Goal: Information Seeking & Learning: Learn about a topic

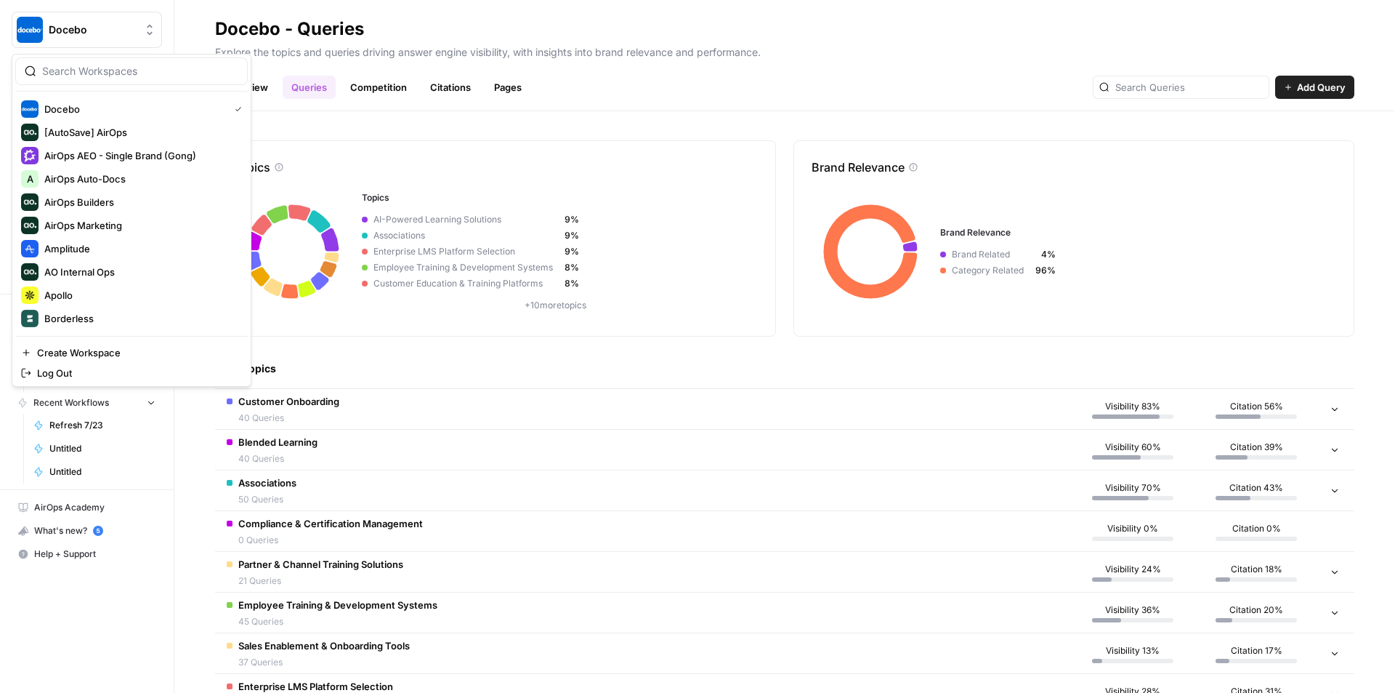
click at [92, 27] on span "Docebo" at bounding box center [93, 30] width 88 height 15
click at [131, 150] on span "AirOps AEO - Single Brand (Gong)" at bounding box center [140, 155] width 192 height 15
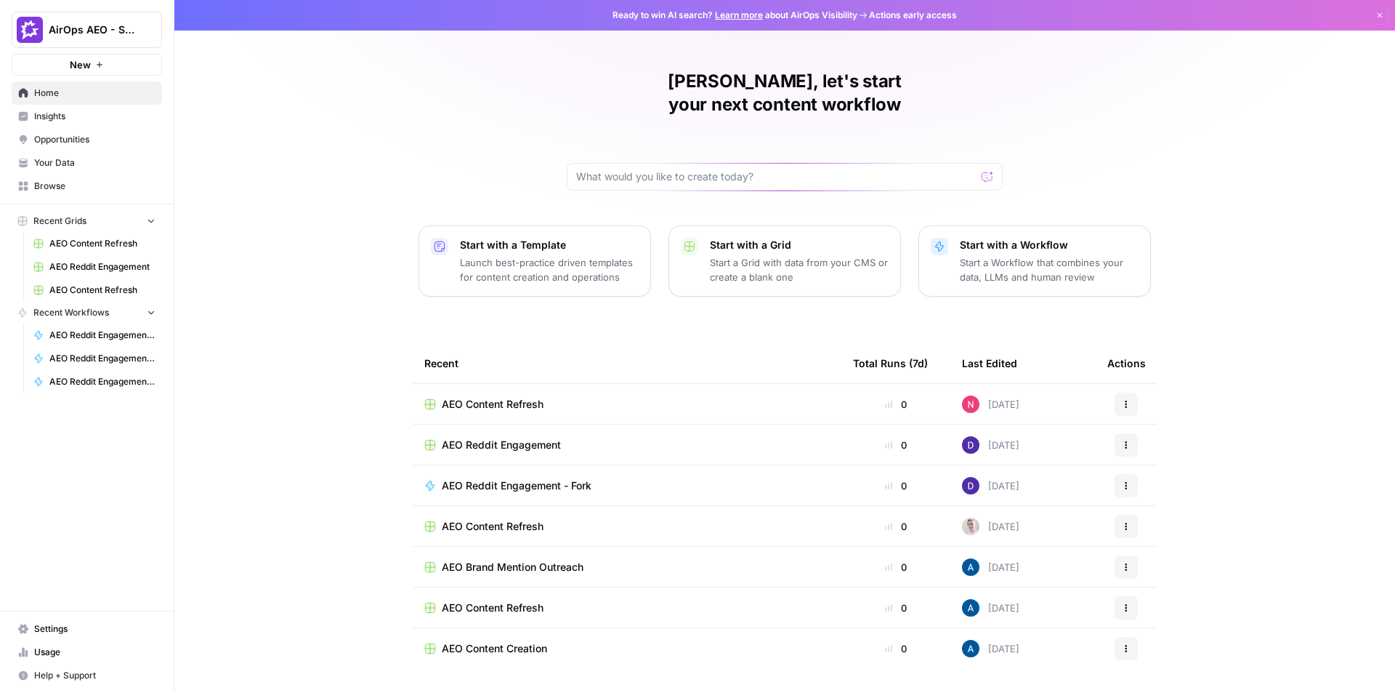
click at [93, 135] on span "Opportunities" at bounding box center [94, 139] width 121 height 13
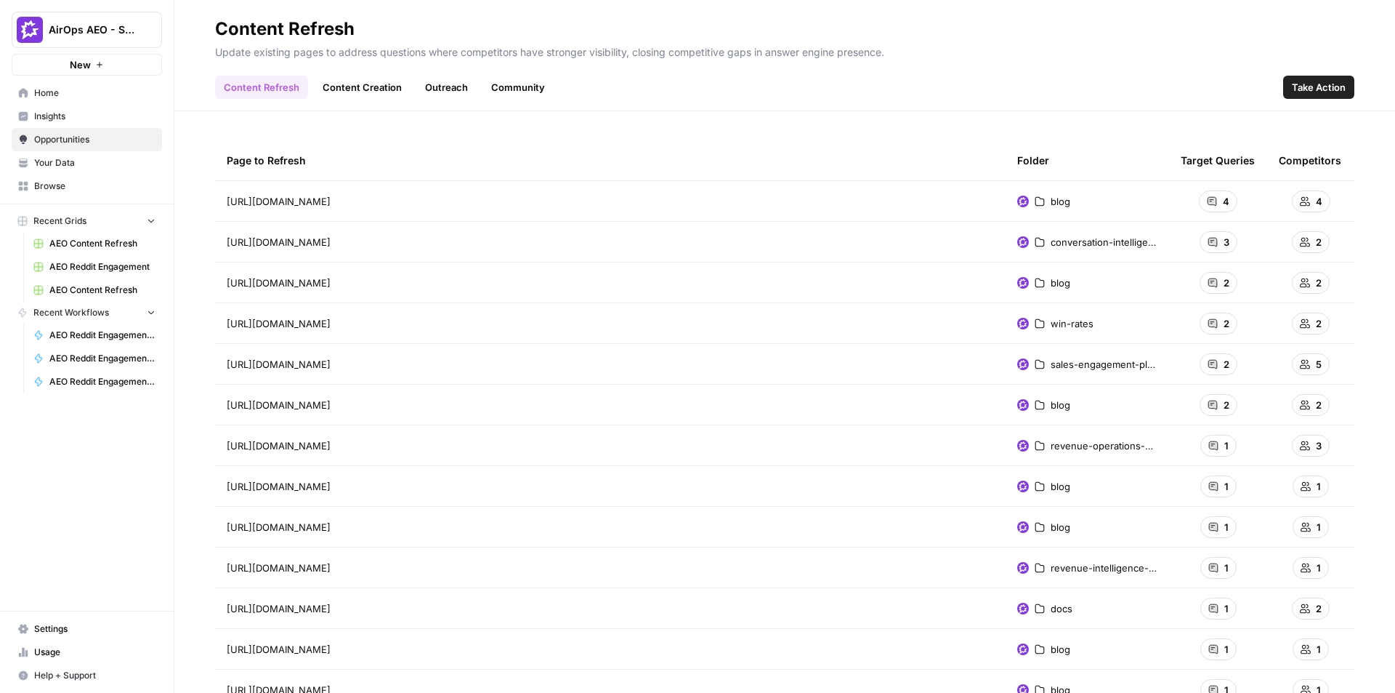
click at [525, 87] on link "Community" at bounding box center [518, 87] width 71 height 23
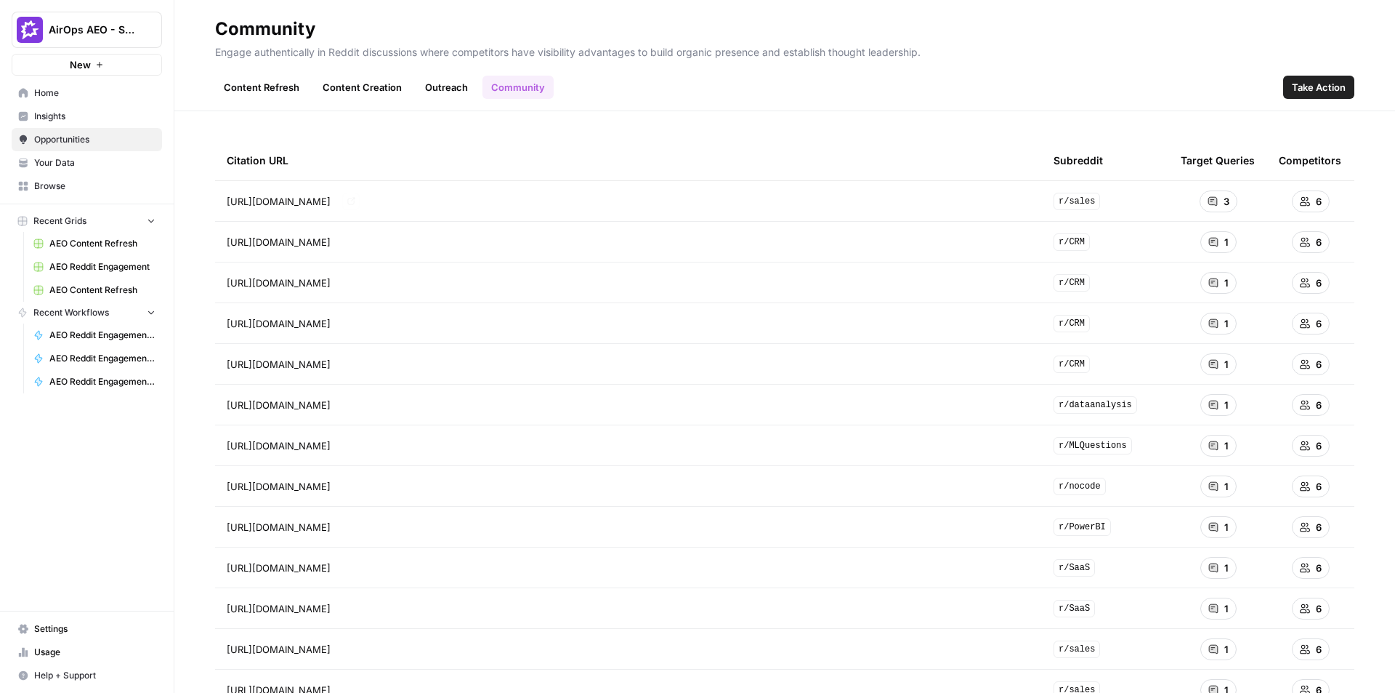
click at [355, 201] on icon "Go to page https://www.reddit.com/r/sales/comments/1j3905f/whats_the_best_sales…" at bounding box center [351, 201] width 8 height 8
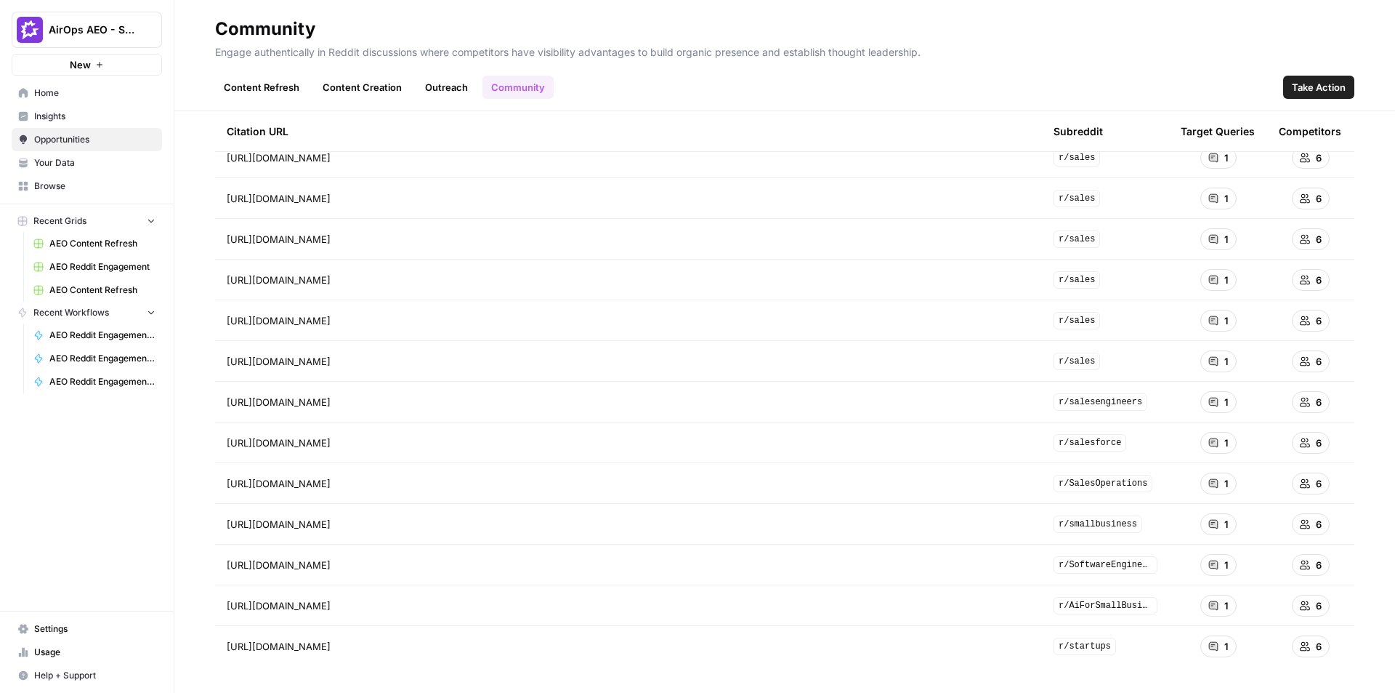
scroll to position [657, 0]
click at [355, 562] on icon "Go to page https://www.reddit.com/r/SoftwareEngineering/comments/1cnsysb/questi…" at bounding box center [351, 561] width 8 height 8
click at [355, 439] on icon "Go to page https://www.reddit.com/r/salesforce/comments/z2xrrw/quick_way_to_fin…" at bounding box center [350, 439] width 7 height 7
click at [355, 317] on icon "Go to page https://www.reddit.com/r/sales/comments/sk9iem/how_is_cost_justifica…" at bounding box center [350, 317] width 7 height 7
click at [360, 314] on link "Go to page" at bounding box center [350, 317] width 17 height 17
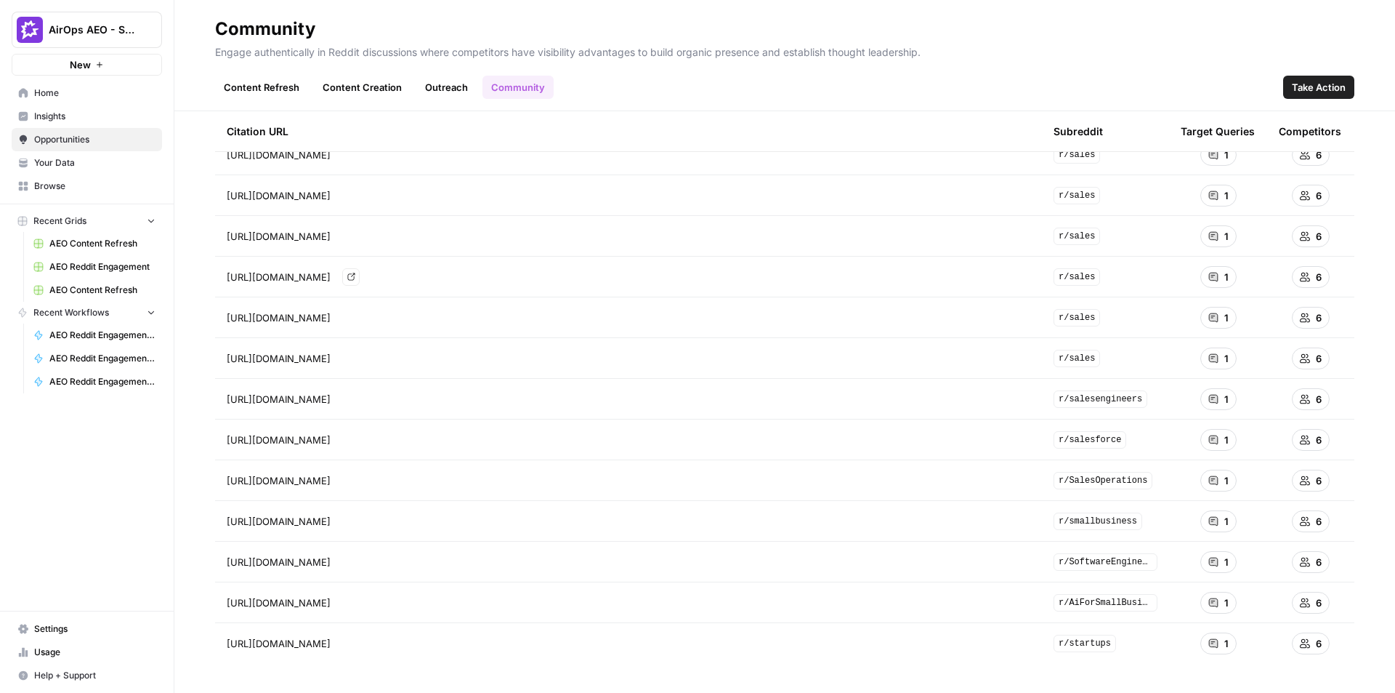
click at [360, 278] on link "Go to page" at bounding box center [350, 276] width 17 height 17
click at [360, 196] on link "Go to page" at bounding box center [350, 195] width 17 height 17
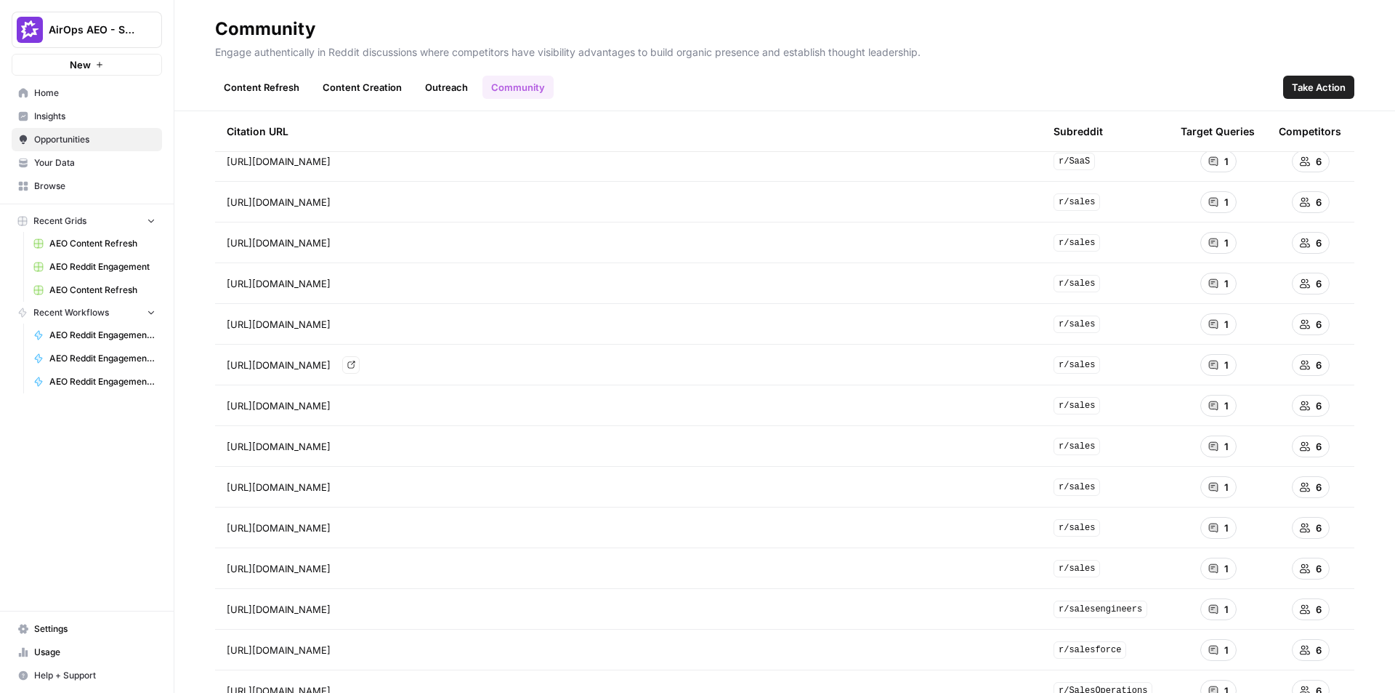
scroll to position [366, 0]
click at [355, 402] on icon "Go to page https://www.reddit.com/r/sales/comments/1bemmba/high_volume_cold_cal…" at bounding box center [350, 404] width 7 height 7
click at [349, 82] on link "Content Creation" at bounding box center [362, 87] width 97 height 23
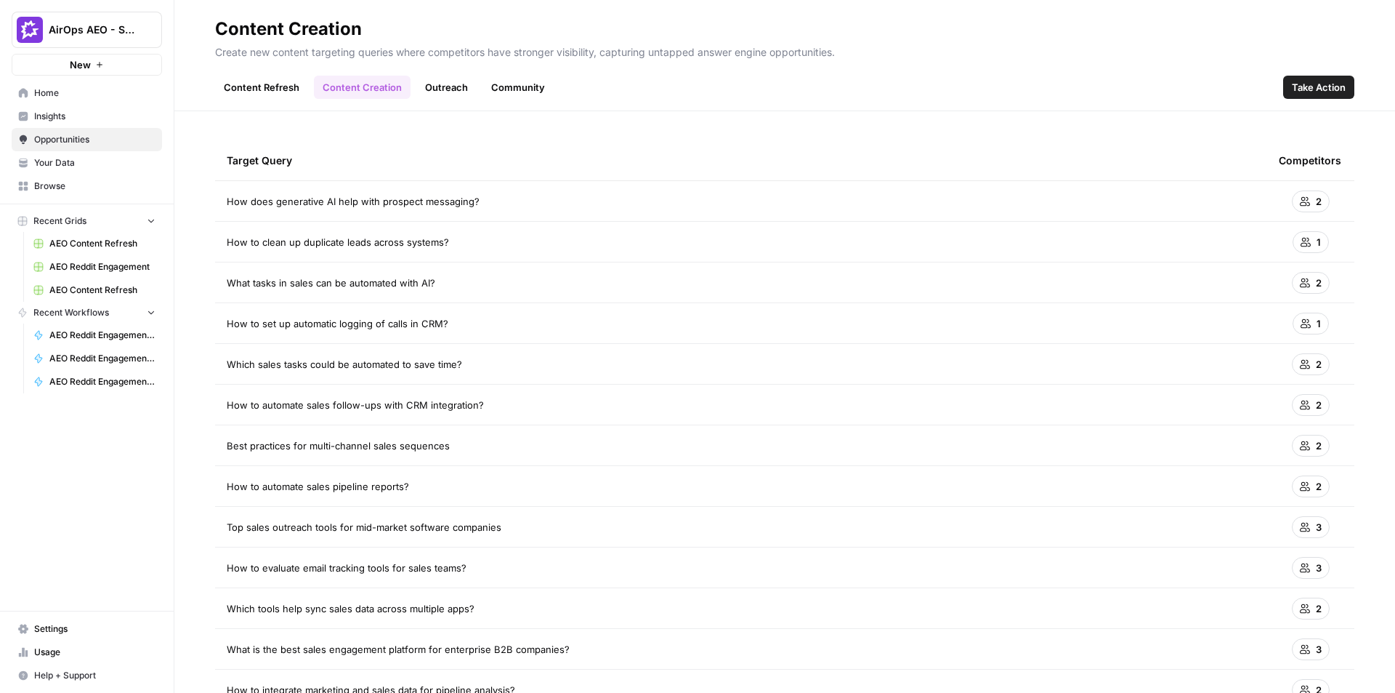
drag, startPoint x: 450, startPoint y: 241, endPoint x: 219, endPoint y: 230, distance: 230.6
click at [219, 230] on td "How to clean up duplicate leads across systems?" at bounding box center [741, 242] width 1052 height 40
copy span "How to clean up duplicate leads across systems?"
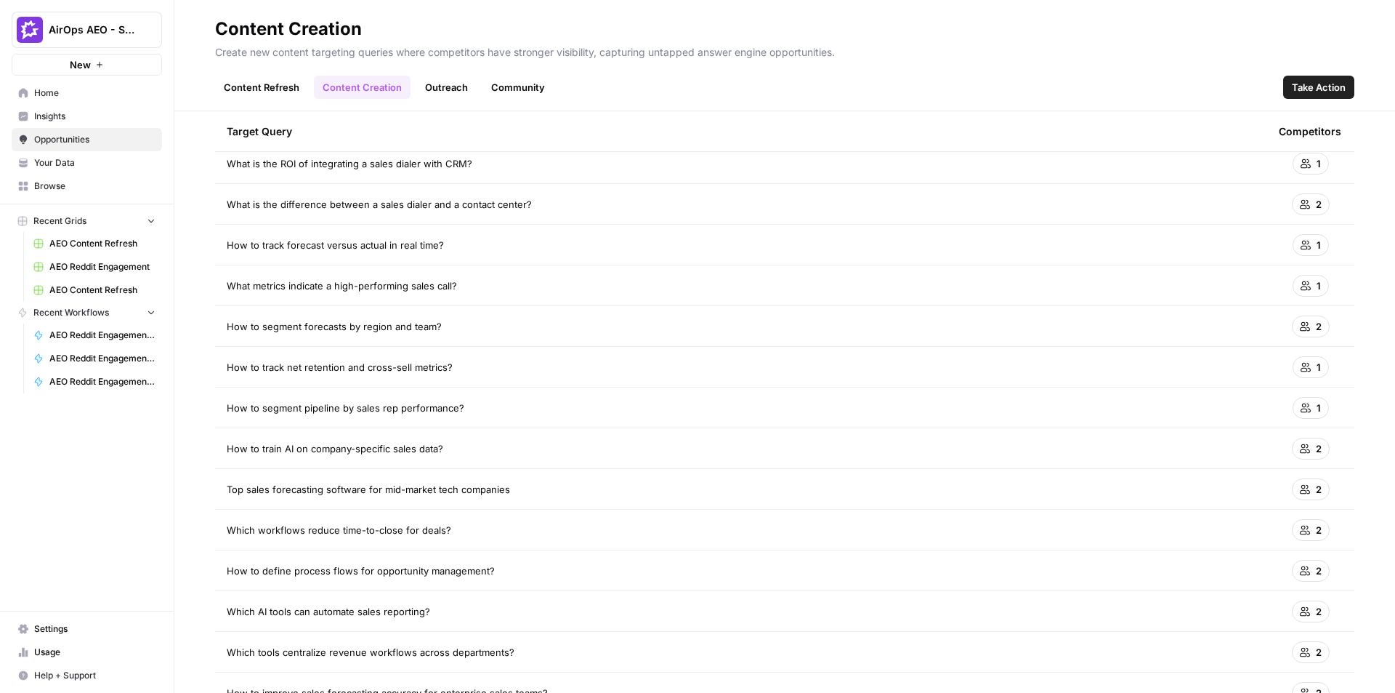
scroll to position [2497, 0]
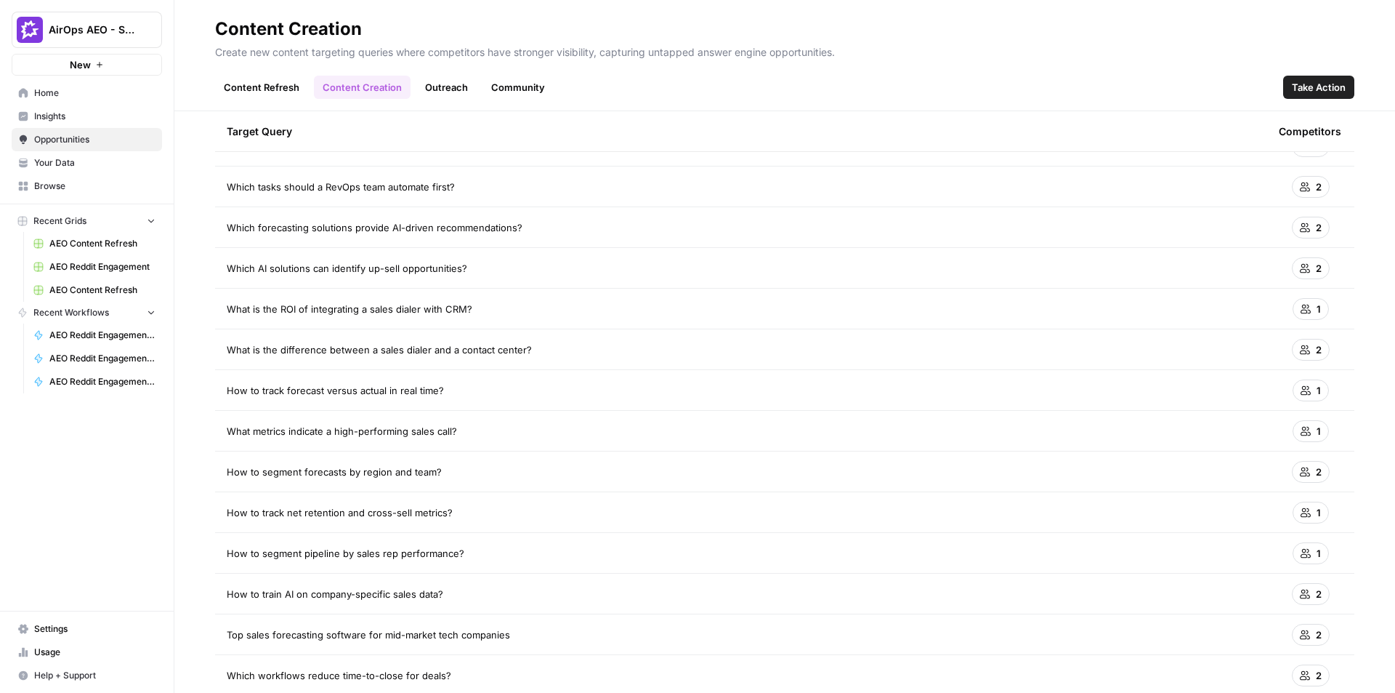
click at [650, 332] on td "What is the difference between a sales dialer and a contact center?" at bounding box center [741, 349] width 1052 height 40
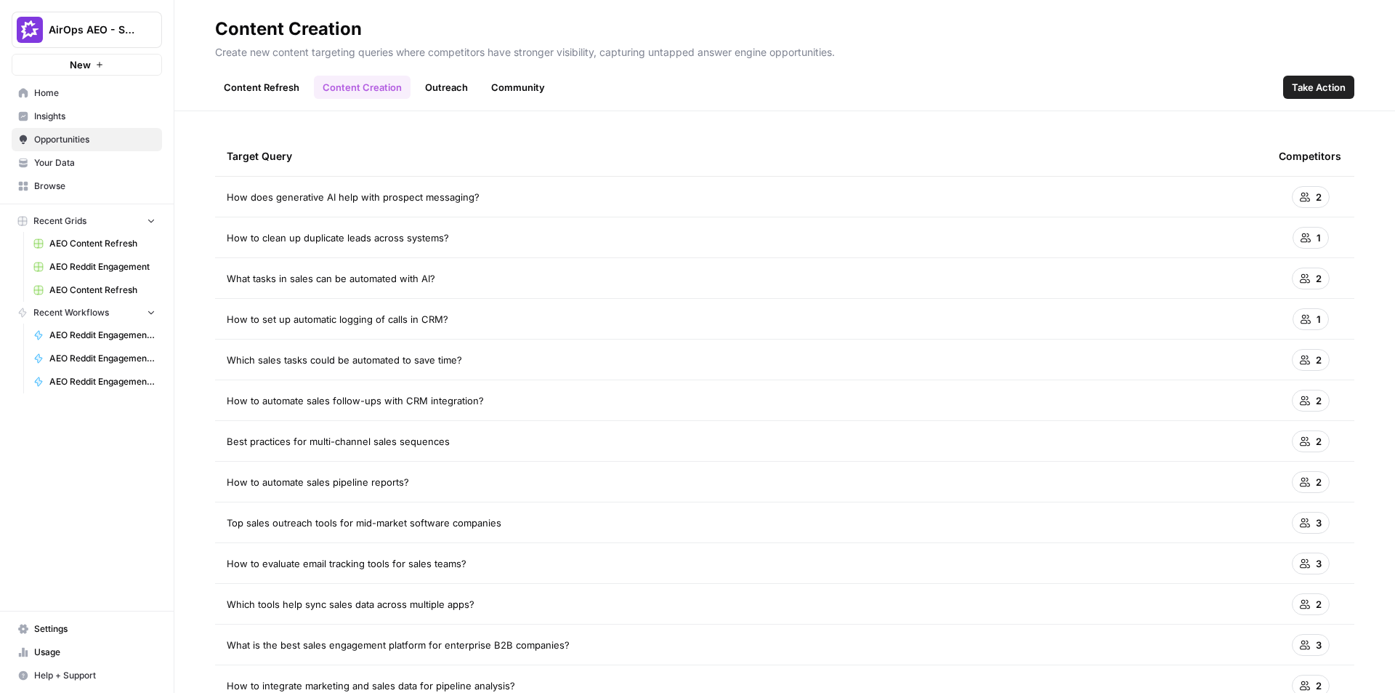
scroll to position [0, 0]
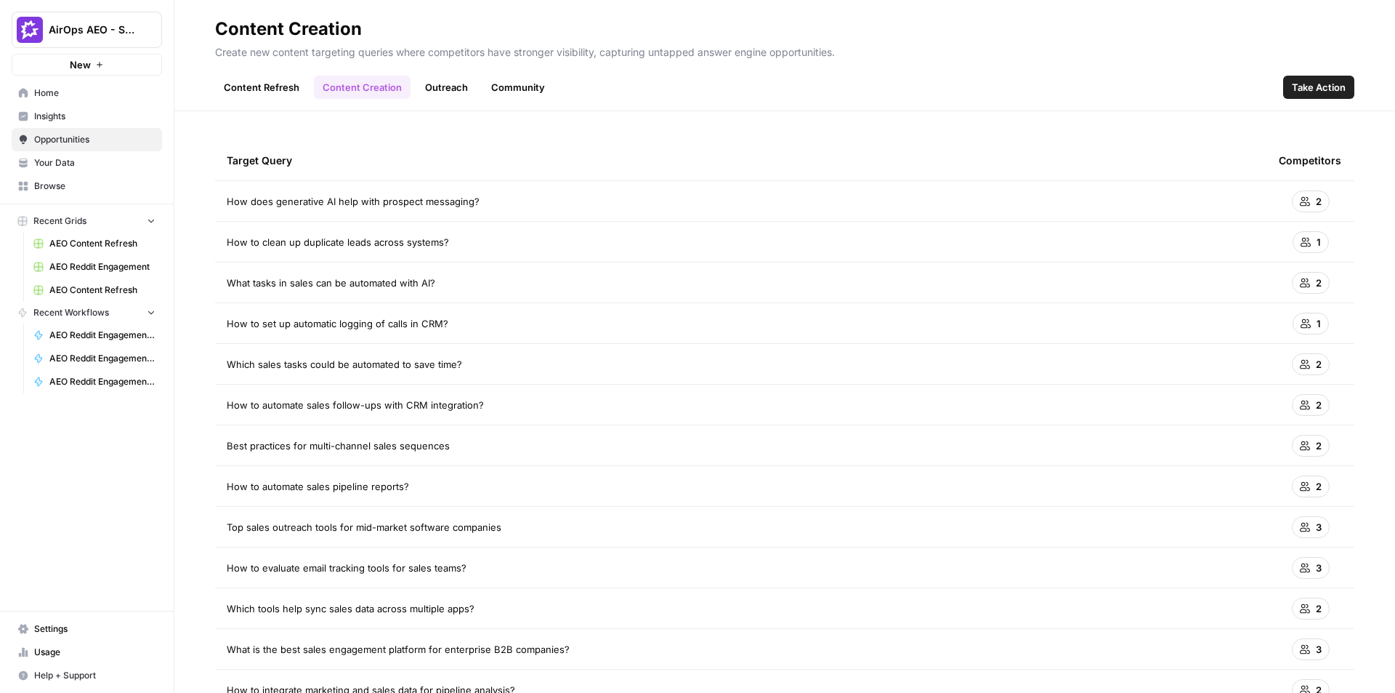
click at [114, 43] on button "AirOps AEO - Single Brand (Gong)" at bounding box center [87, 30] width 150 height 36
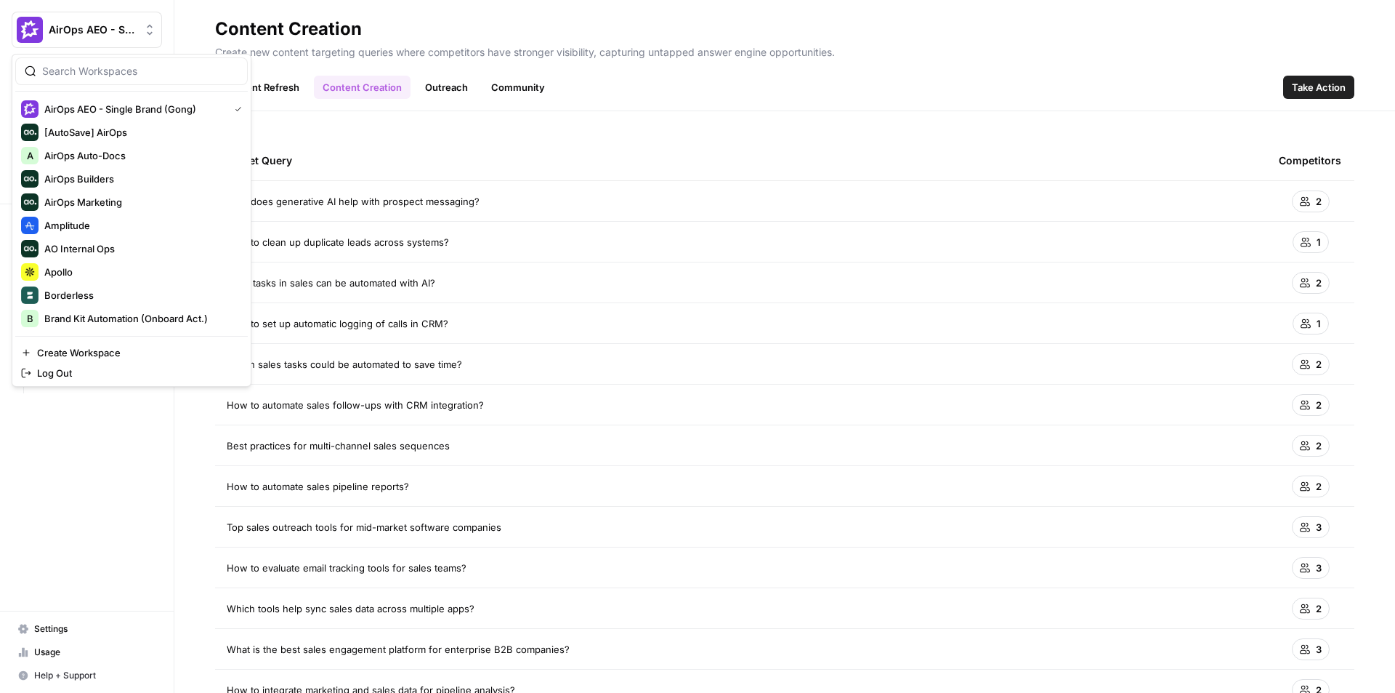
click at [422, 16] on header "Content Creation Create new content targeting queries where competitors have st…" at bounding box center [784, 55] width 1221 height 111
click at [84, 30] on span "AirOps AEO - Single Brand (Gong)" at bounding box center [93, 30] width 88 height 15
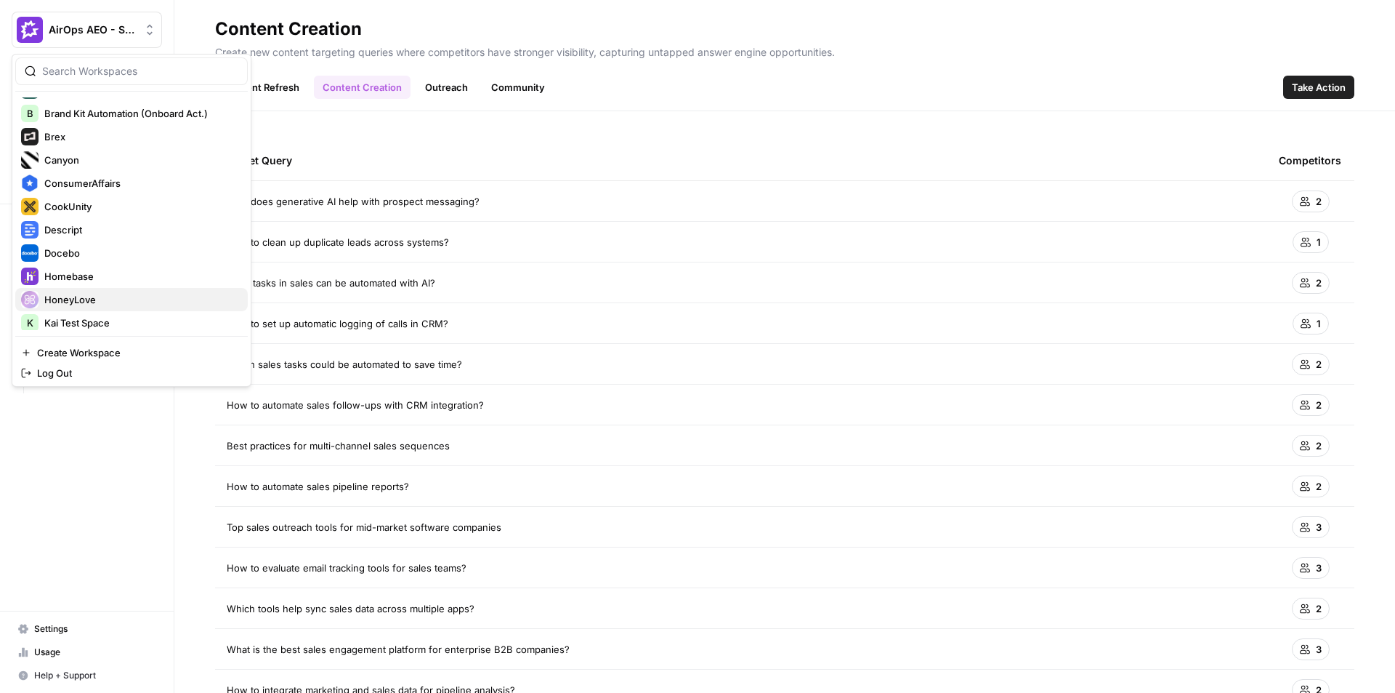
scroll to position [218, 0]
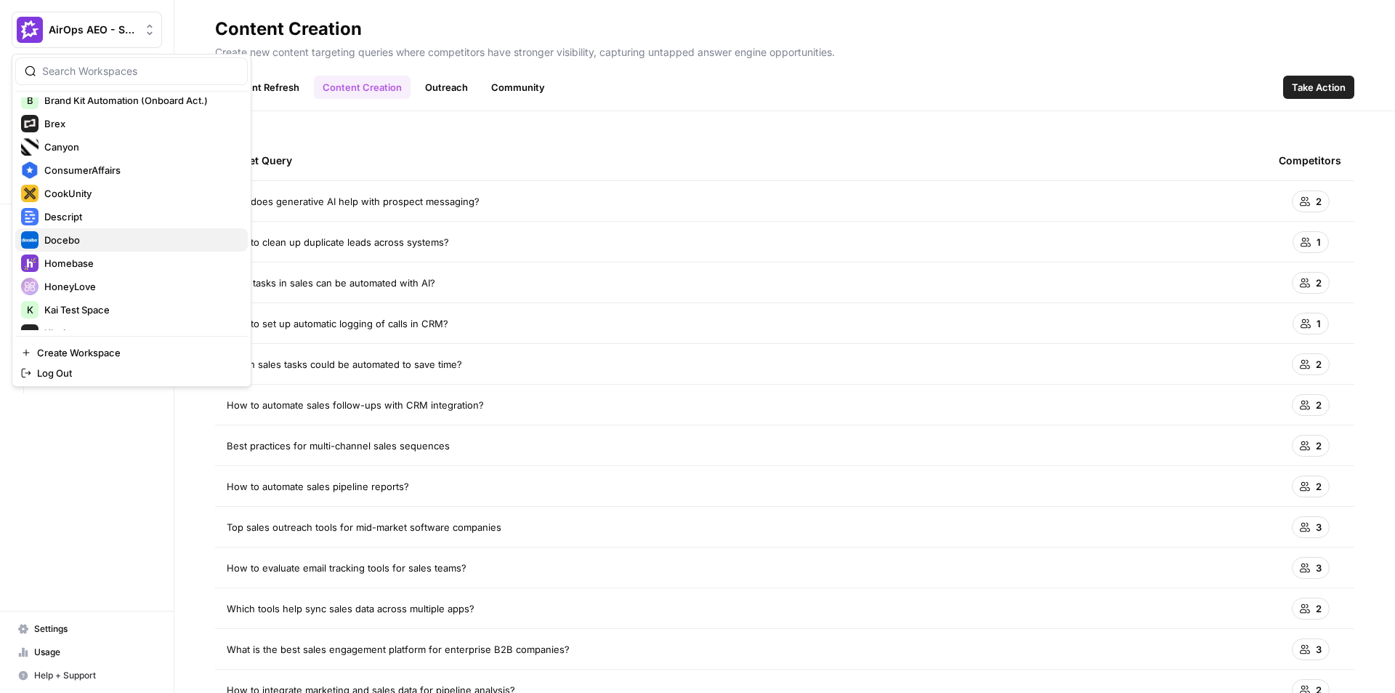
click at [102, 234] on span "Docebo" at bounding box center [140, 240] width 192 height 15
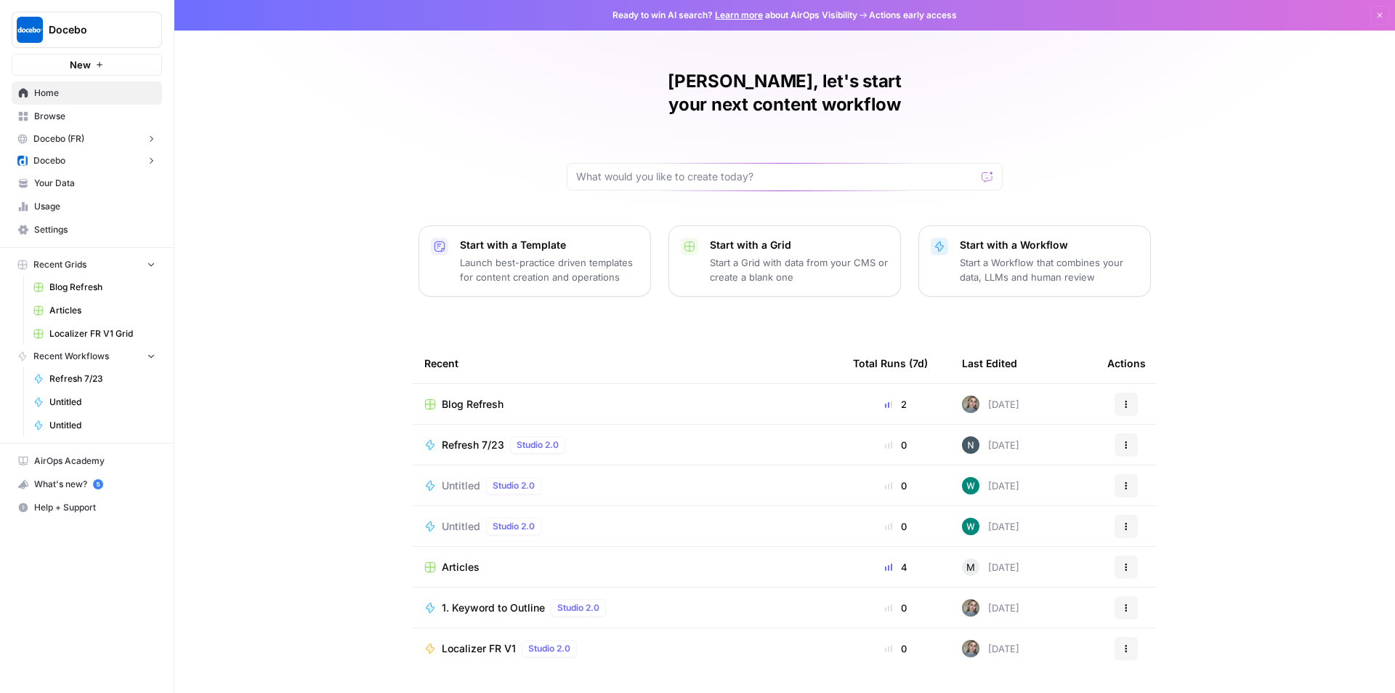
click at [156, 160] on icon "button" at bounding box center [151, 161] width 10 height 10
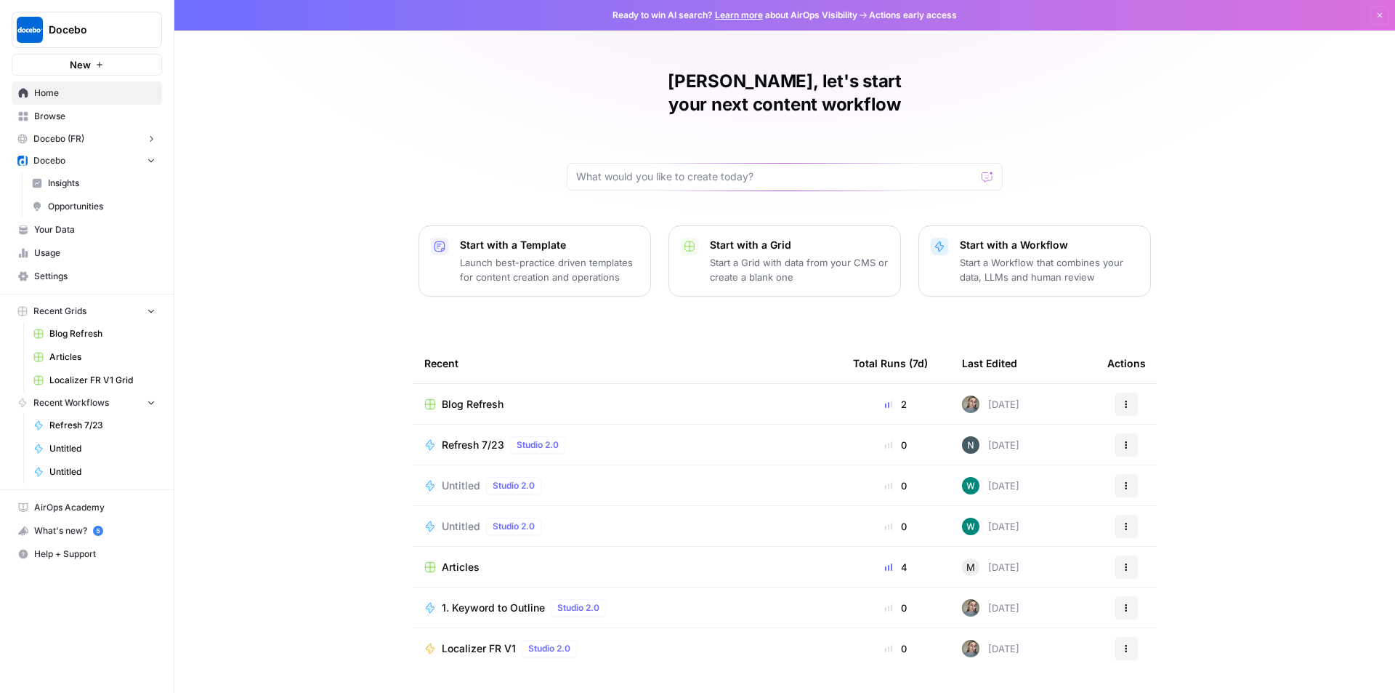
click at [110, 182] on span "Insights" at bounding box center [102, 183] width 108 height 13
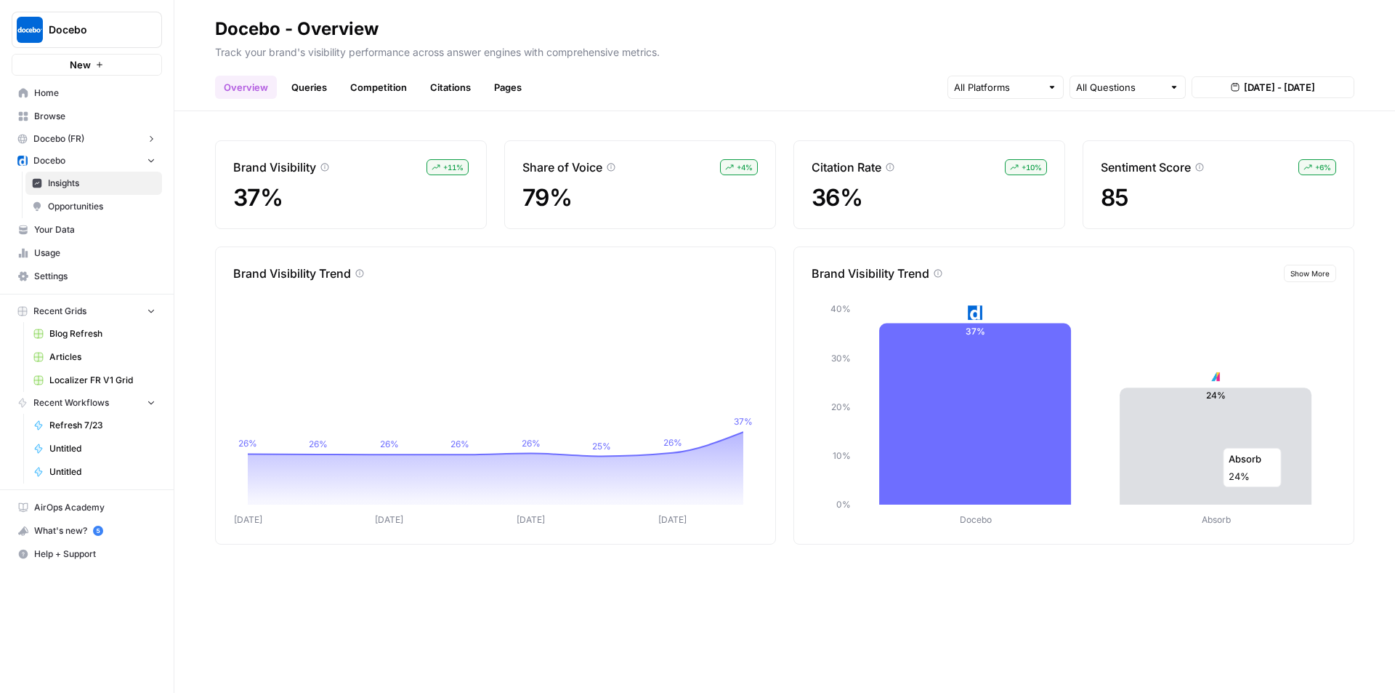
click at [1194, 440] on icon at bounding box center [1216, 445] width 192 height 117
click at [374, 97] on link "Competition" at bounding box center [379, 87] width 74 height 23
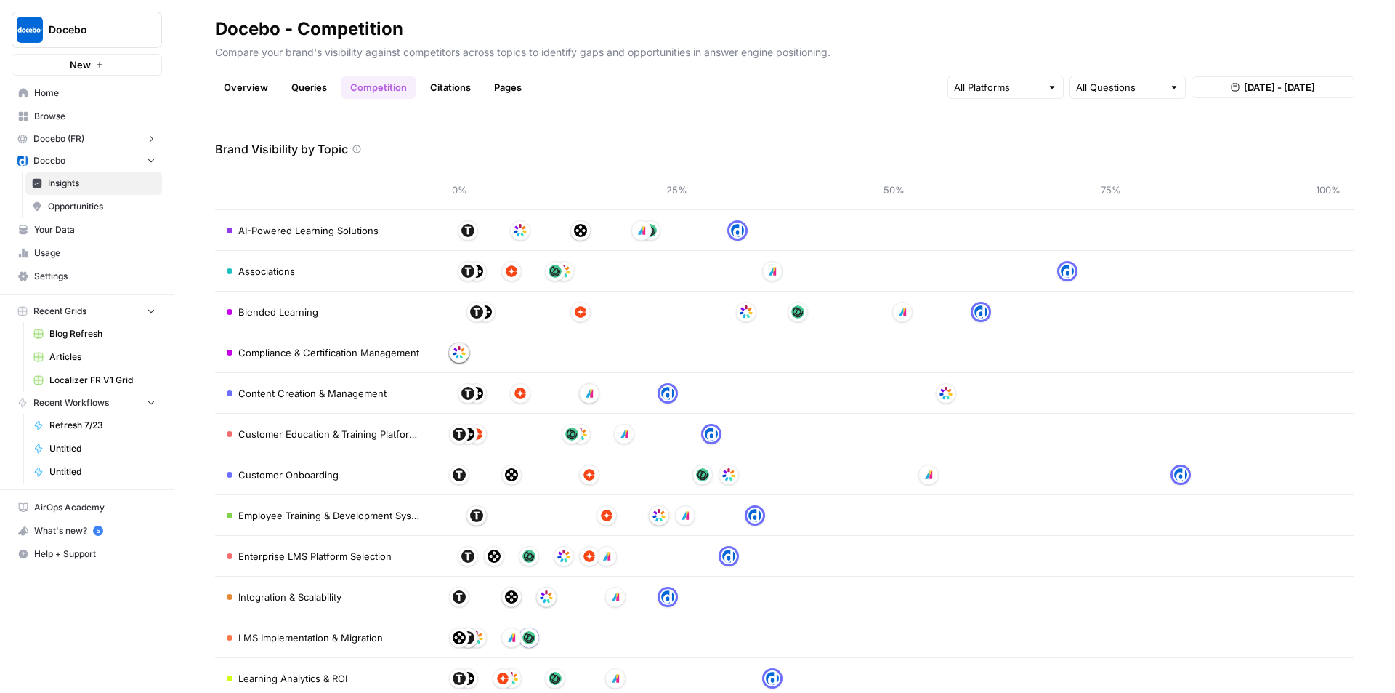
click at [308, 92] on link "Queries" at bounding box center [309, 87] width 53 height 23
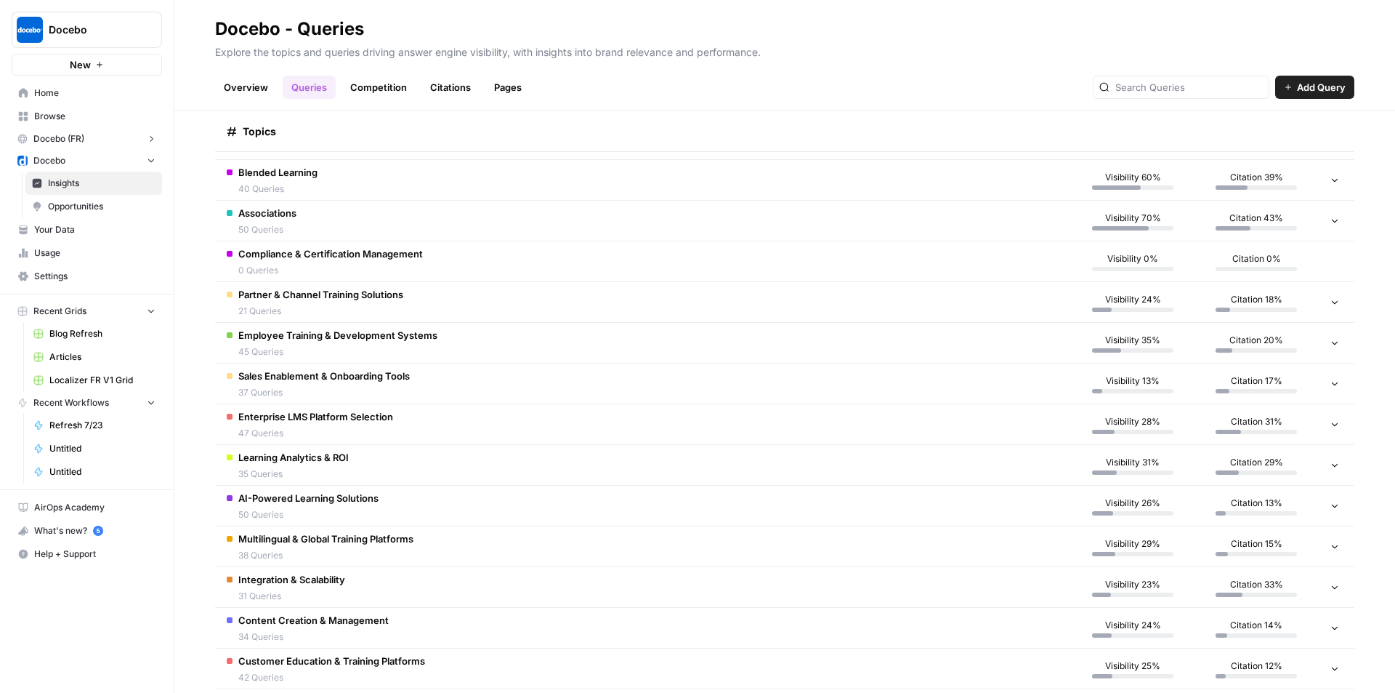
scroll to position [190, 0]
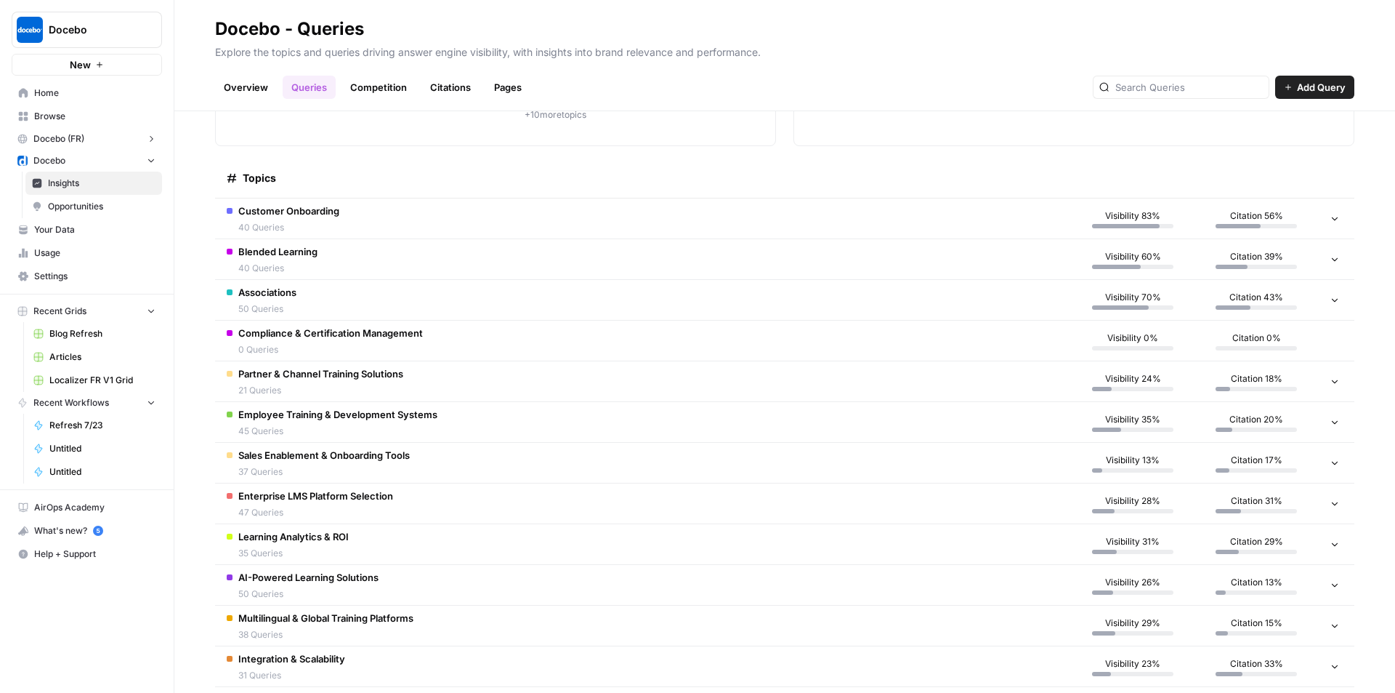
click at [341, 213] on td "Customer Onboarding 40 Queries" at bounding box center [643, 218] width 856 height 40
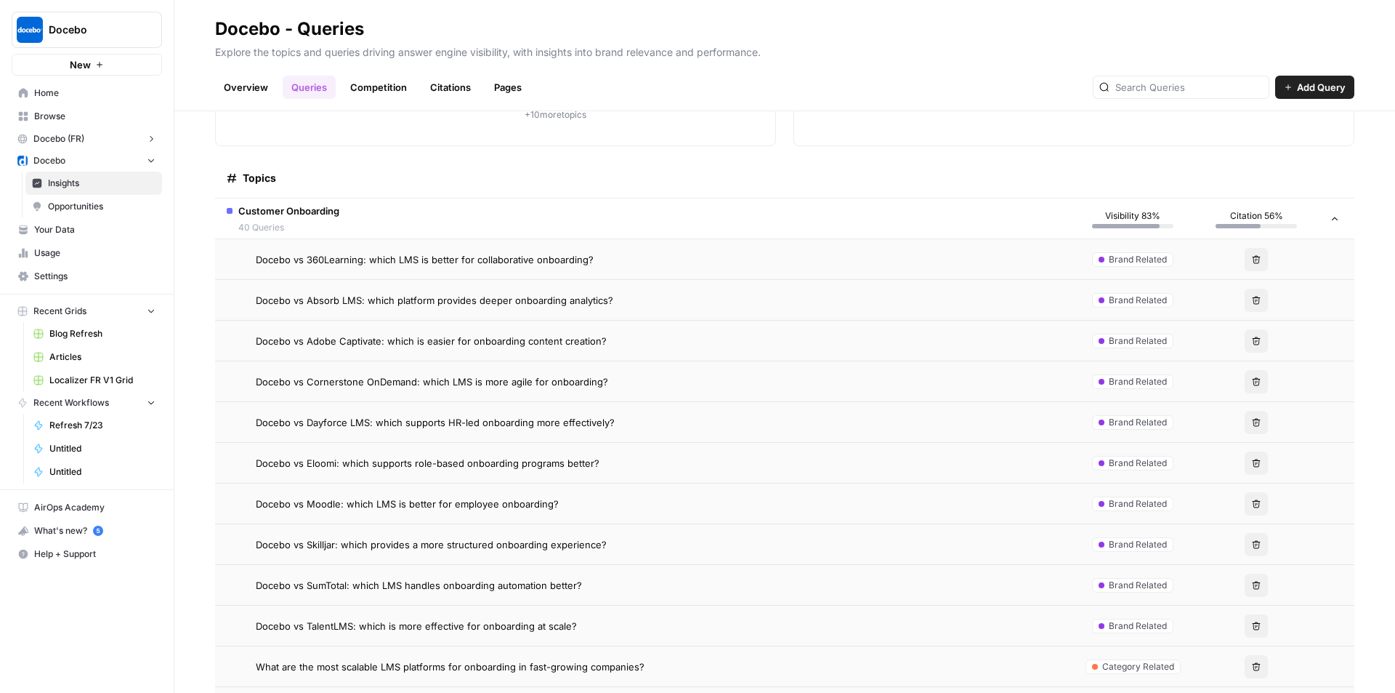
click at [343, 206] on td "Customer Onboarding 40 Queries" at bounding box center [643, 218] width 856 height 40
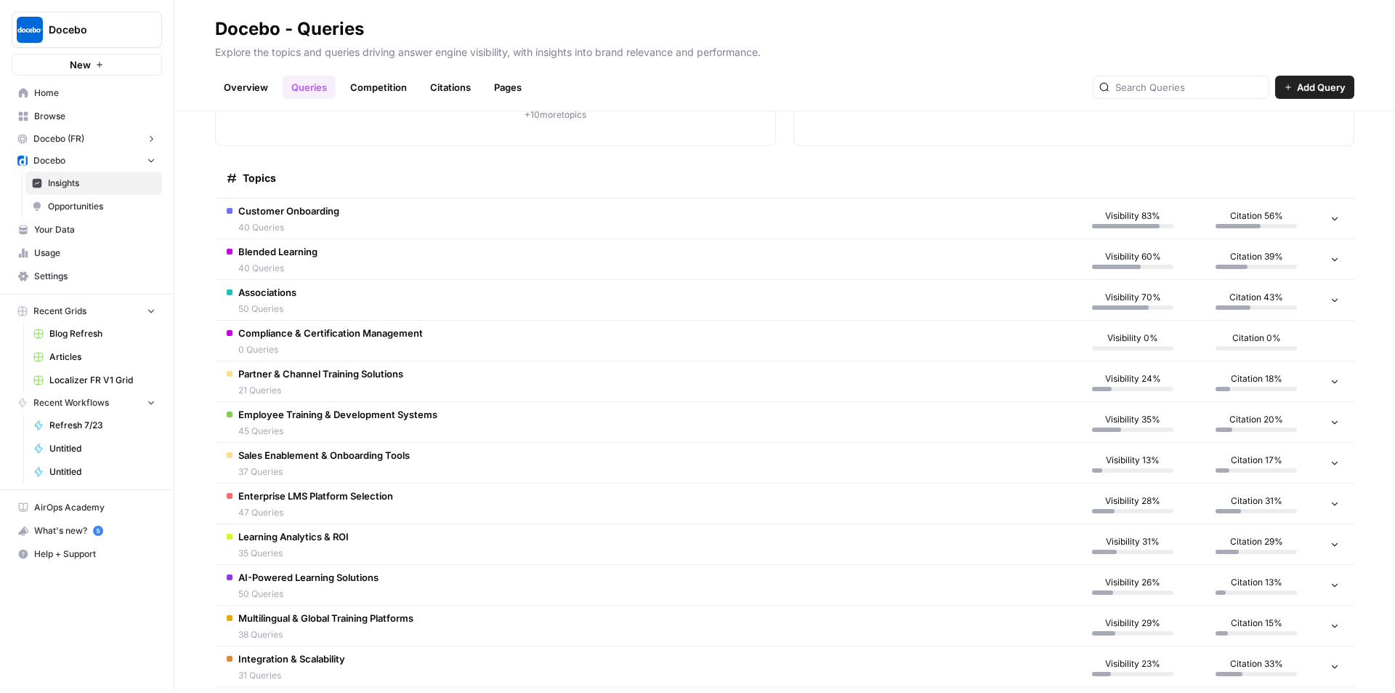
click at [418, 289] on td "Associations 50 Queries" at bounding box center [643, 300] width 856 height 40
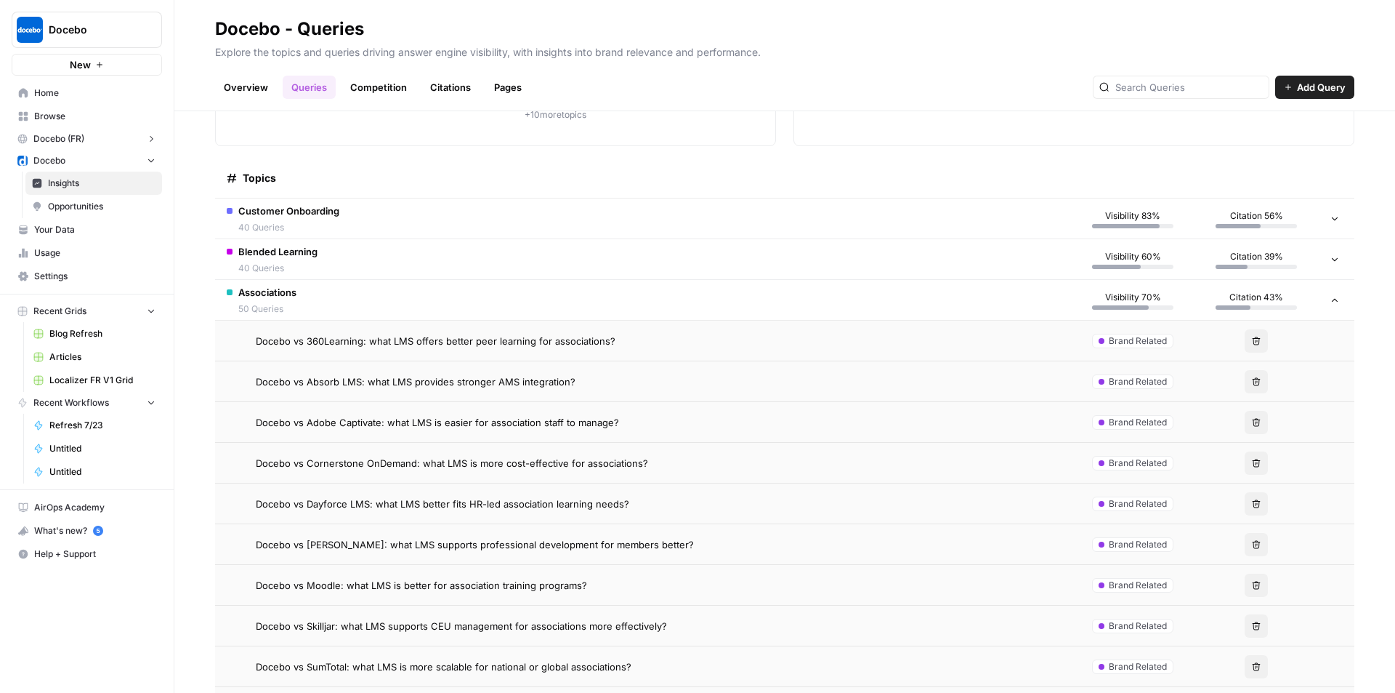
click at [424, 212] on td "Customer Onboarding 40 Queries" at bounding box center [643, 218] width 856 height 40
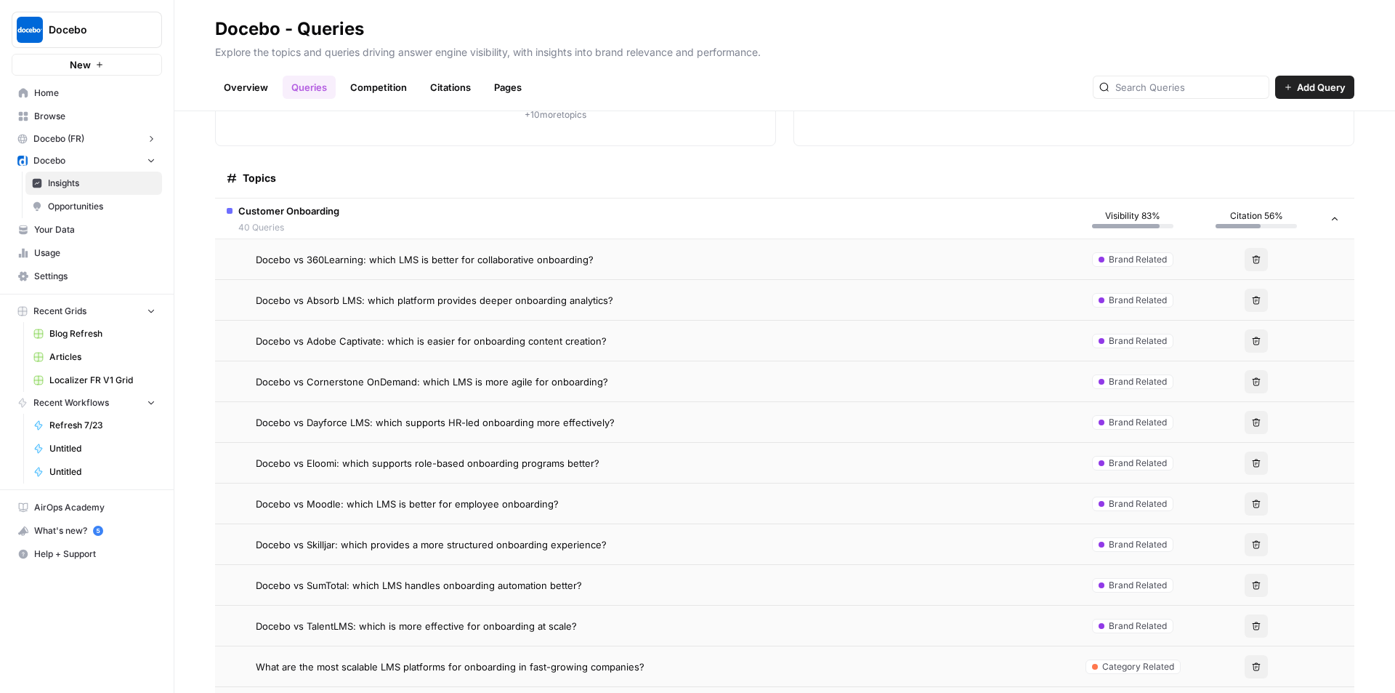
click at [395, 297] on span "Docebo vs Absorb LMS: which platform provides deeper onboarding analytics?" at bounding box center [435, 300] width 358 height 15
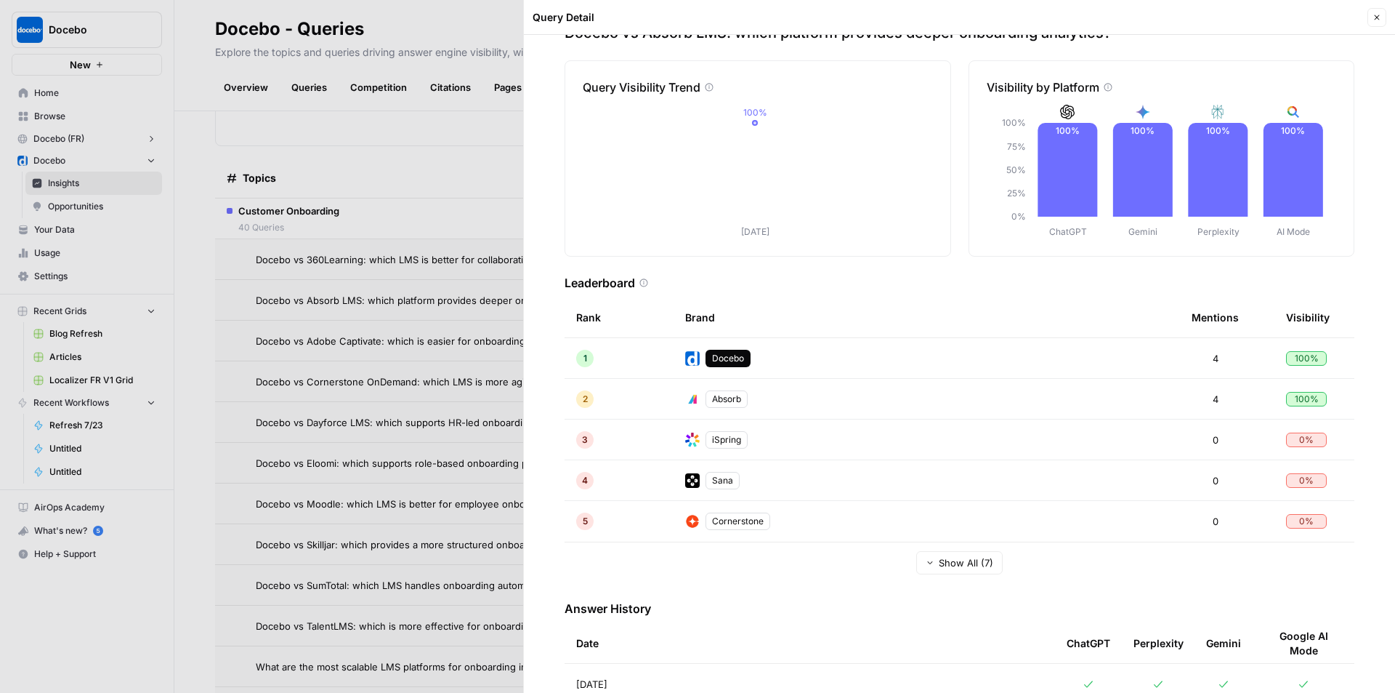
scroll to position [82, 0]
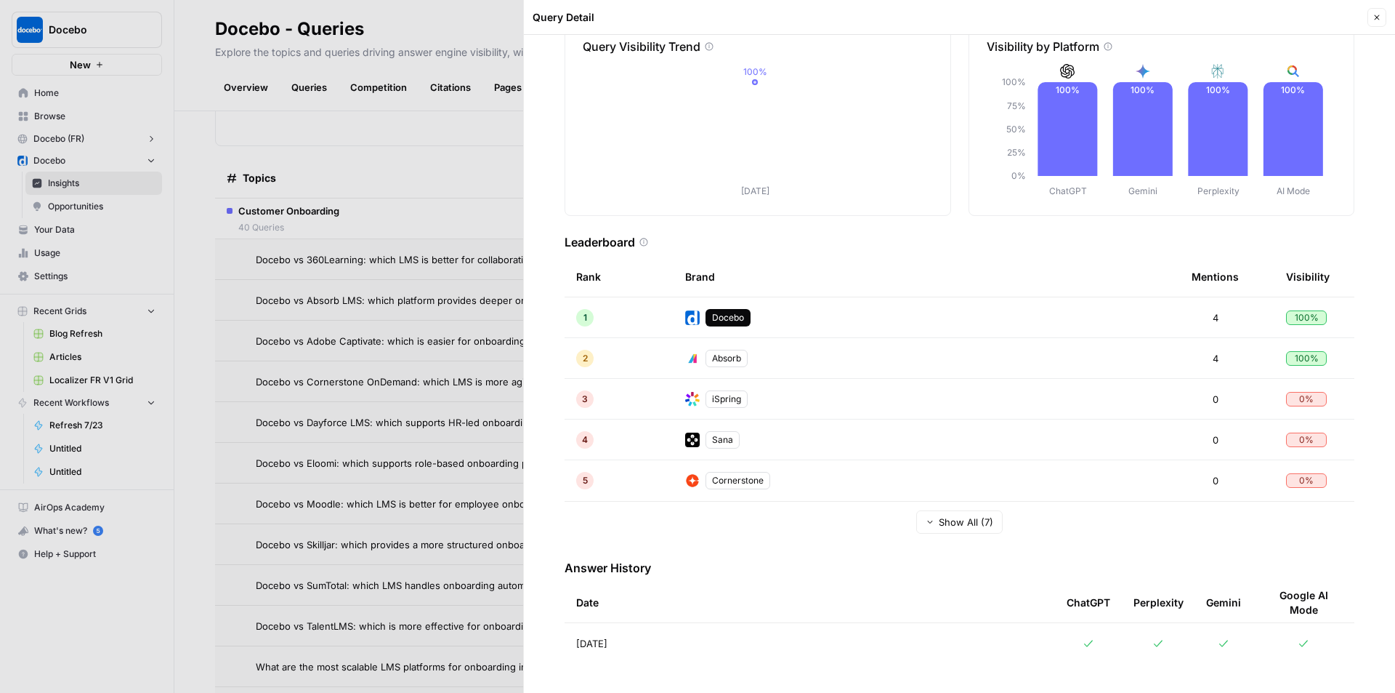
click at [915, 646] on td "Aug 26, 2025" at bounding box center [810, 643] width 491 height 41
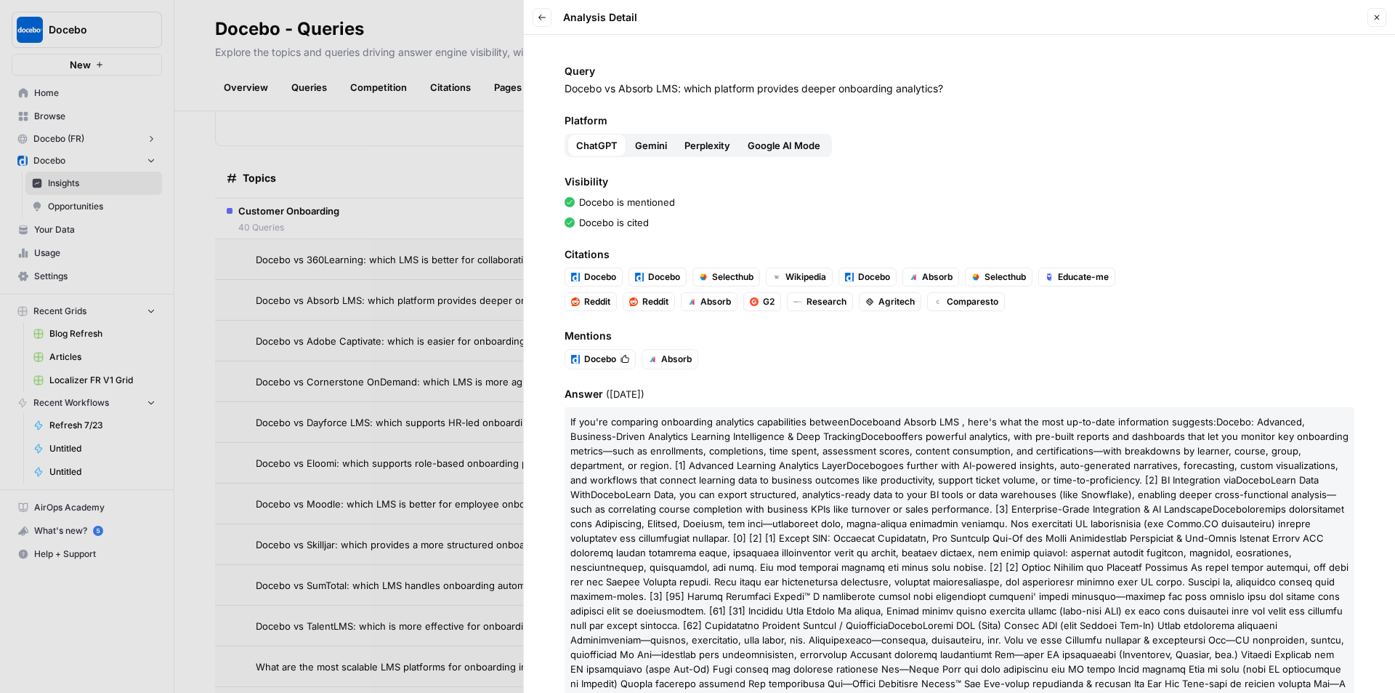
click at [1375, 17] on icon "button" at bounding box center [1377, 17] width 9 height 9
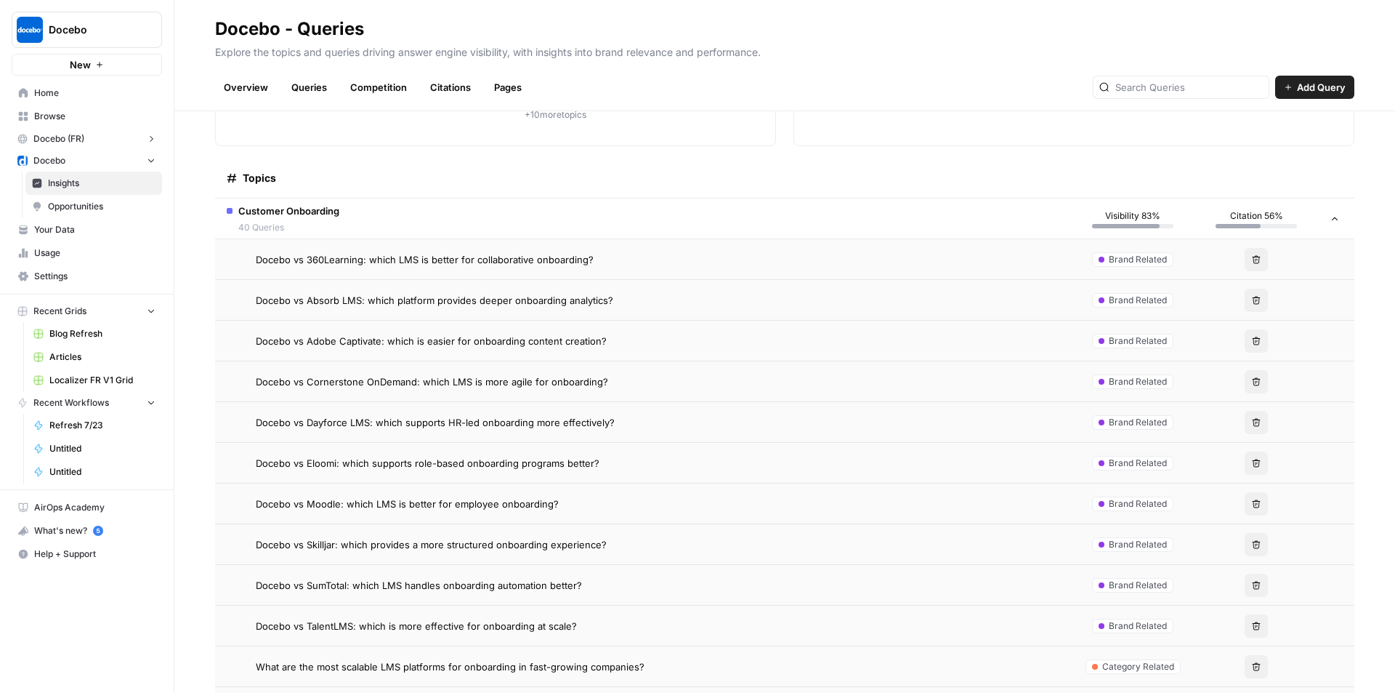
click at [422, 420] on span "Docebo vs Dayforce LMS: which supports HR-led onboarding more effectively?" at bounding box center [435, 422] width 359 height 15
click at [573, 423] on span "Docebo vs Dayforce LMS: which supports HR-led onboarding more effectively?" at bounding box center [435, 422] width 359 height 15
click at [70, 200] on span "Opportunities" at bounding box center [102, 206] width 108 height 13
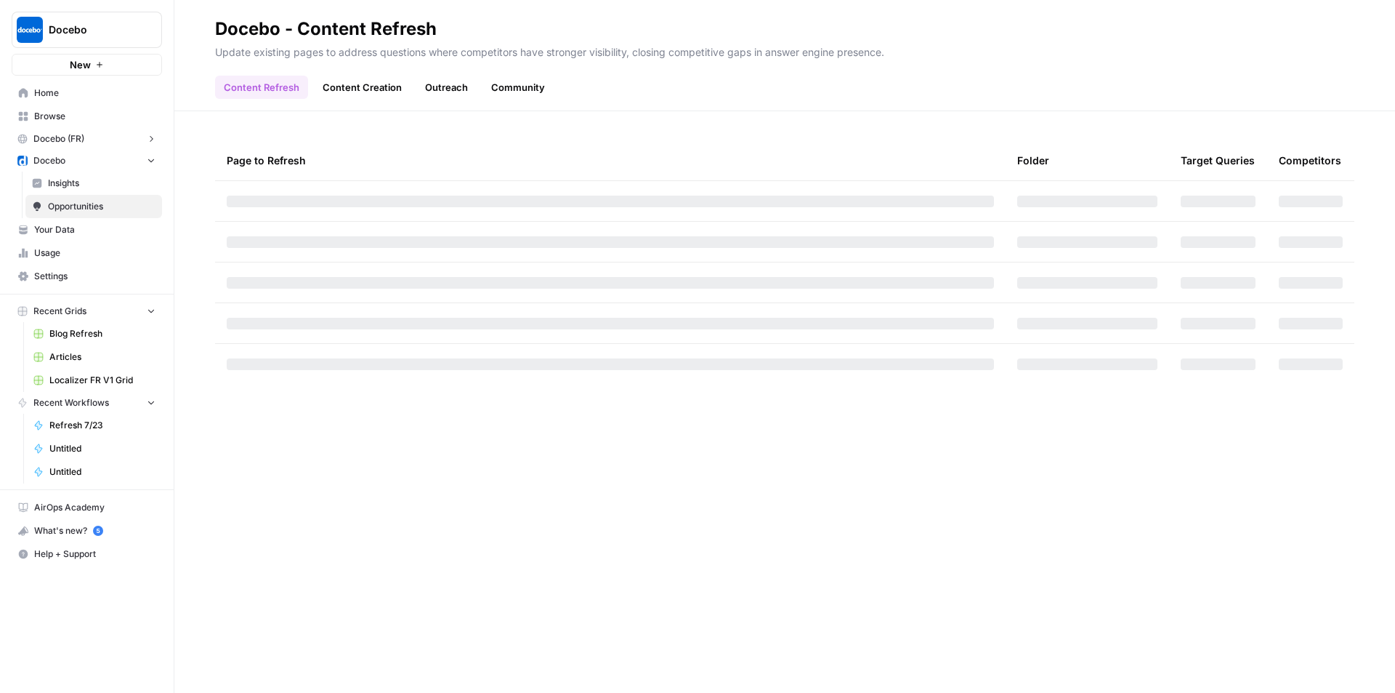
click at [85, 183] on span "Insights" at bounding box center [102, 183] width 108 height 13
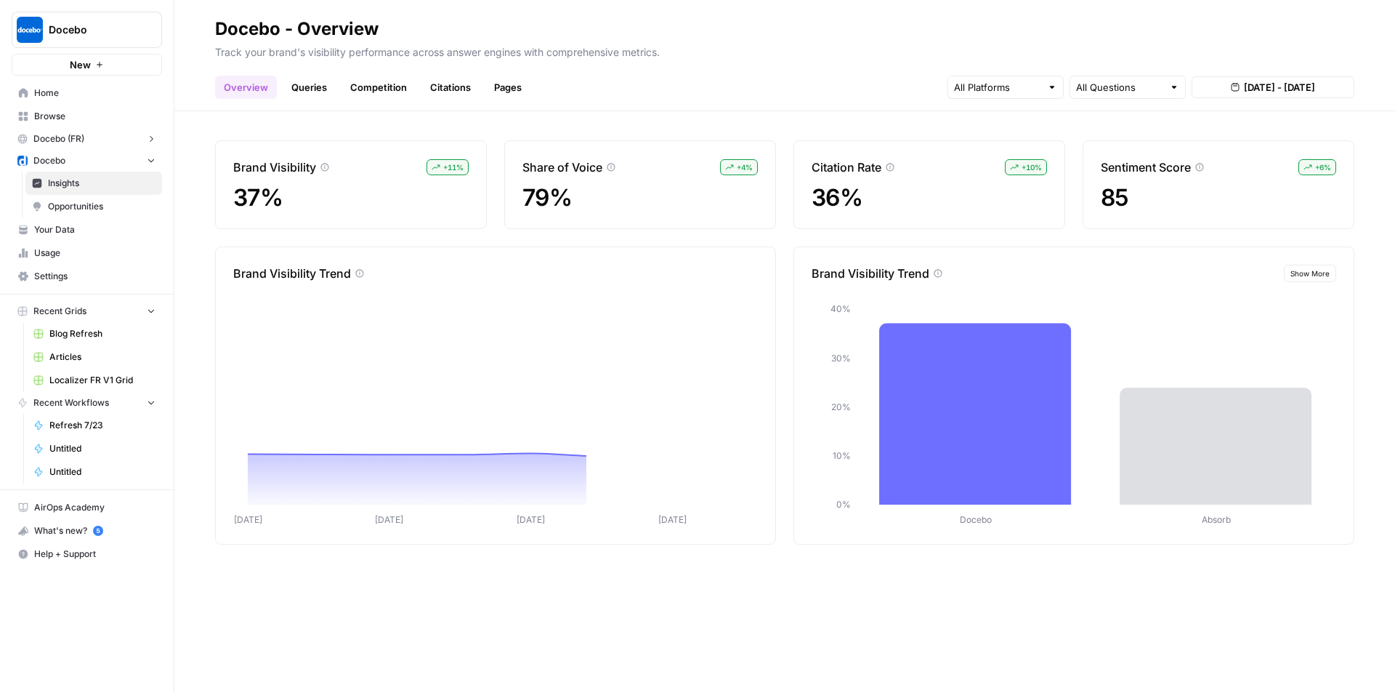
click at [343, 91] on link "Competition" at bounding box center [379, 87] width 74 height 23
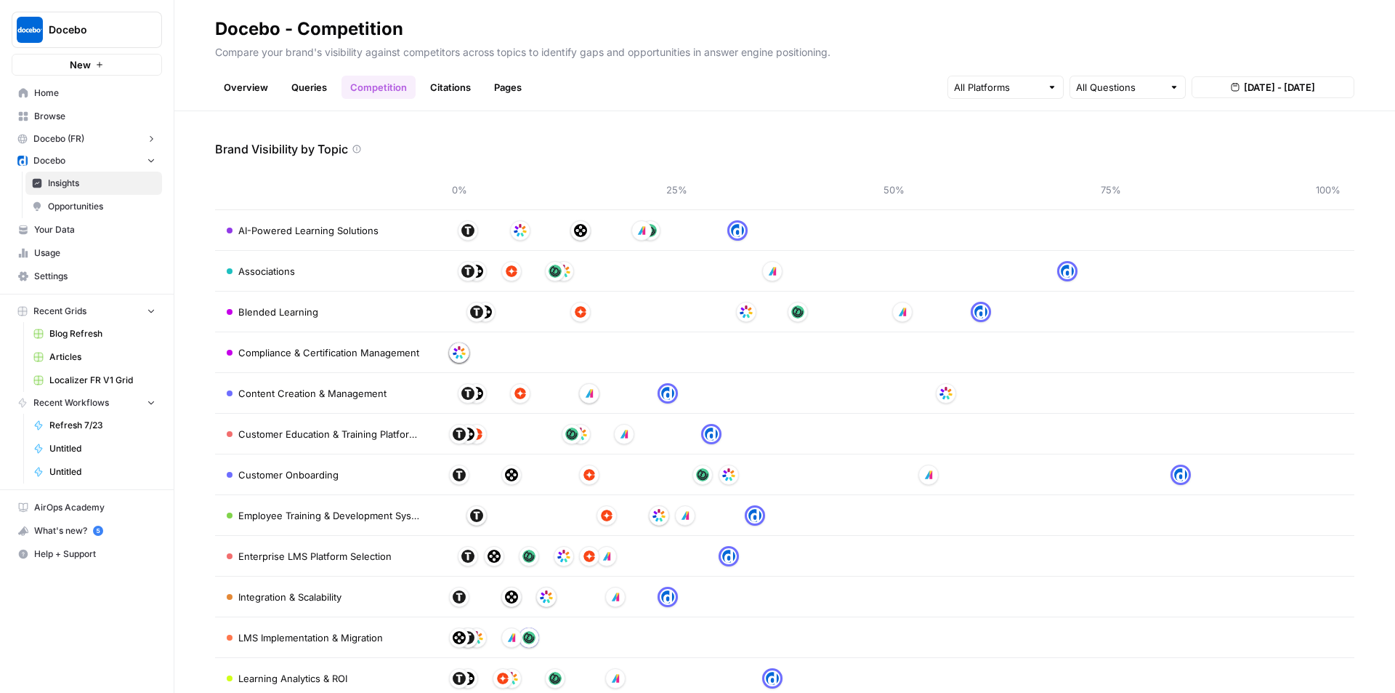
click at [320, 90] on link "Queries" at bounding box center [309, 87] width 53 height 23
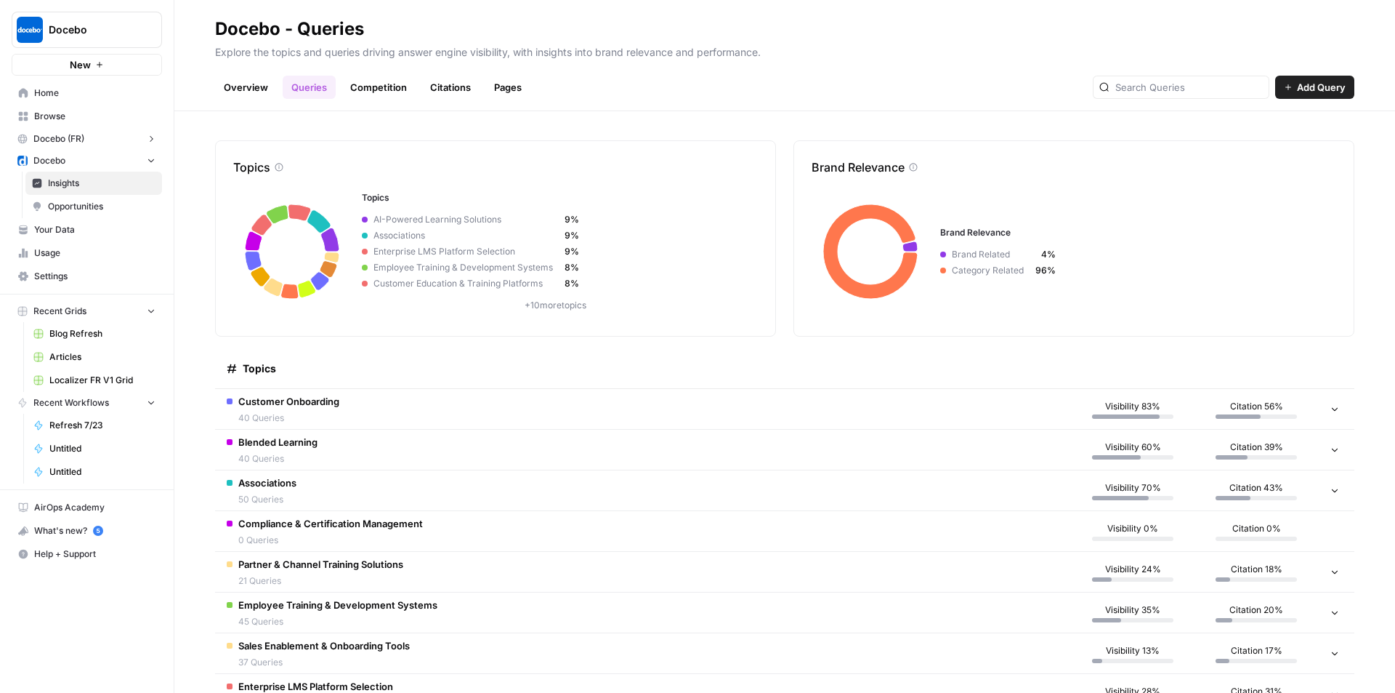
click at [424, 411] on td "Customer Onboarding 40 Queries" at bounding box center [643, 409] width 856 height 40
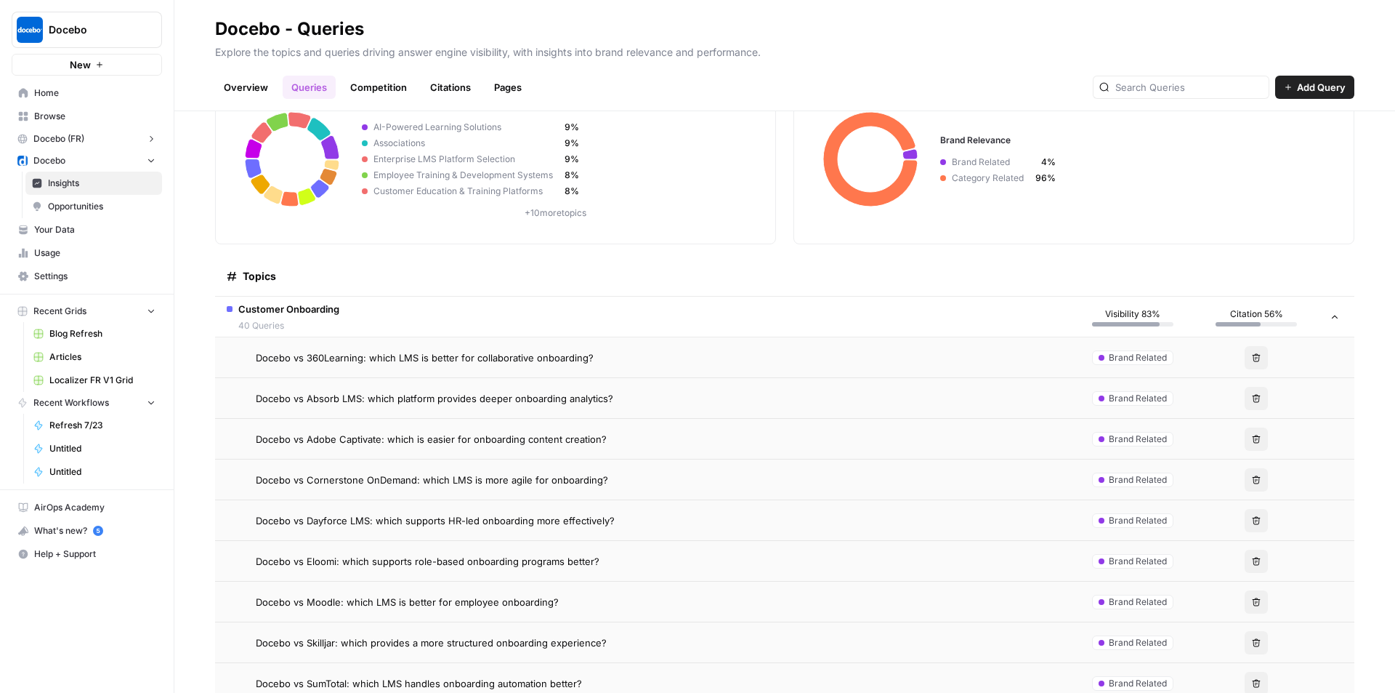
scroll to position [218, 0]
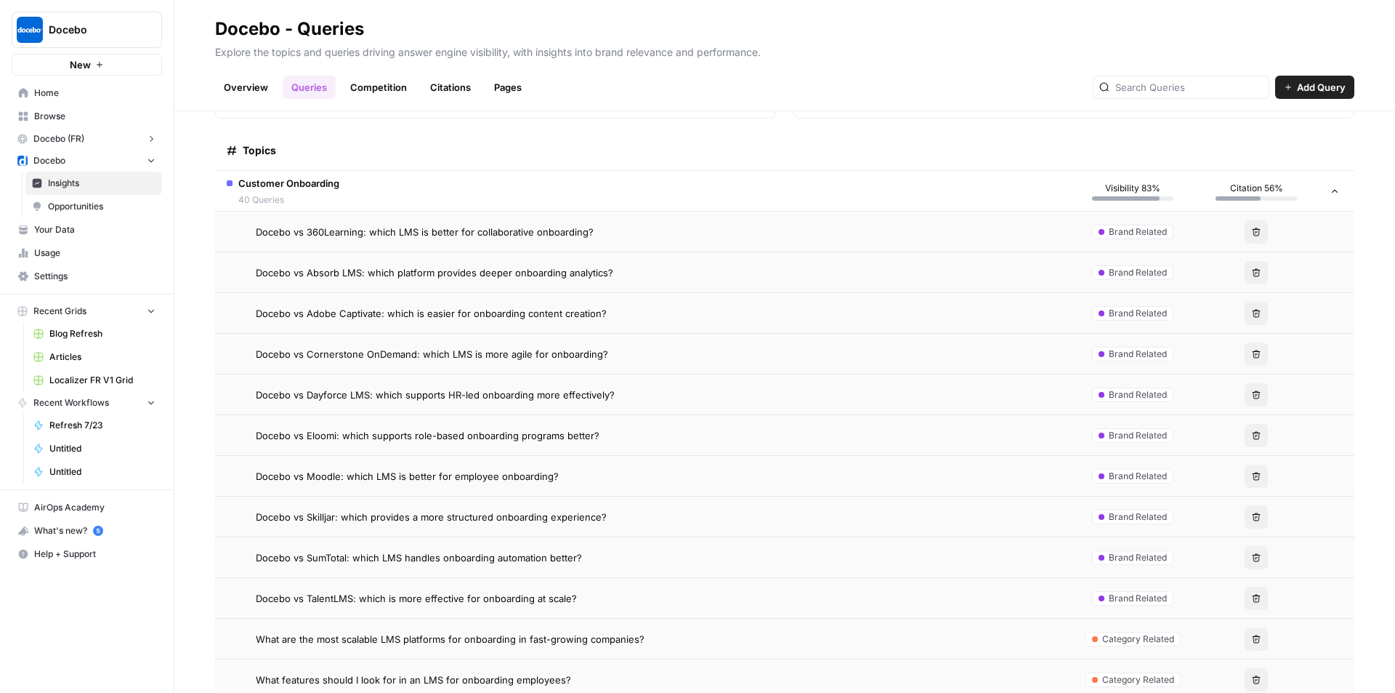
click at [421, 360] on span "Docebo vs Cornerstone OnDemand: which LMS is more agile for onboarding?" at bounding box center [432, 354] width 352 height 15
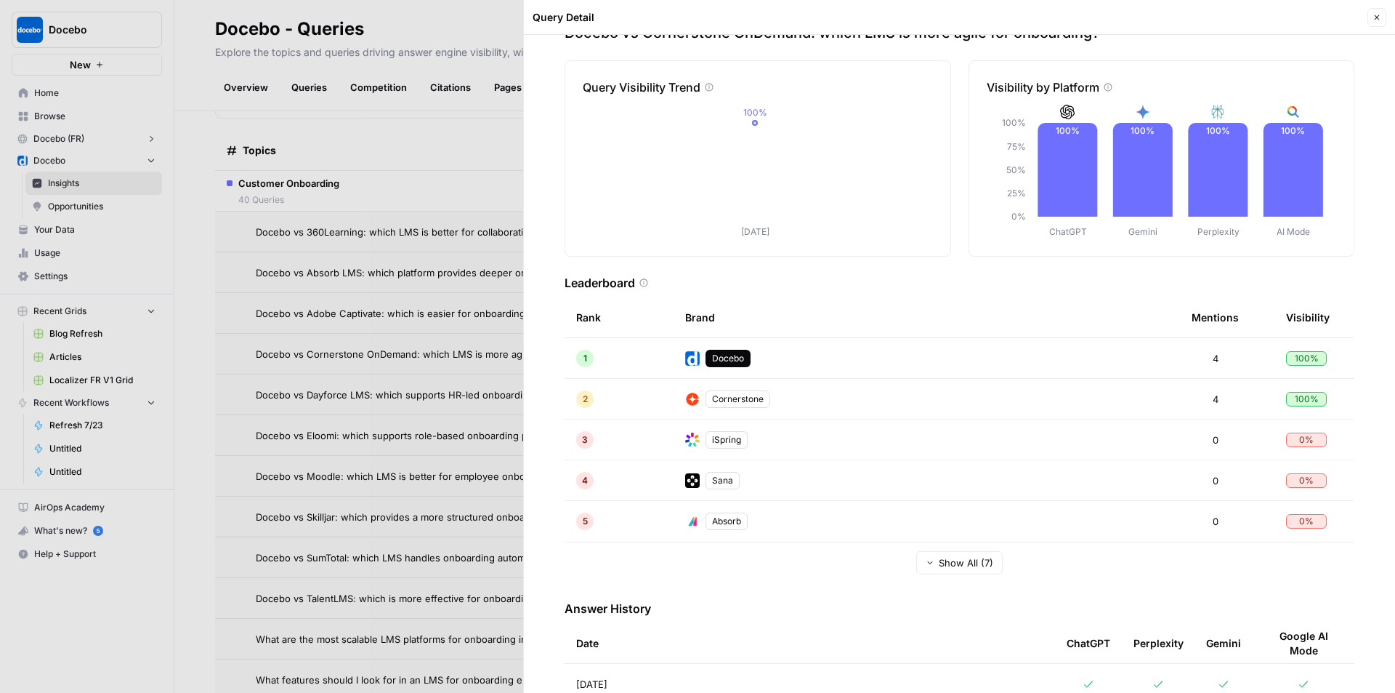
scroll to position [82, 0]
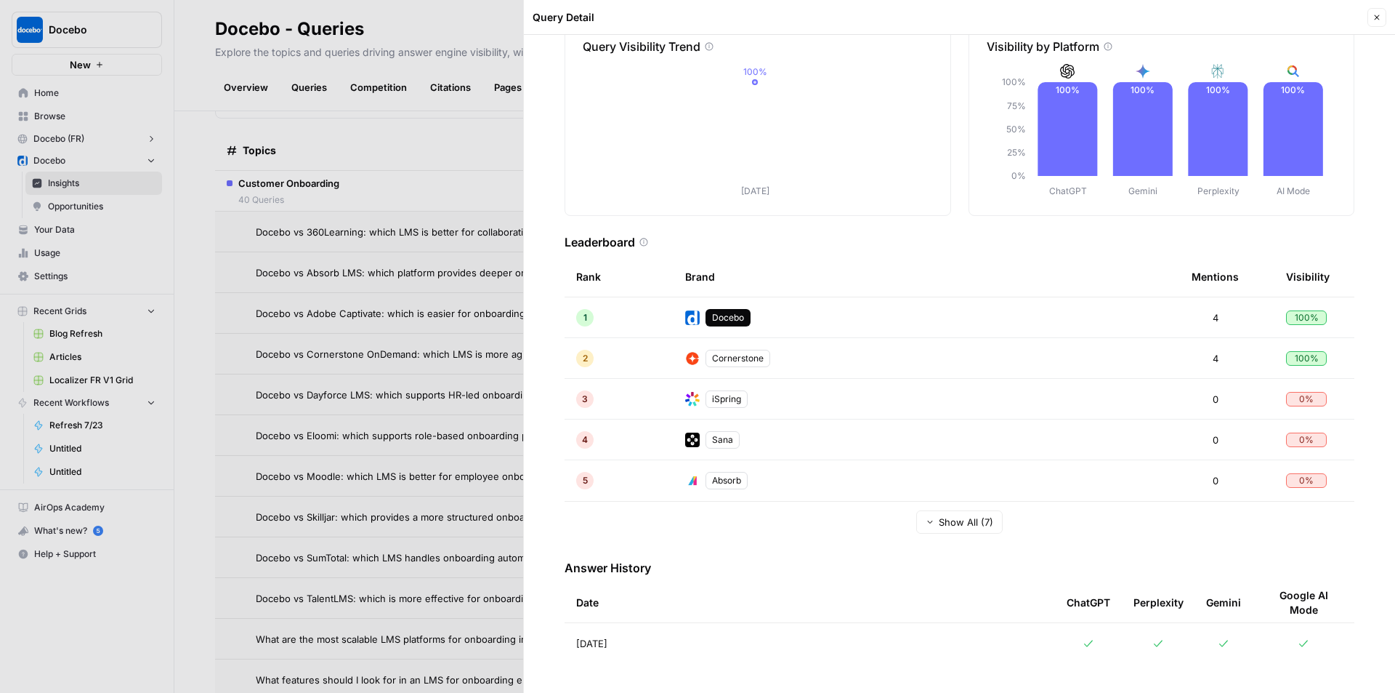
click at [664, 643] on td "Aug 26, 2025" at bounding box center [810, 643] width 491 height 41
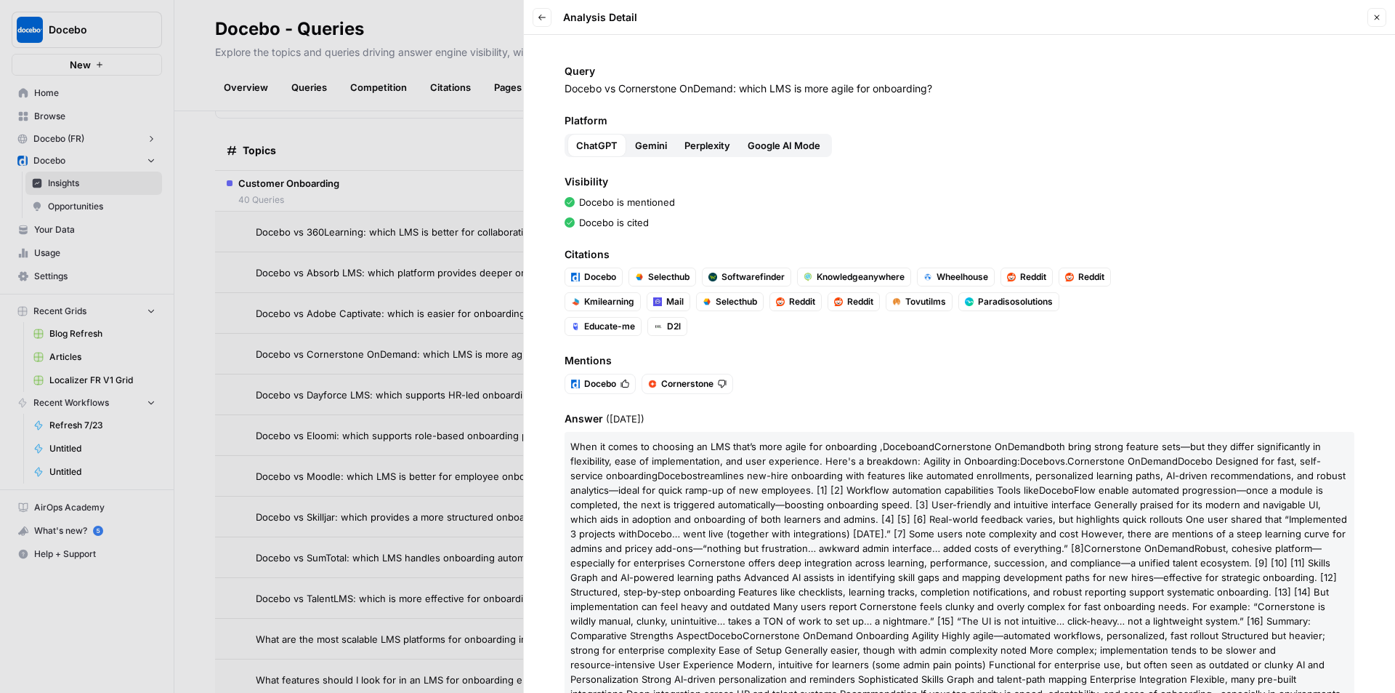
click at [1379, 15] on icon "button" at bounding box center [1377, 17] width 9 height 9
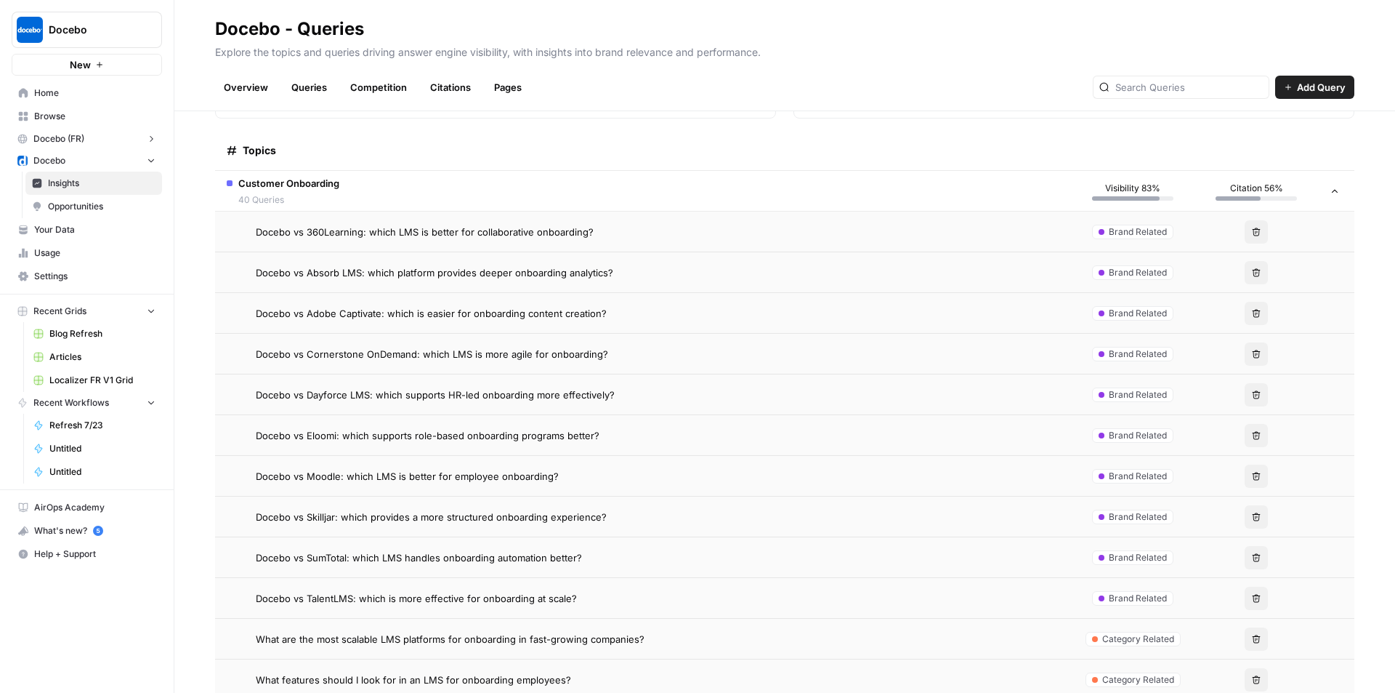
click at [589, 504] on td "Docebo vs Skilljar: which provides a more structured onboarding experience?" at bounding box center [643, 516] width 856 height 40
click at [581, 531] on td "Docebo vs Skilljar: which provides a more structured onboarding experience?" at bounding box center [643, 516] width 856 height 40
click at [109, 208] on span "Opportunities" at bounding box center [102, 206] width 108 height 13
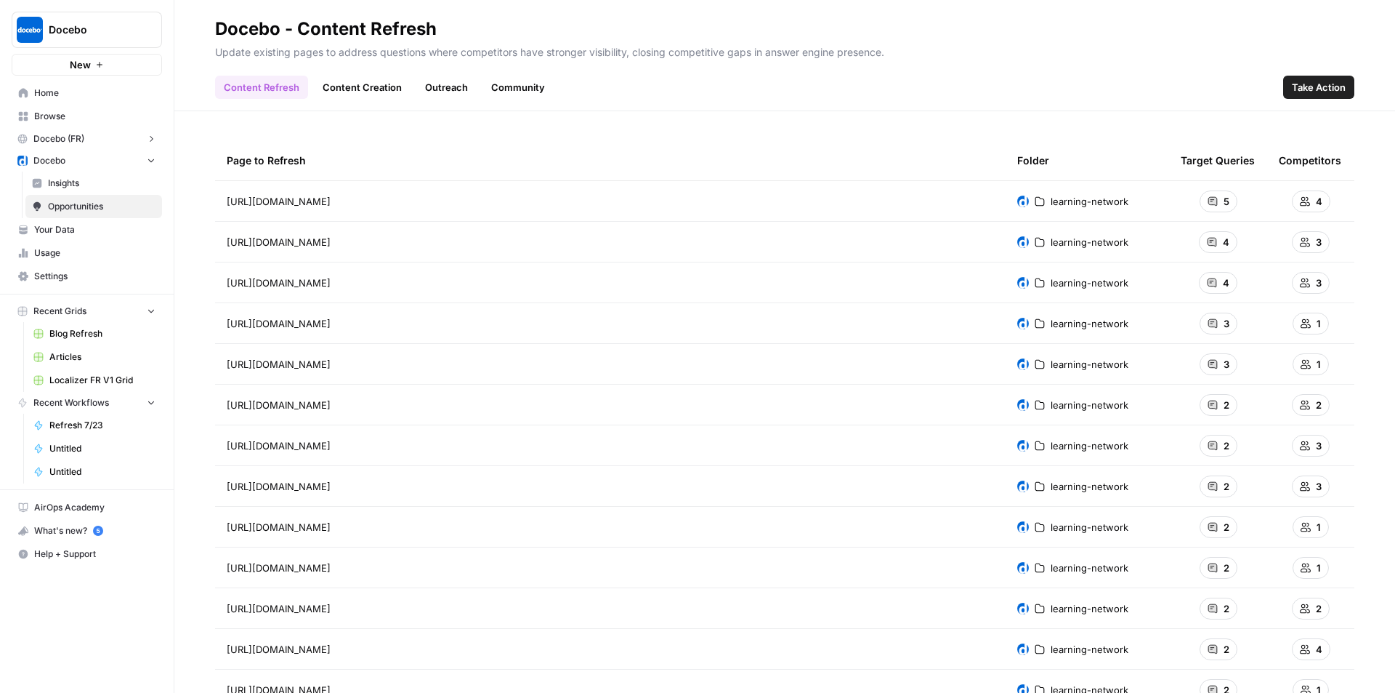
click at [110, 181] on span "Insights" at bounding box center [102, 183] width 108 height 13
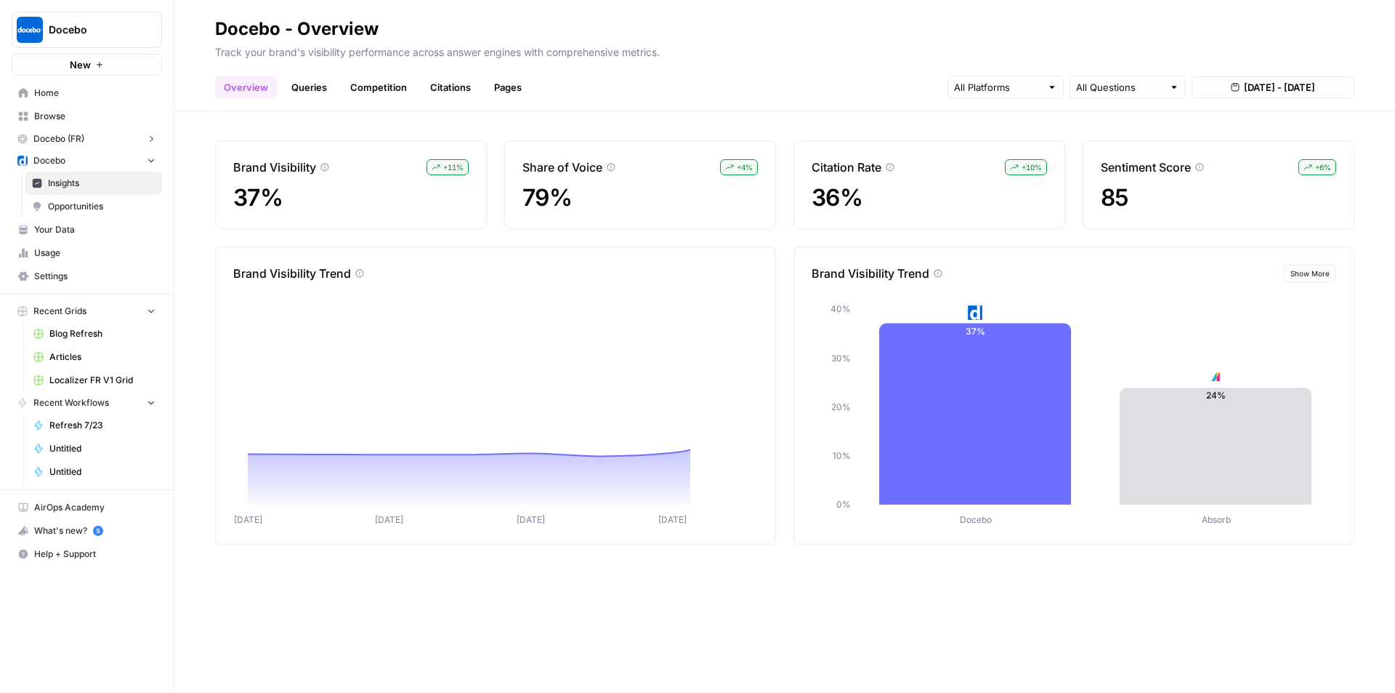
click at [374, 95] on link "Competition" at bounding box center [379, 87] width 74 height 23
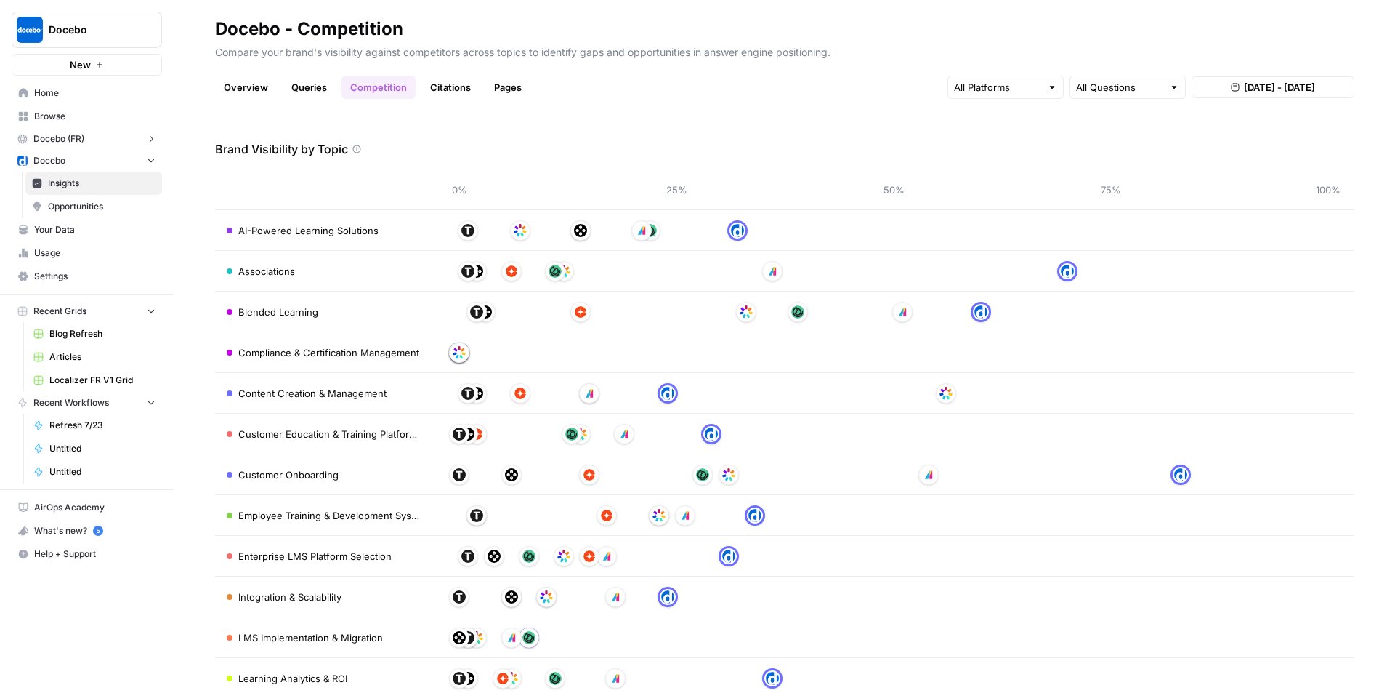
click at [321, 87] on link "Queries" at bounding box center [309, 87] width 53 height 23
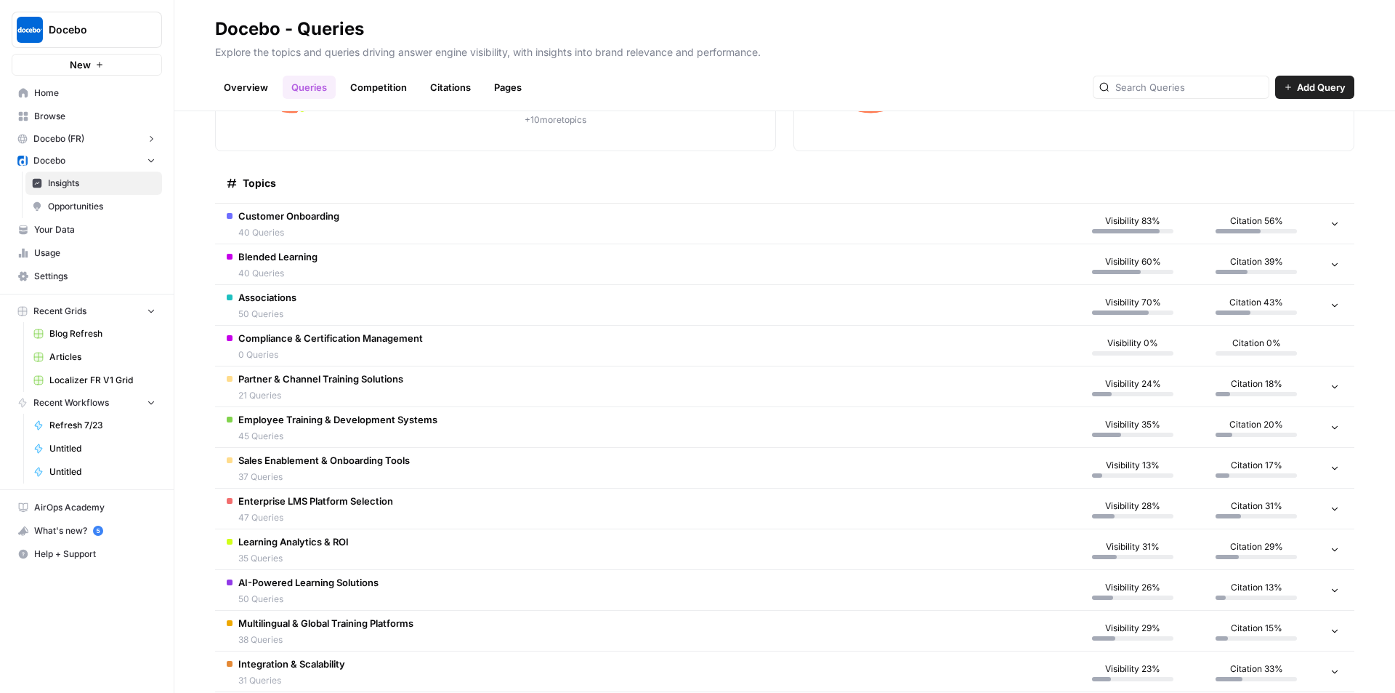
scroll to position [336, 0]
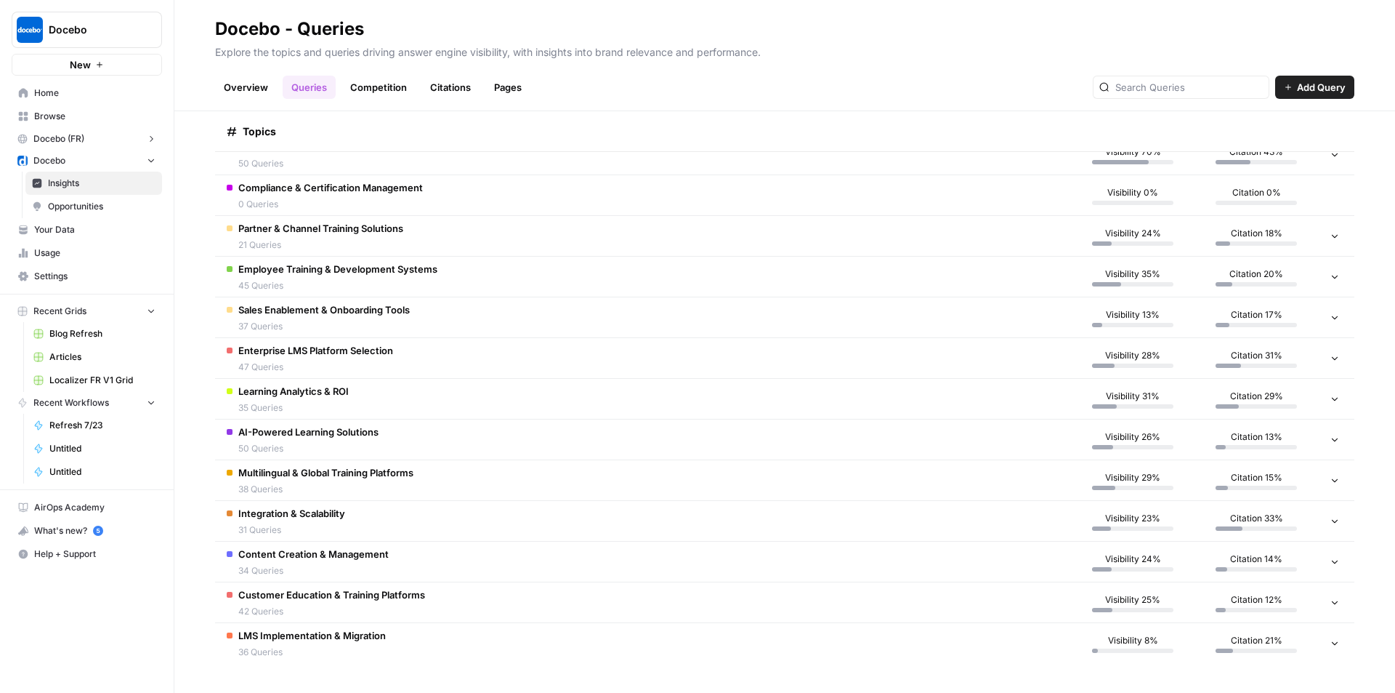
click at [322, 432] on span "AI-Powered Learning Solutions" at bounding box center [308, 431] width 140 height 15
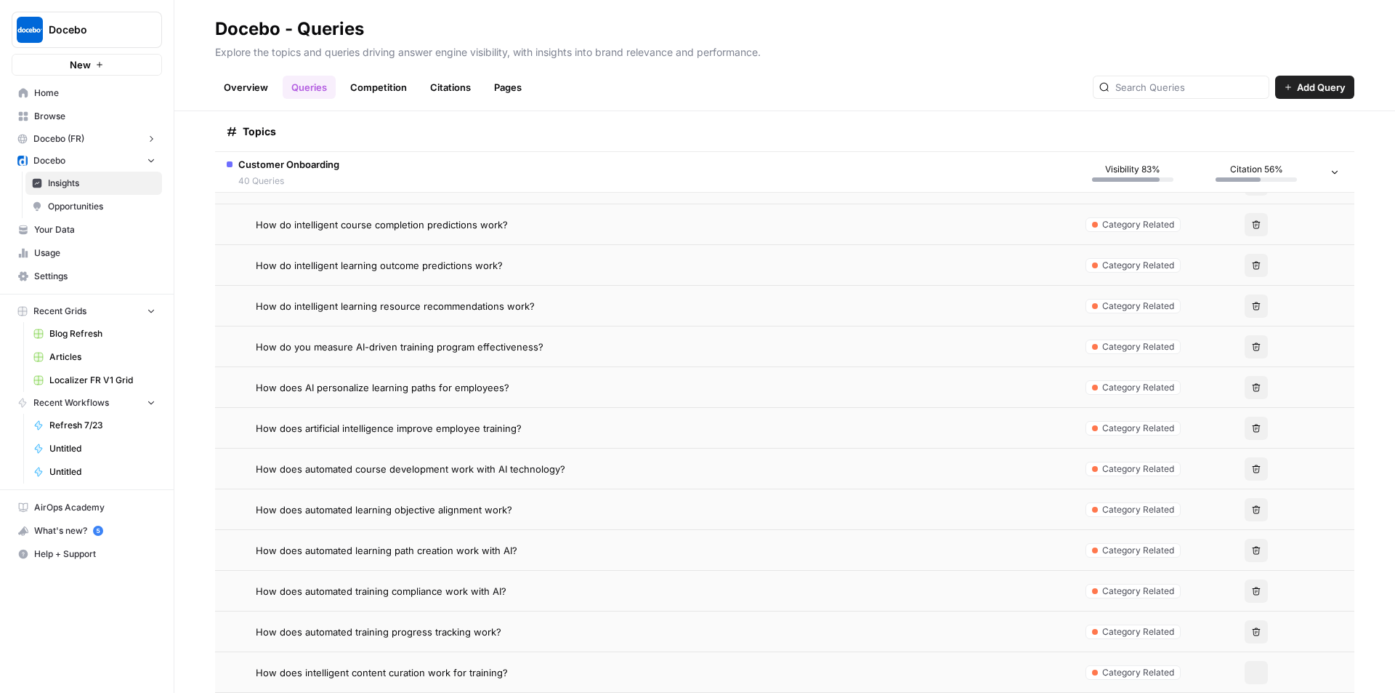
scroll to position [699, 0]
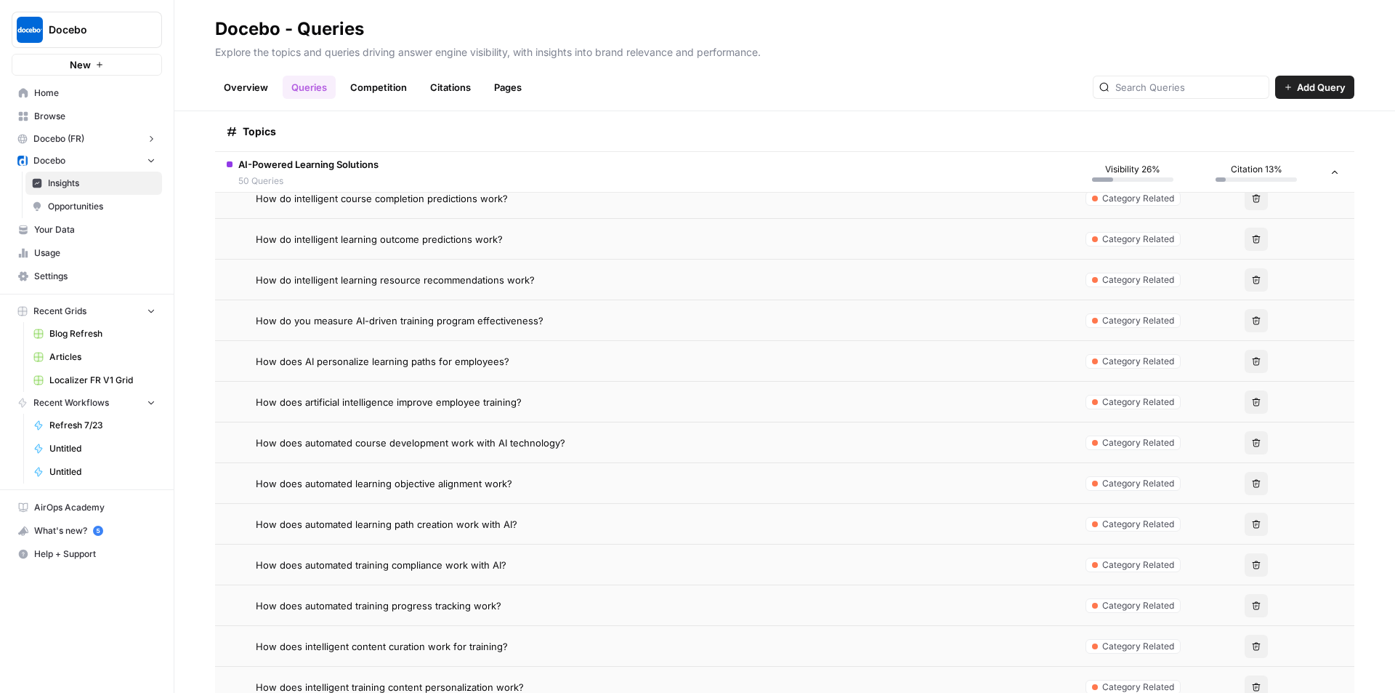
click at [414, 404] on span "How does artificial intelligence improve employee training?" at bounding box center [389, 402] width 266 height 15
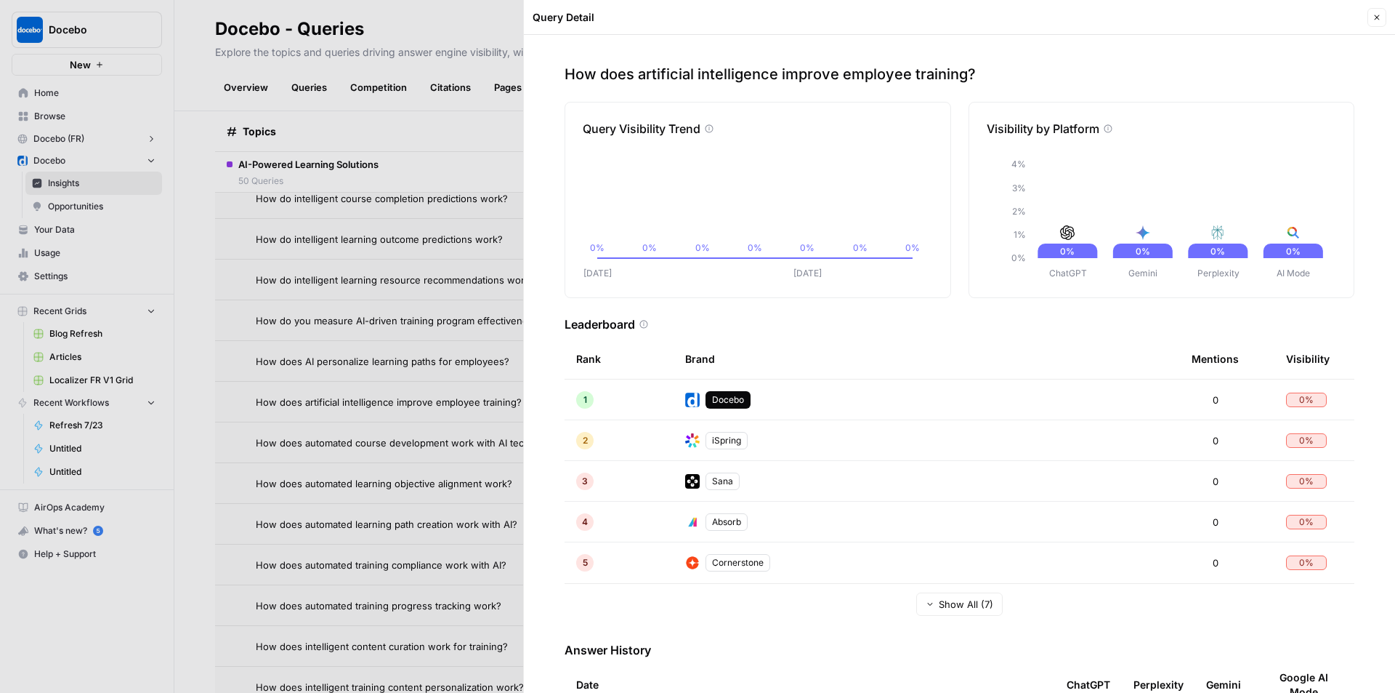
click at [1377, 15] on icon "button" at bounding box center [1377, 17] width 9 height 9
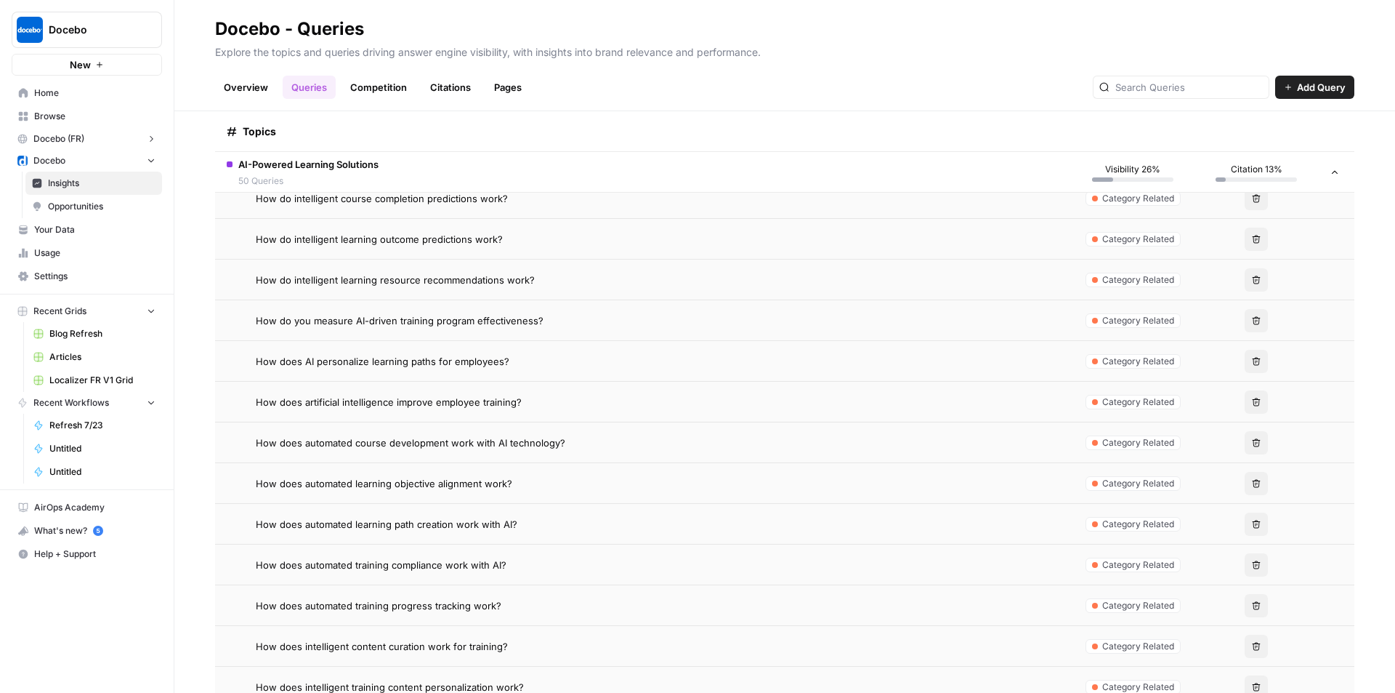
click at [446, 524] on span "How does automated learning path creation work with AI?" at bounding box center [387, 524] width 262 height 15
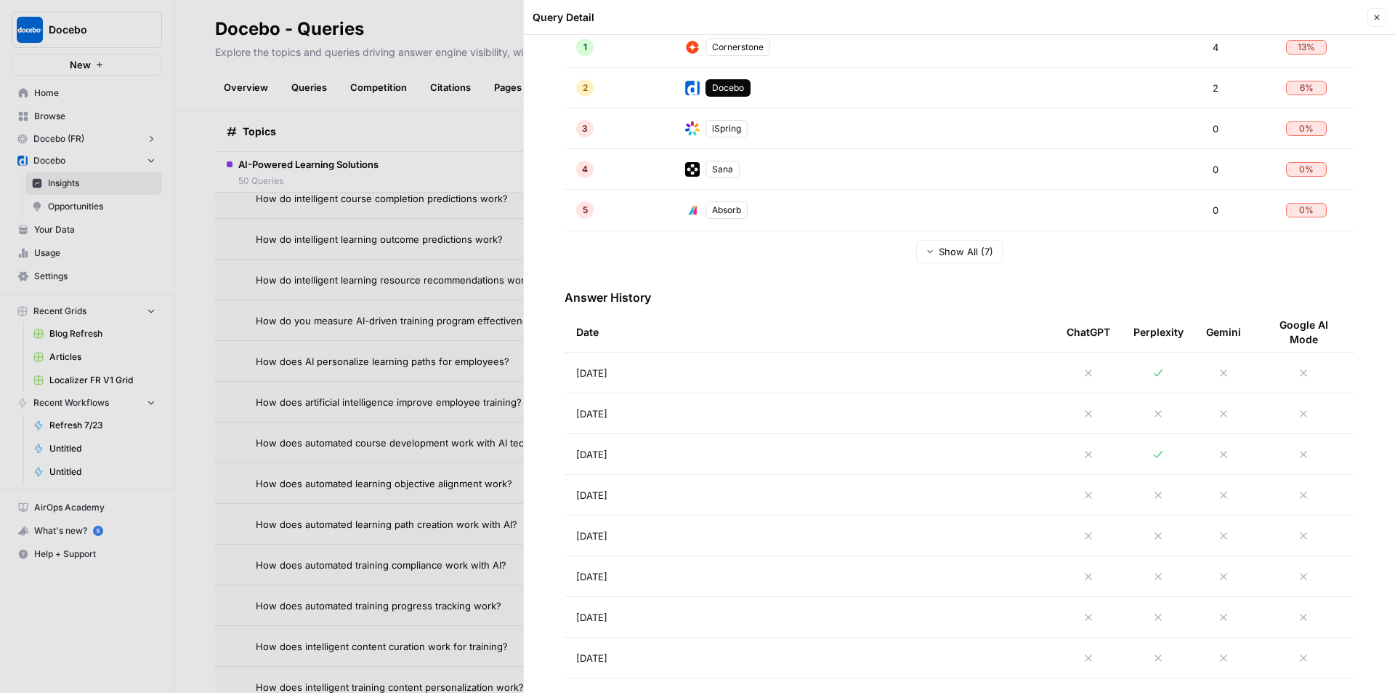
scroll to position [363, 0]
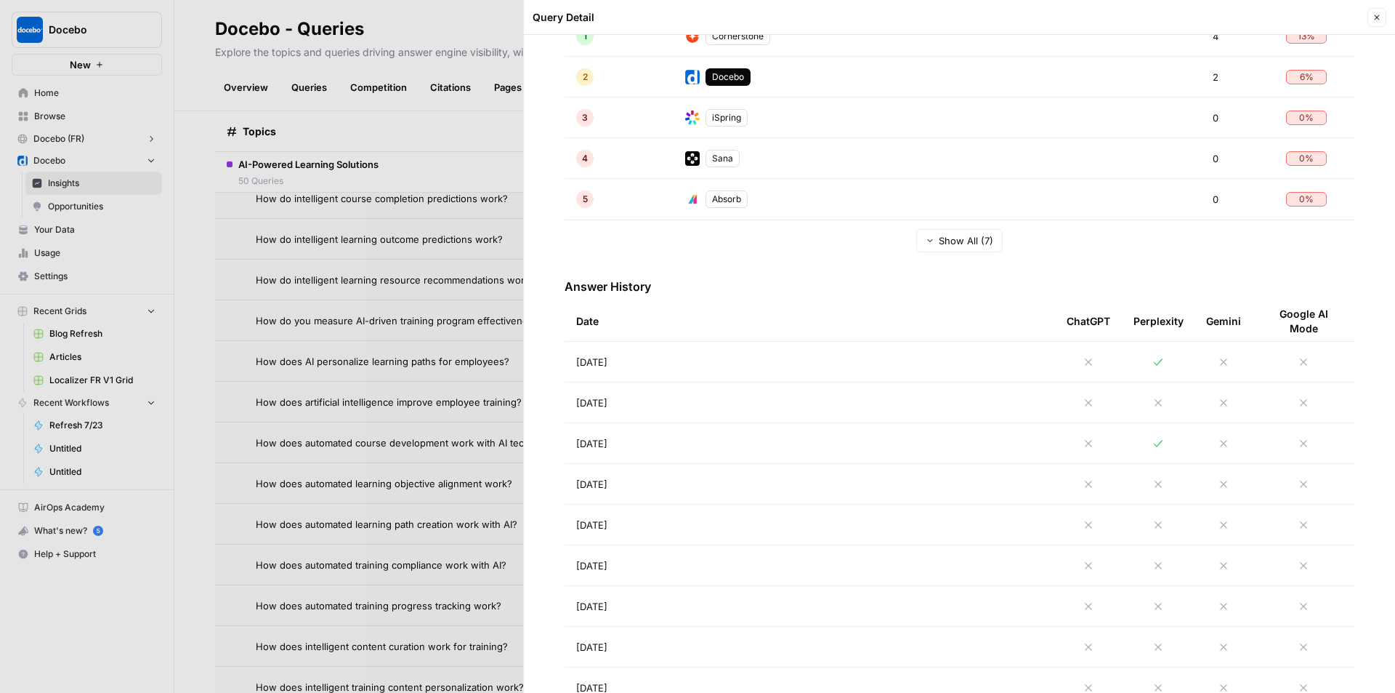
click at [1371, 20] on button "Close" at bounding box center [1377, 17] width 19 height 19
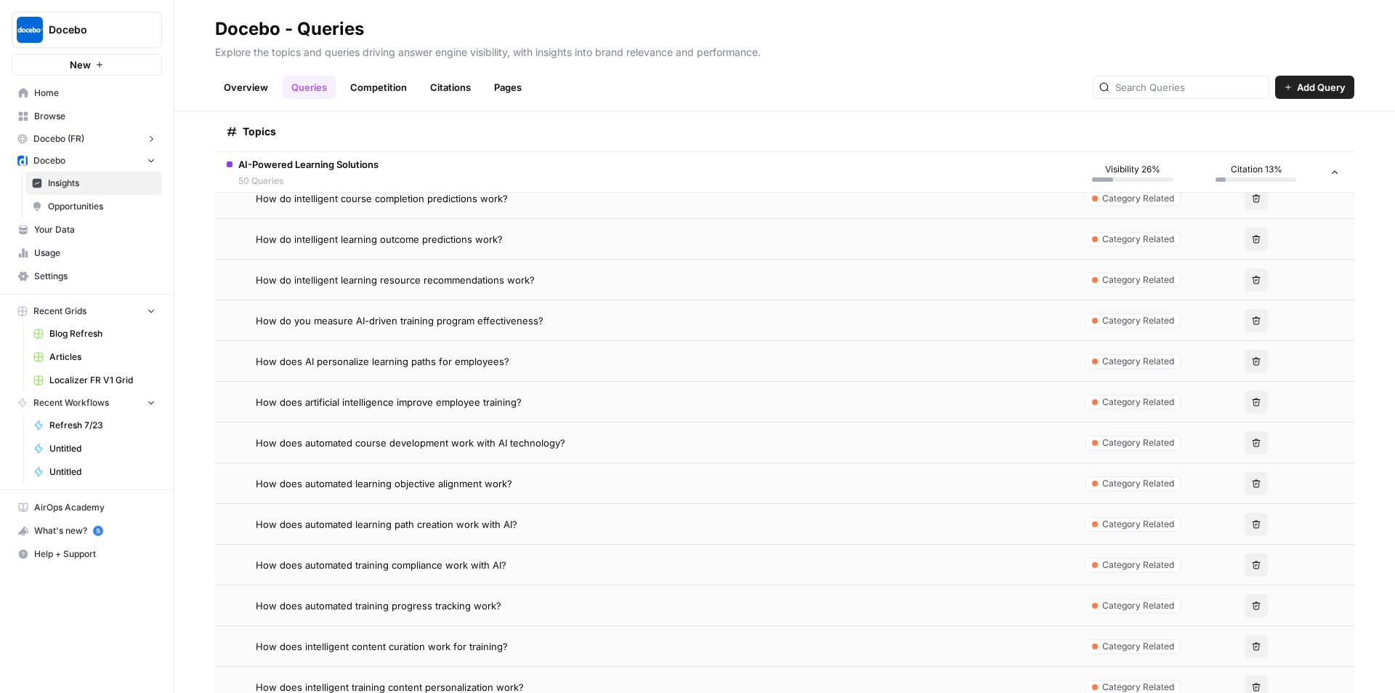
click at [419, 512] on td "How does automated learning path creation work with AI?" at bounding box center [643, 524] width 856 height 40
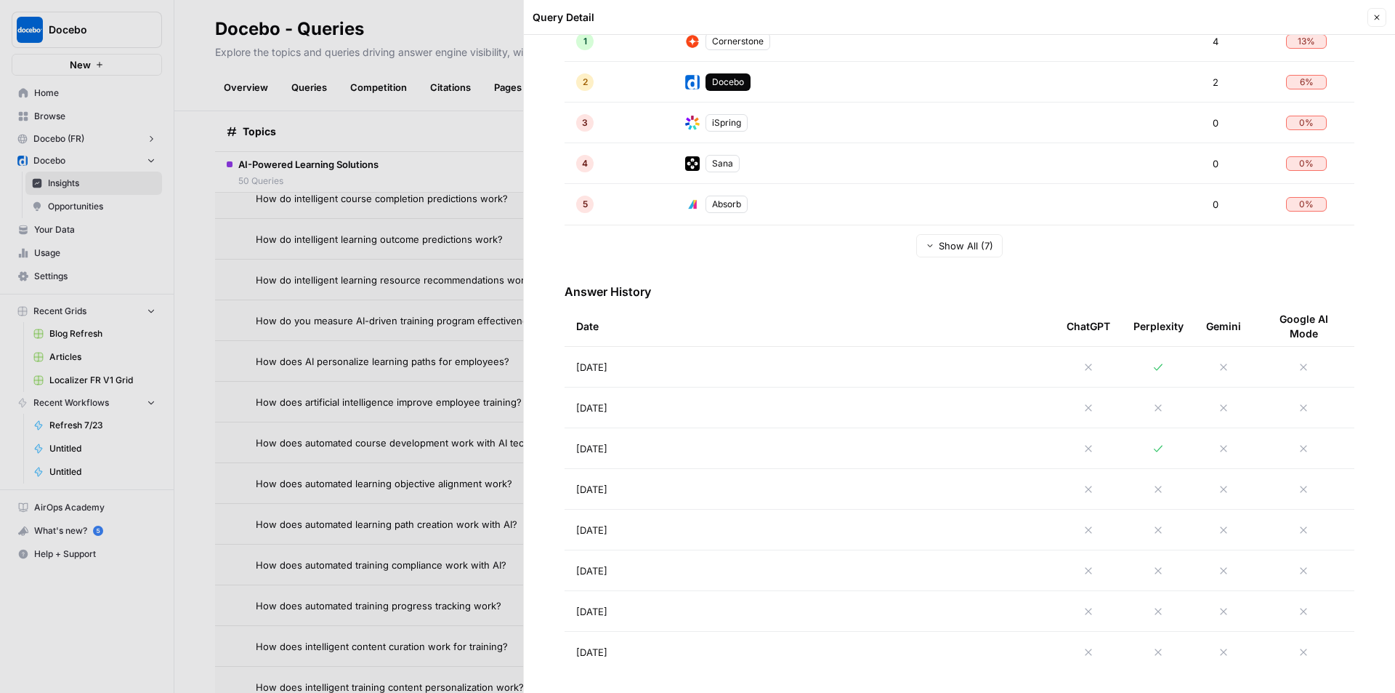
scroll to position [363, 0]
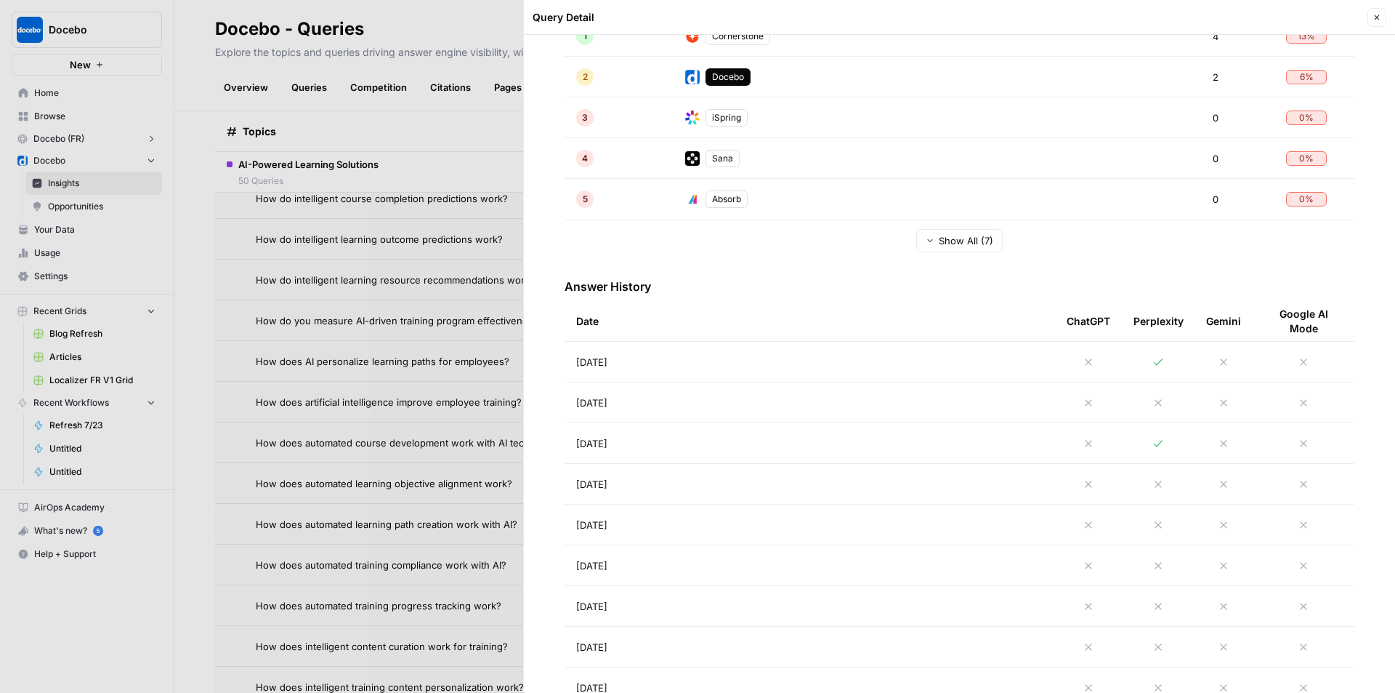
drag, startPoint x: 1377, startPoint y: 17, endPoint x: 880, endPoint y: 438, distance: 651.3
click at [1377, 18] on icon "button" at bounding box center [1377, 17] width 9 height 9
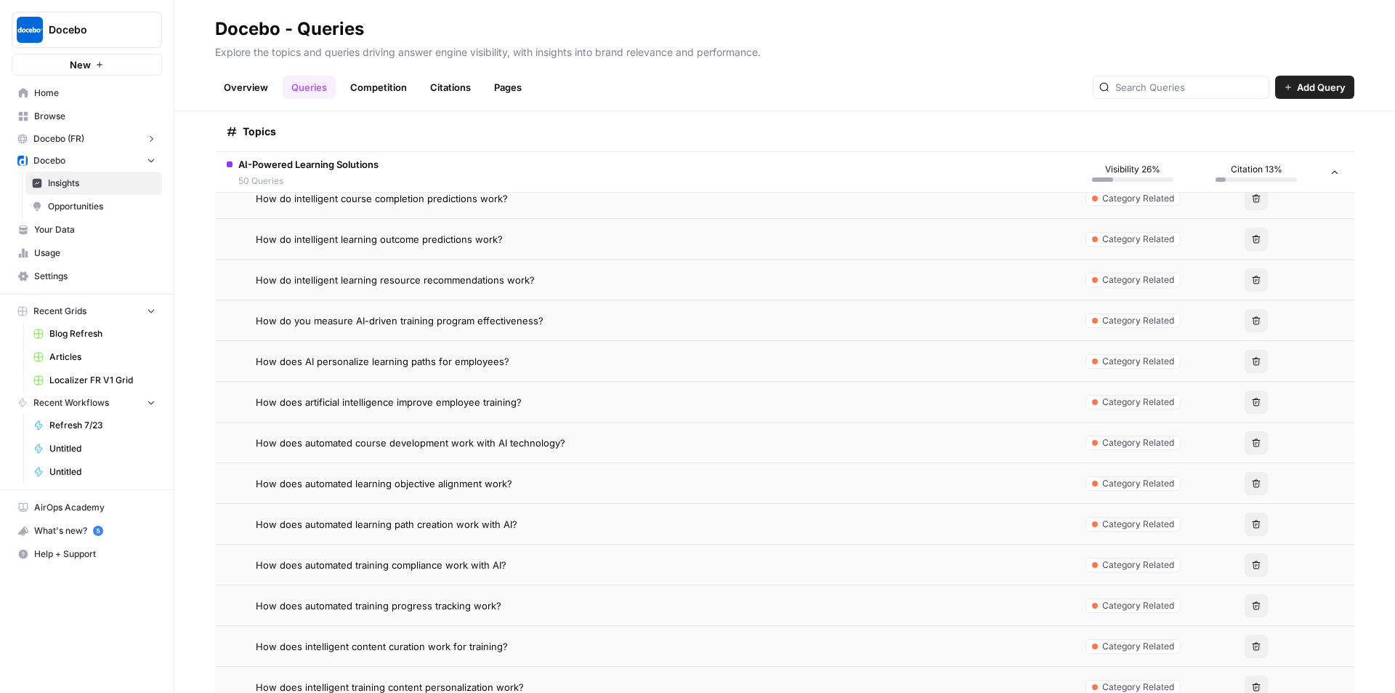
click at [403, 590] on td "How does automated training progress tracking work?" at bounding box center [643, 605] width 856 height 40
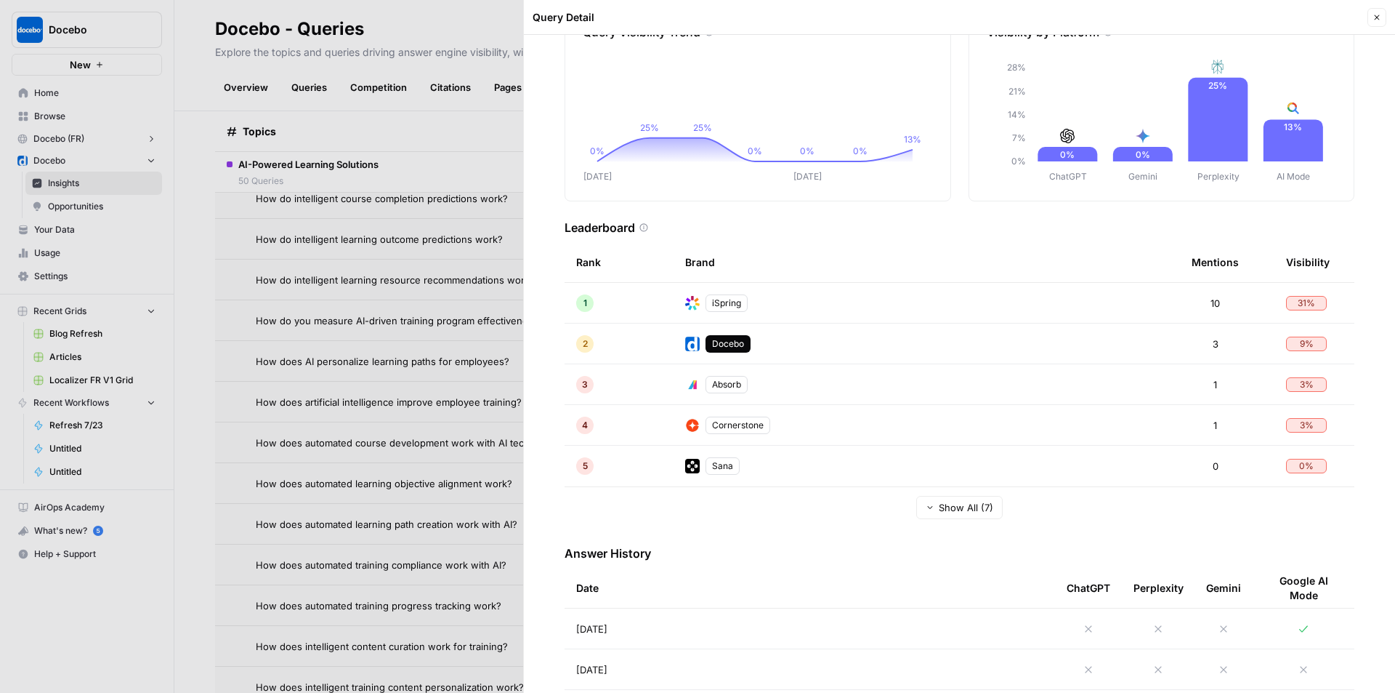
scroll to position [291, 0]
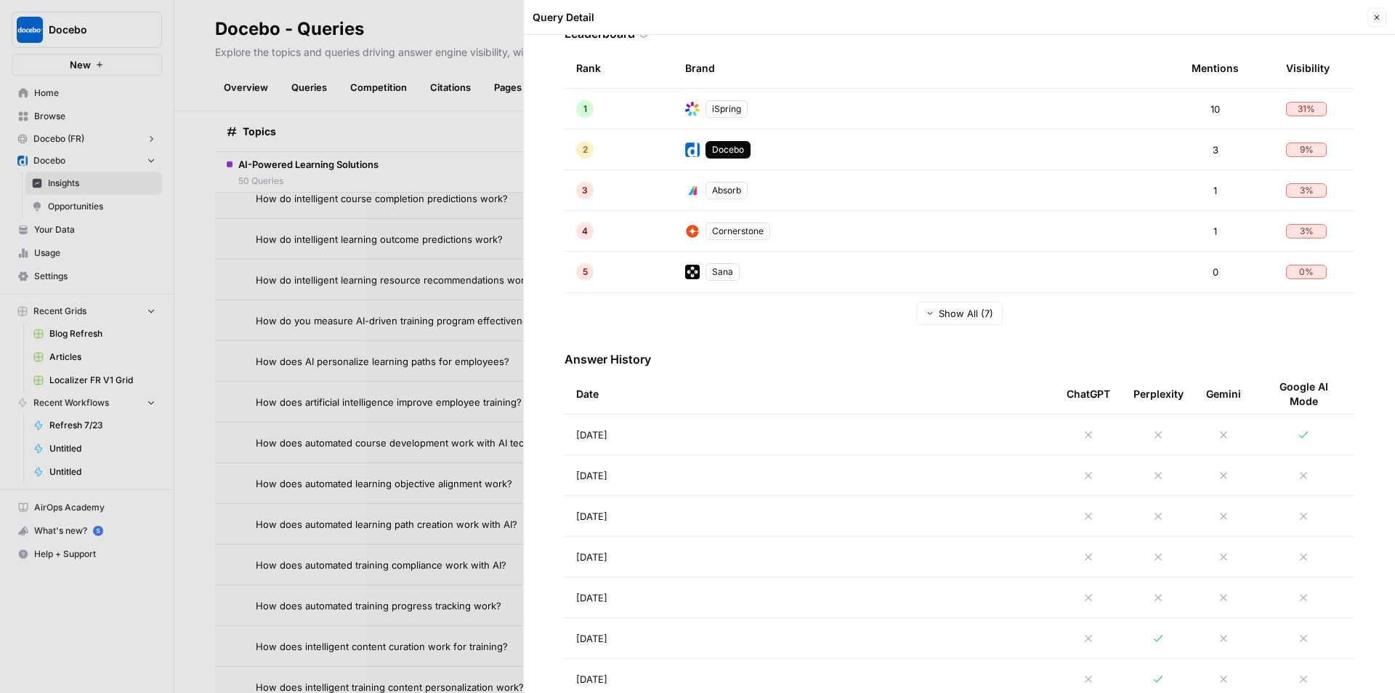
click at [706, 439] on td "Aug 26, 2025" at bounding box center [810, 434] width 491 height 40
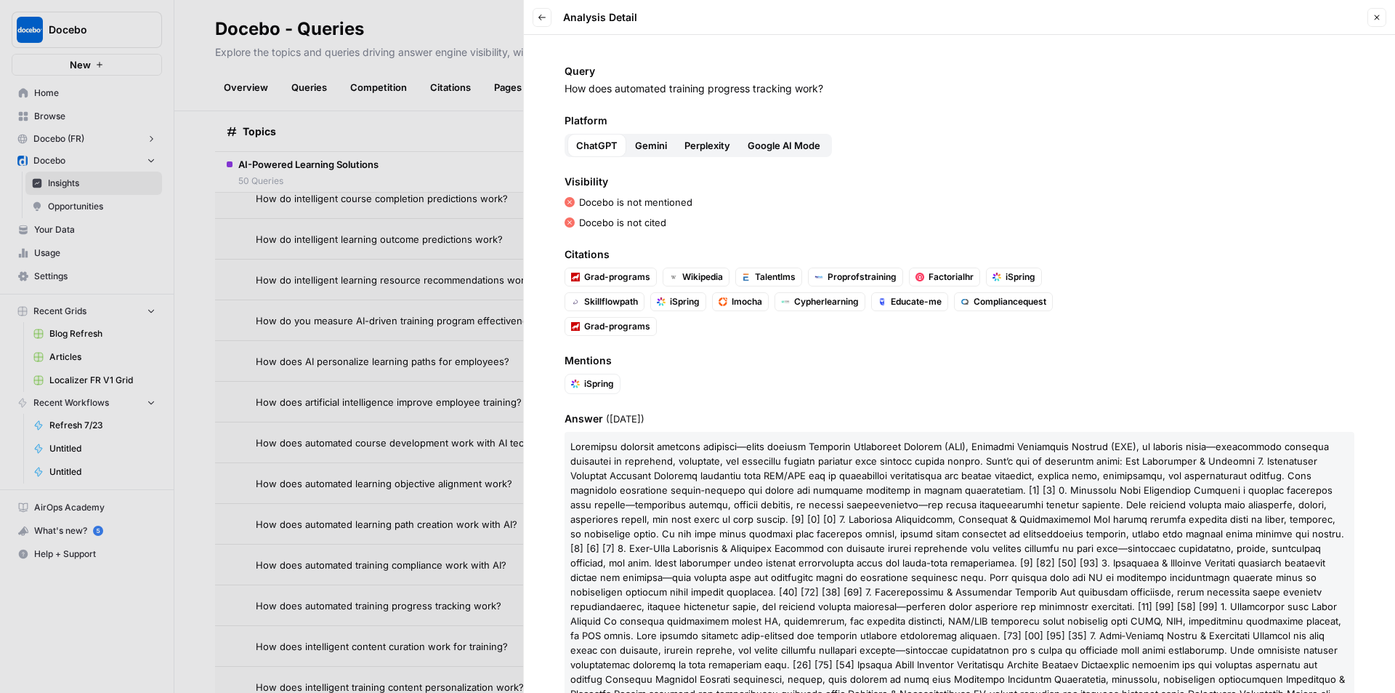
click at [800, 148] on span "Google AI Mode" at bounding box center [784, 145] width 73 height 15
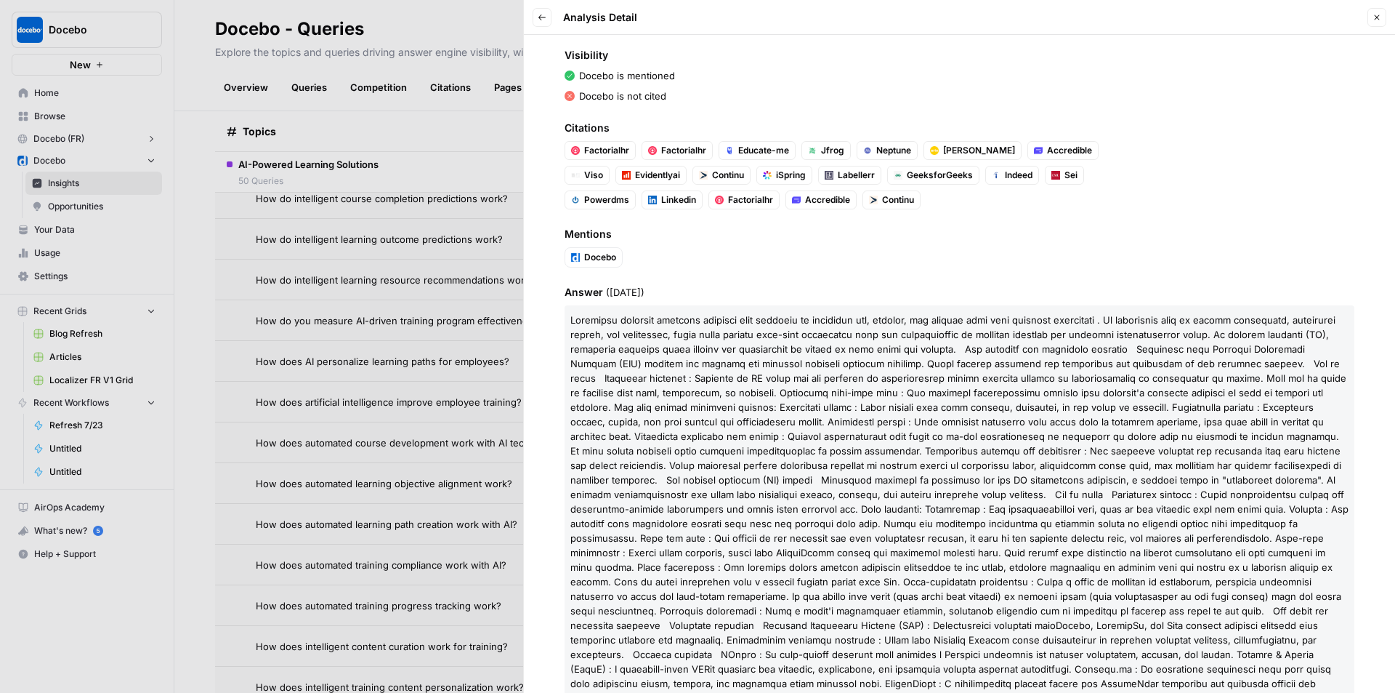
scroll to position [145, 0]
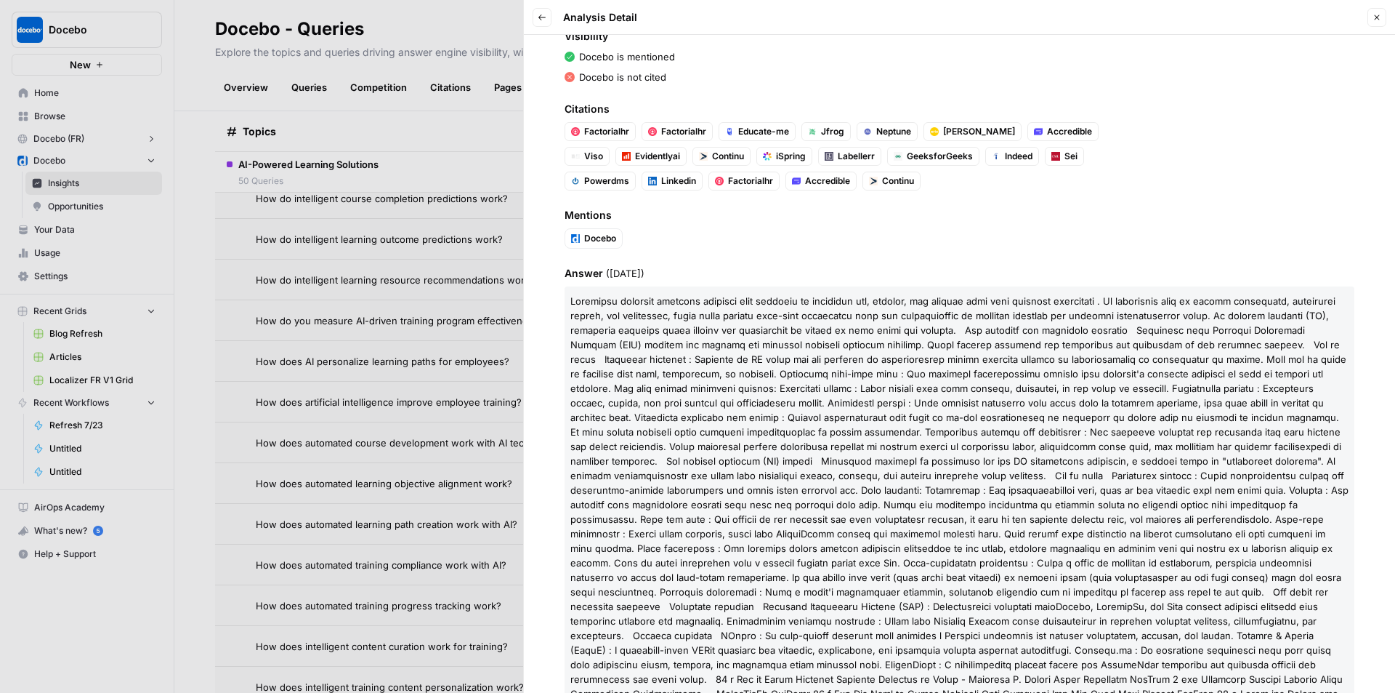
click at [545, 10] on button "Back" at bounding box center [542, 17] width 19 height 19
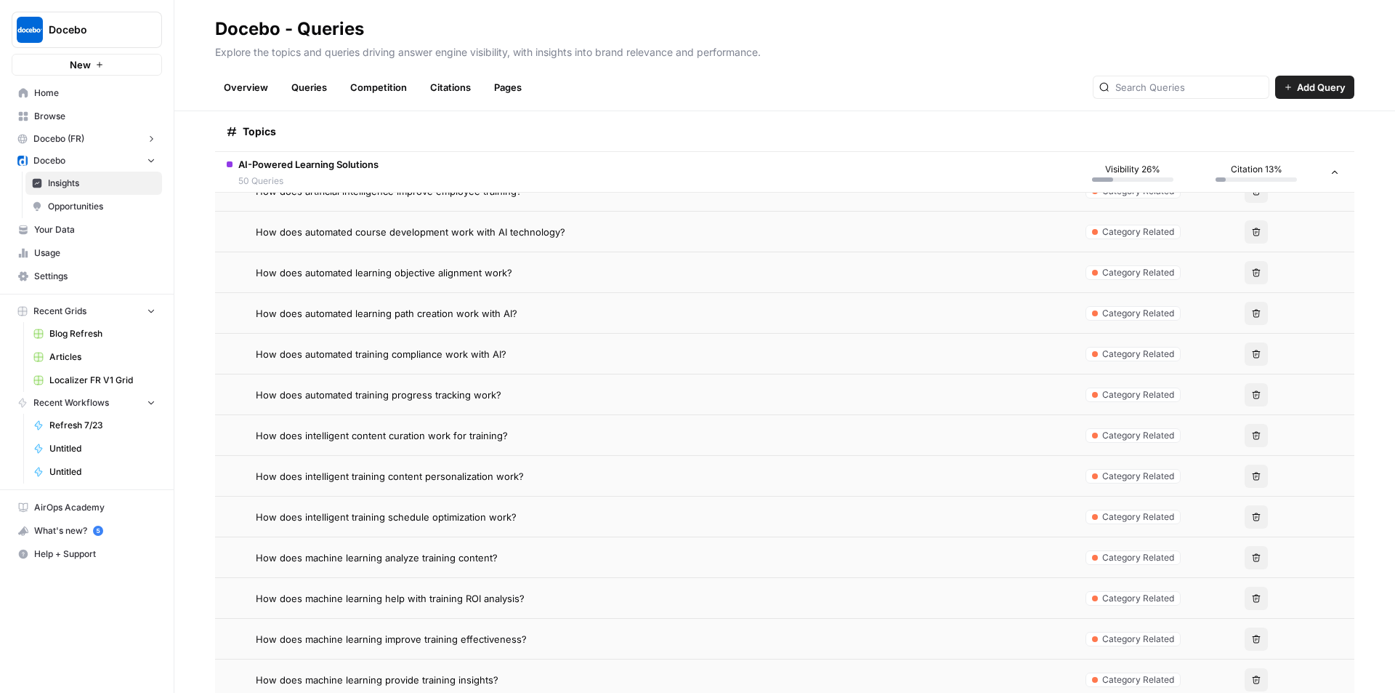
scroll to position [917, 0]
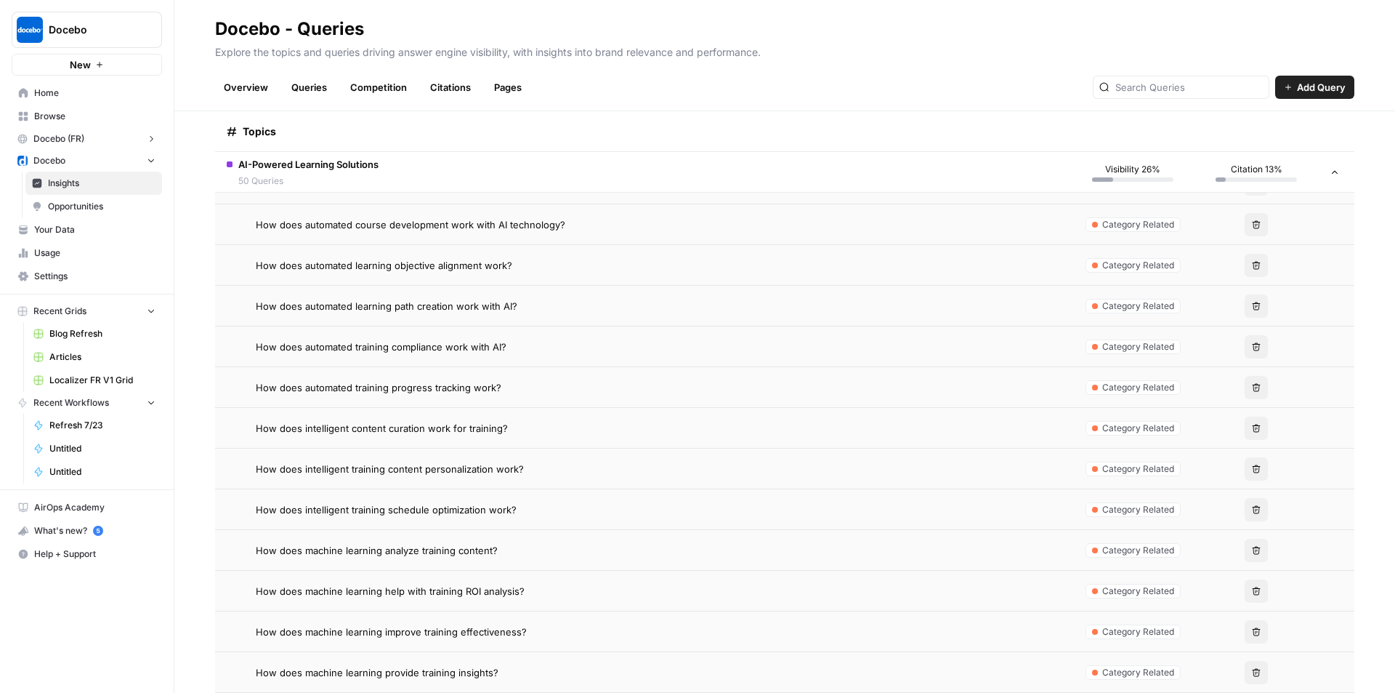
click at [394, 504] on span "How does intelligent training schedule optimization work?" at bounding box center [386, 509] width 261 height 15
click at [63, 204] on span "Opportunities" at bounding box center [102, 206] width 108 height 13
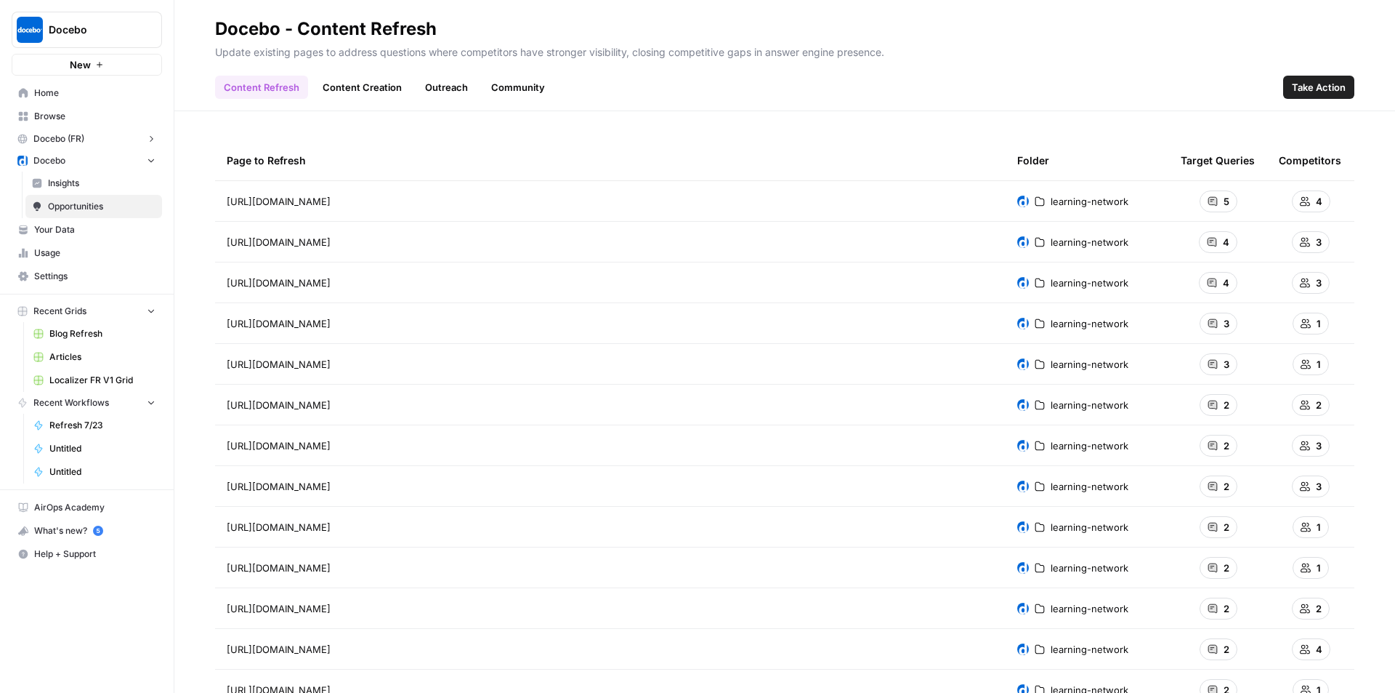
click at [76, 181] on span "Insights" at bounding box center [102, 183] width 108 height 13
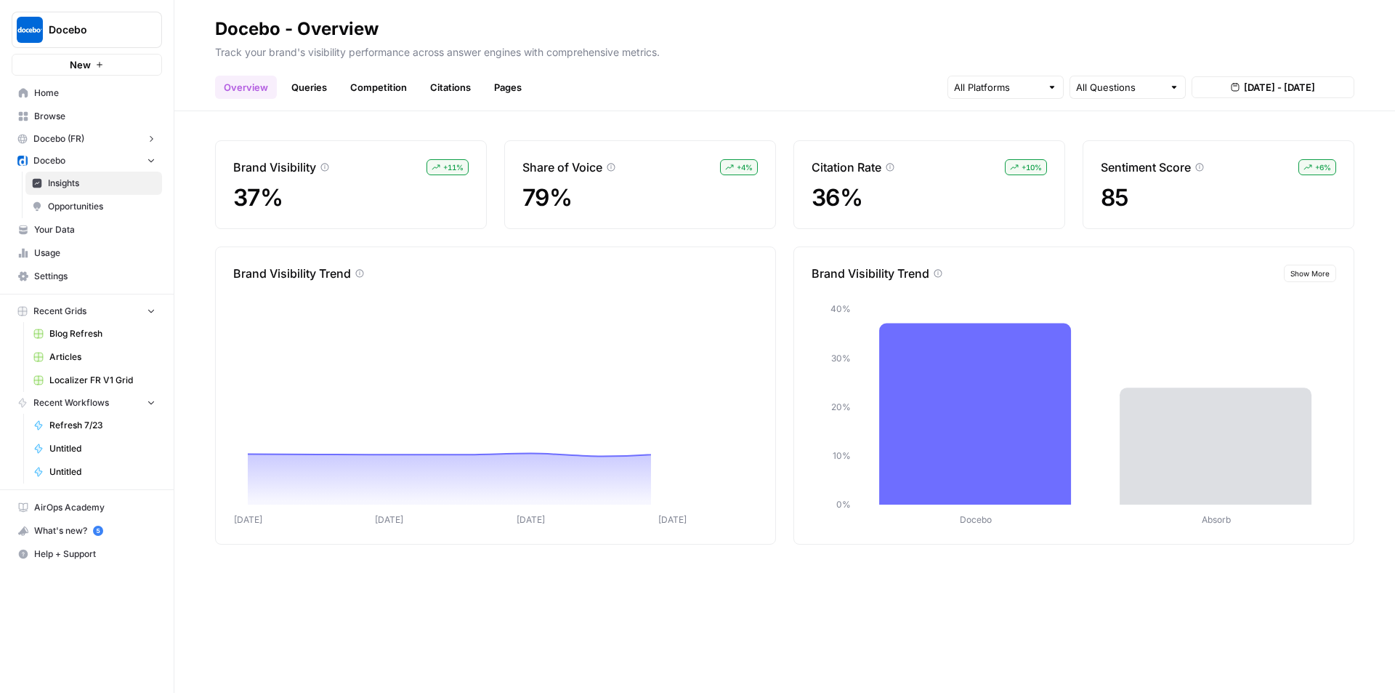
click at [270, 86] on link "Overview" at bounding box center [246, 87] width 62 height 23
click at [290, 89] on link "Queries" at bounding box center [309, 87] width 53 height 23
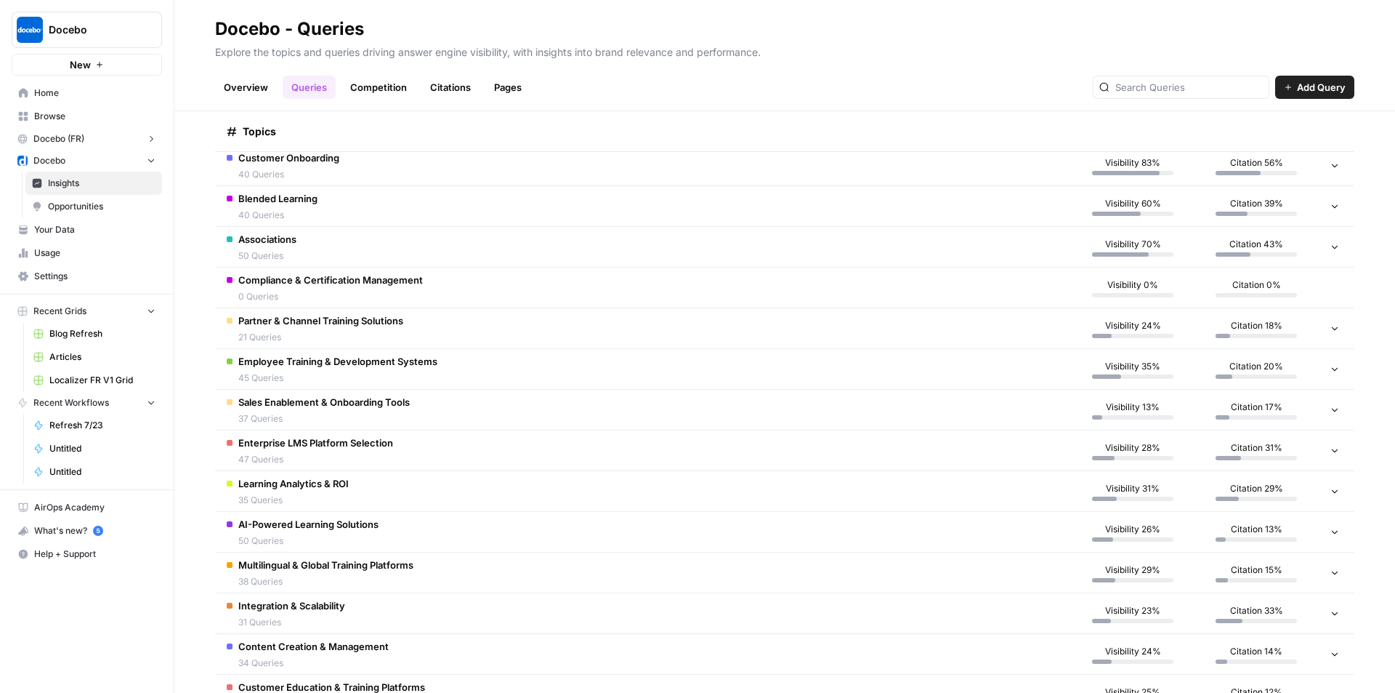
scroll to position [336, 0]
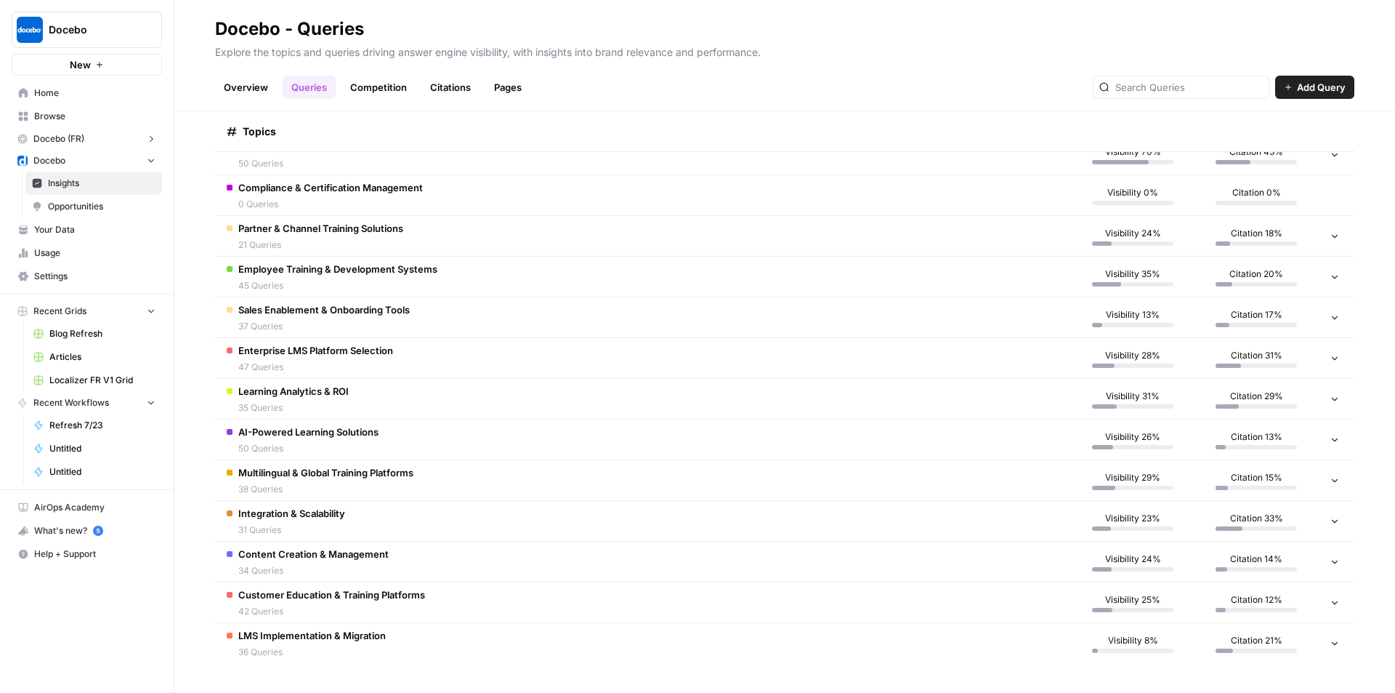
click at [361, 595] on span "Customer Education & Training Platforms" at bounding box center [331, 594] width 187 height 15
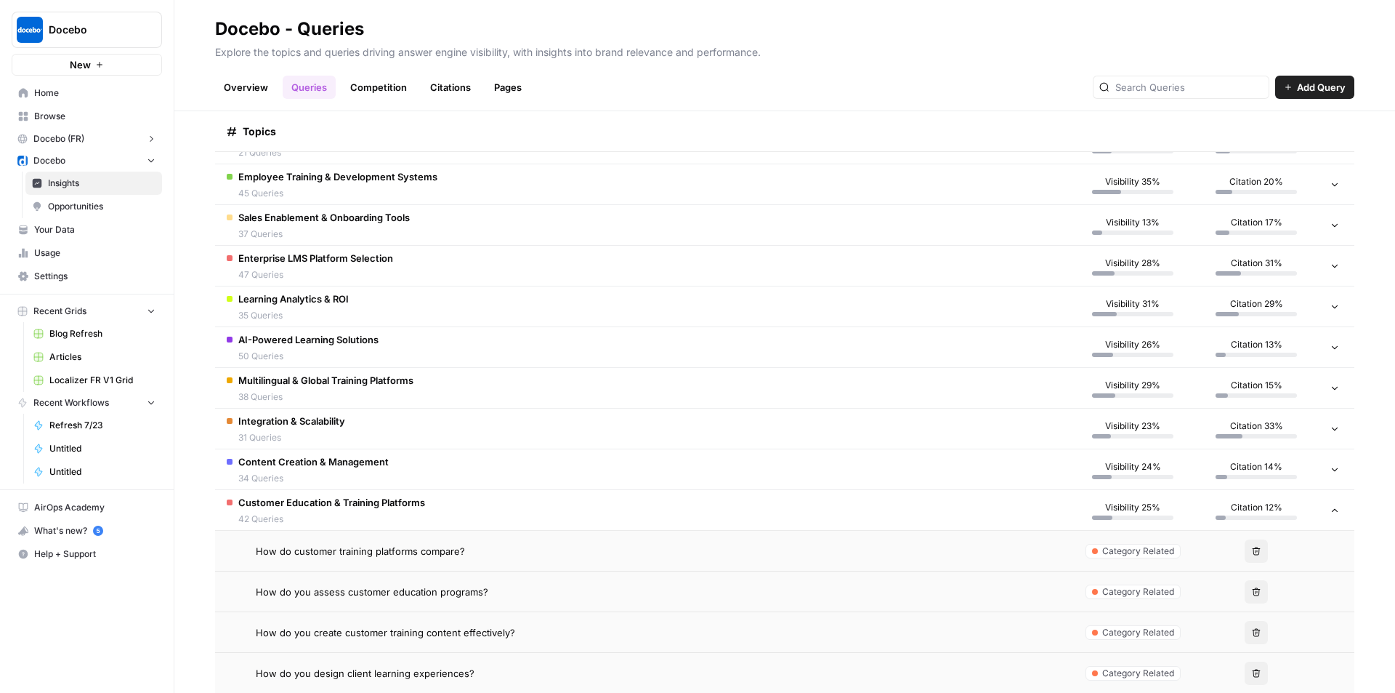
scroll to position [627, 0]
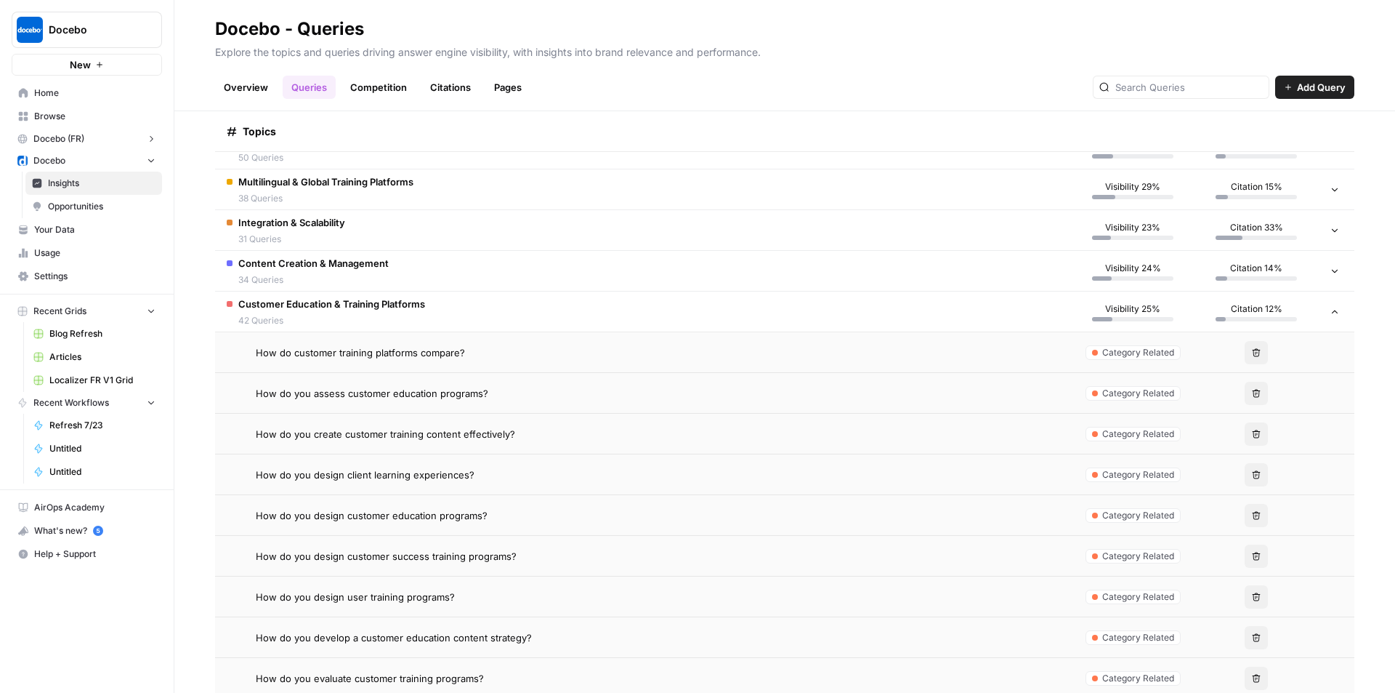
click at [427, 355] on span "How do customer training platforms compare?" at bounding box center [360, 352] width 209 height 15
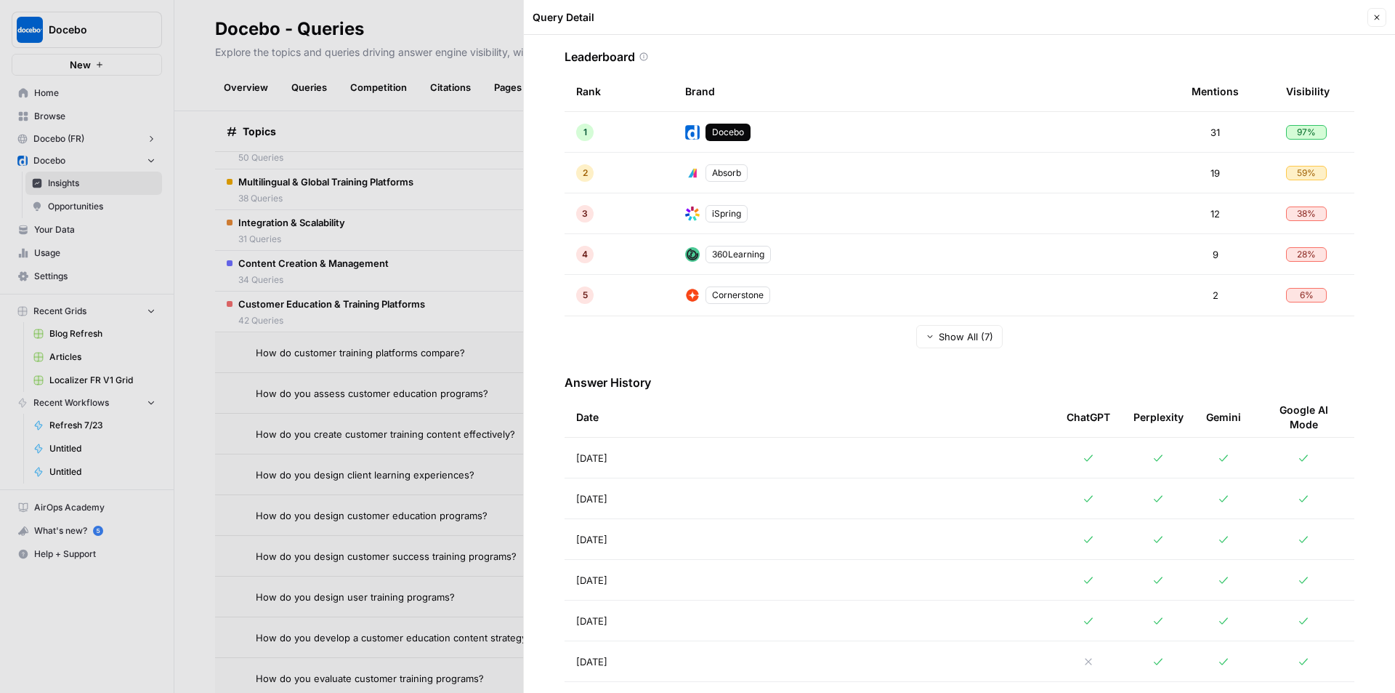
scroll to position [363, 0]
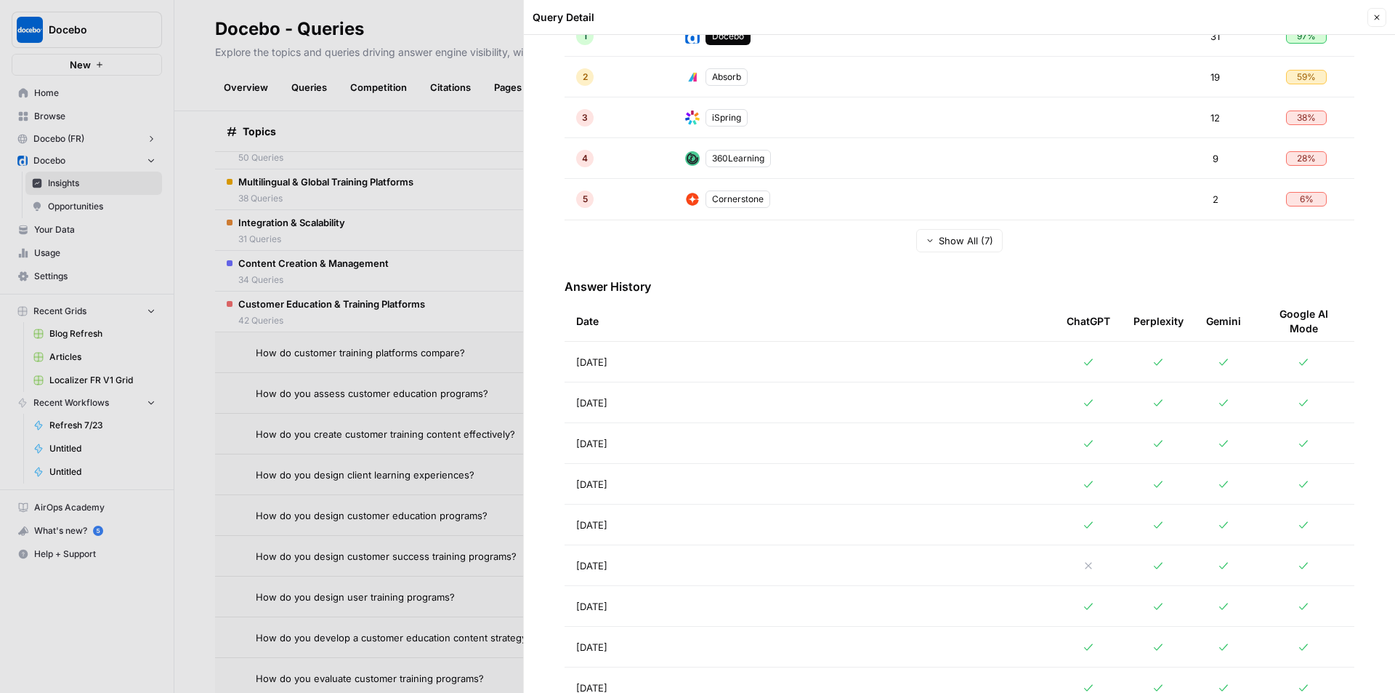
click at [698, 368] on td "Aug 26, 2025" at bounding box center [810, 362] width 491 height 40
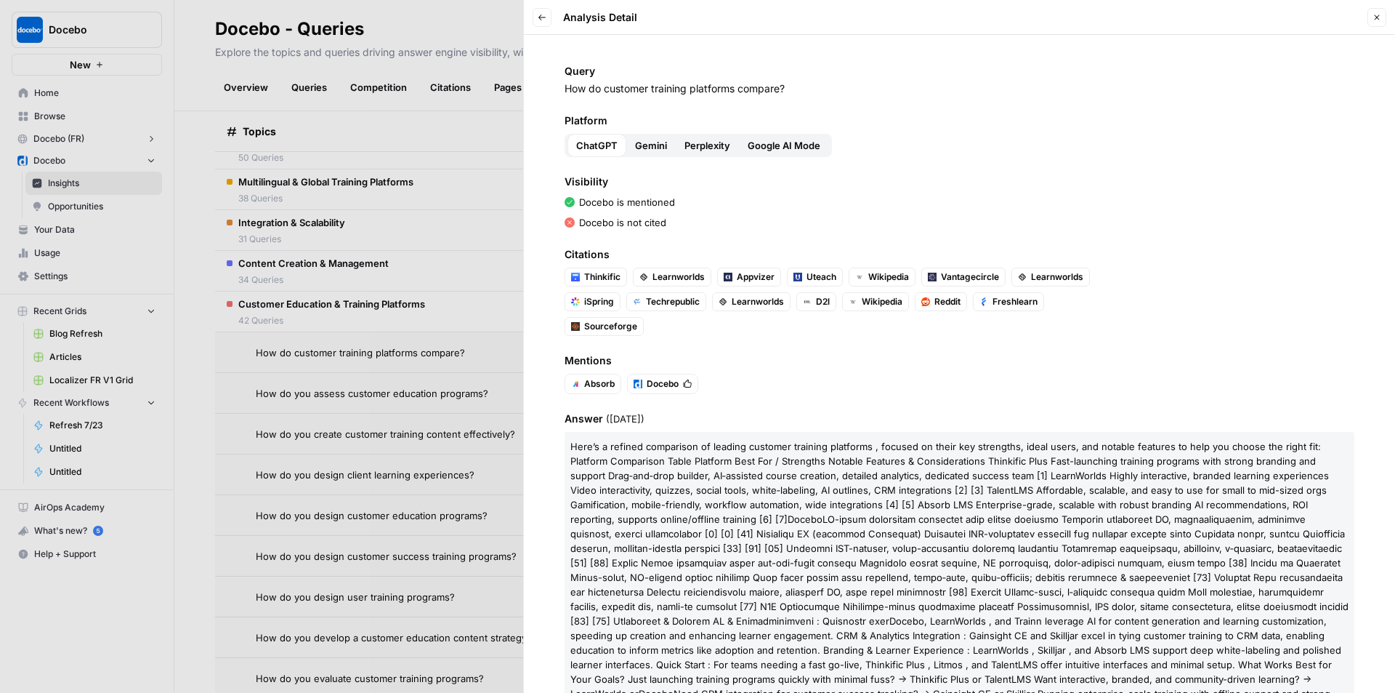
scroll to position [102, 0]
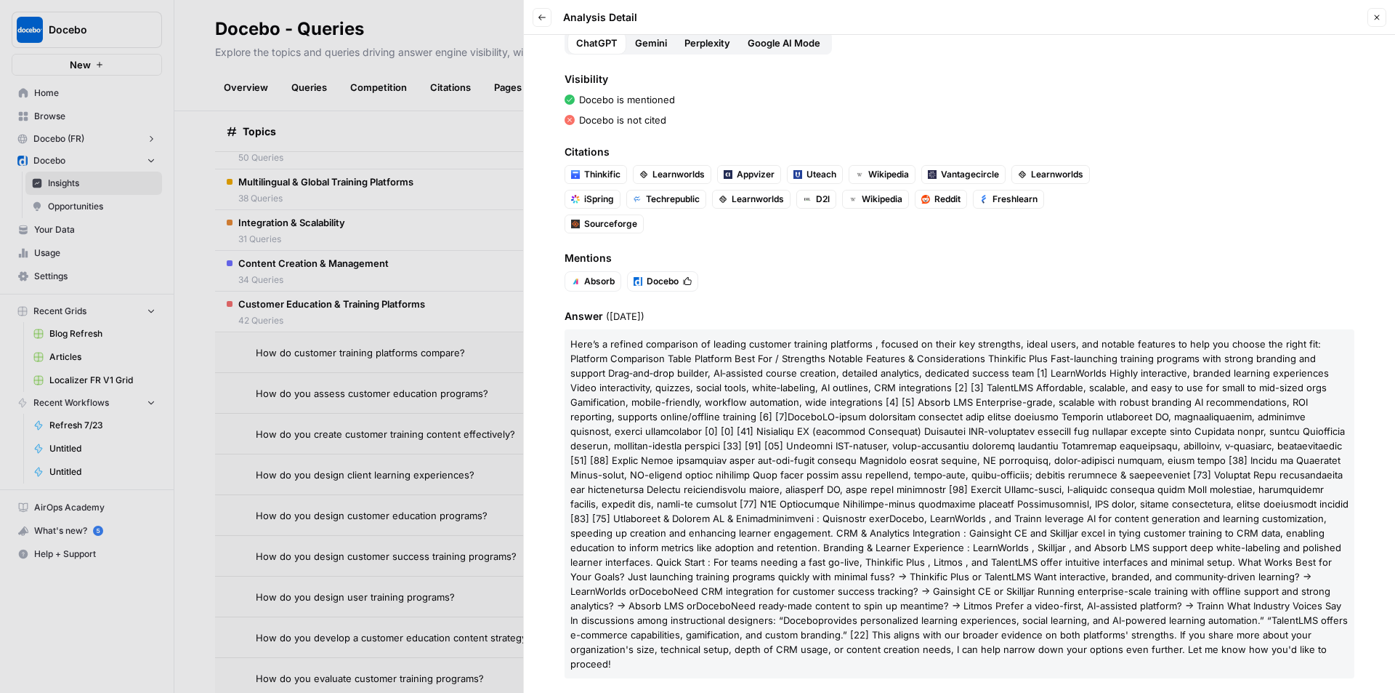
click at [1375, 12] on button "Close" at bounding box center [1377, 17] width 19 height 19
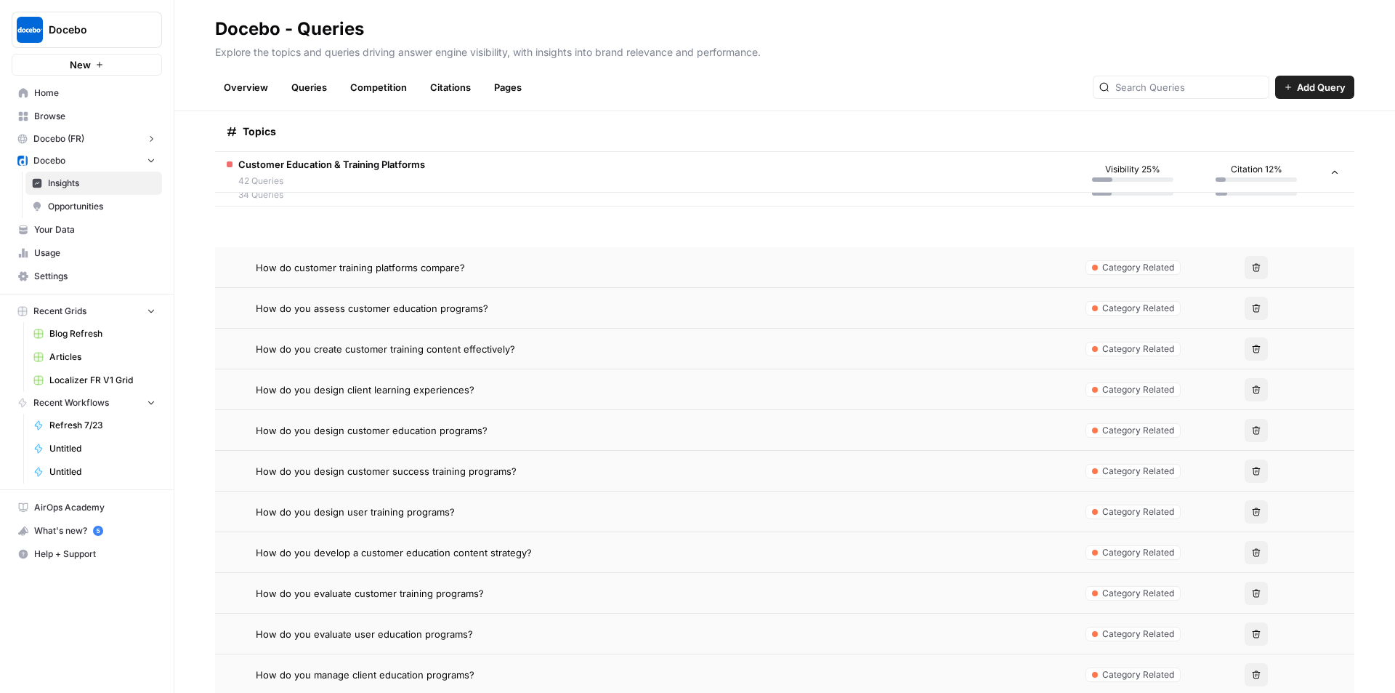
scroll to position [845, 0]
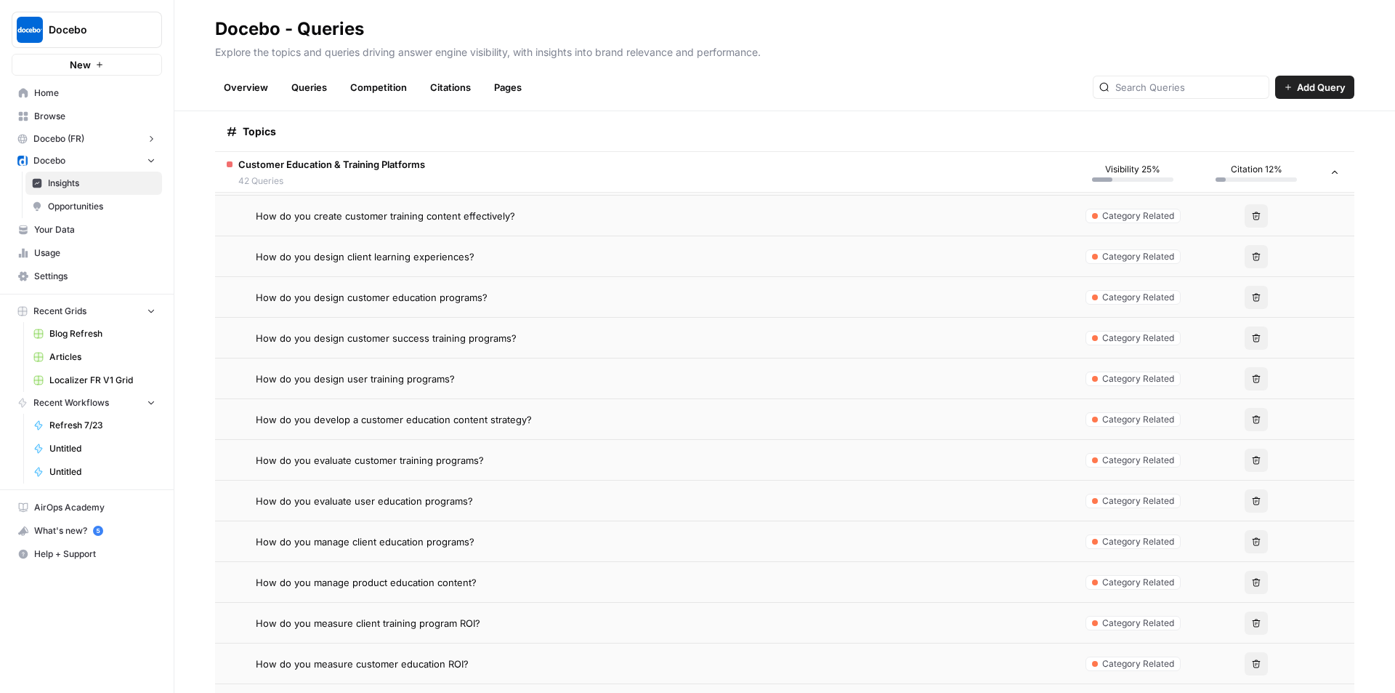
click at [427, 539] on span "How do you manage client education programs?" at bounding box center [365, 541] width 219 height 15
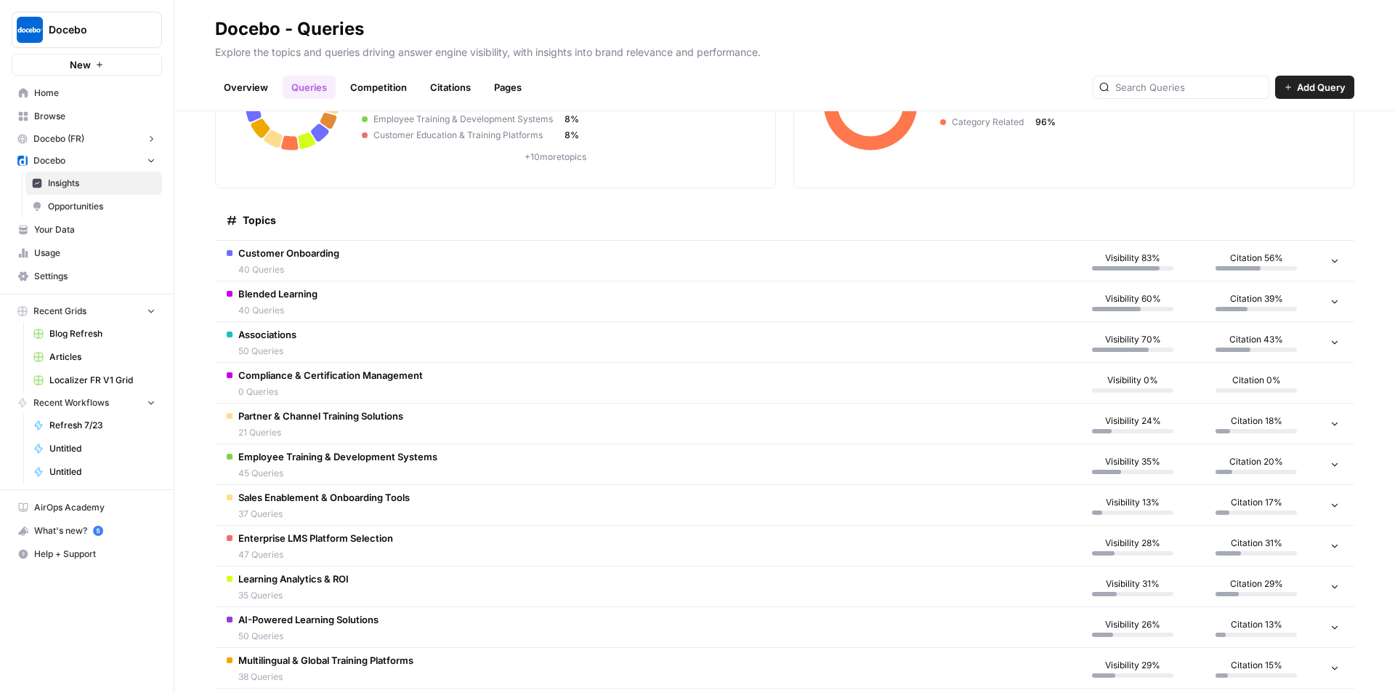
scroll to position [336, 0]
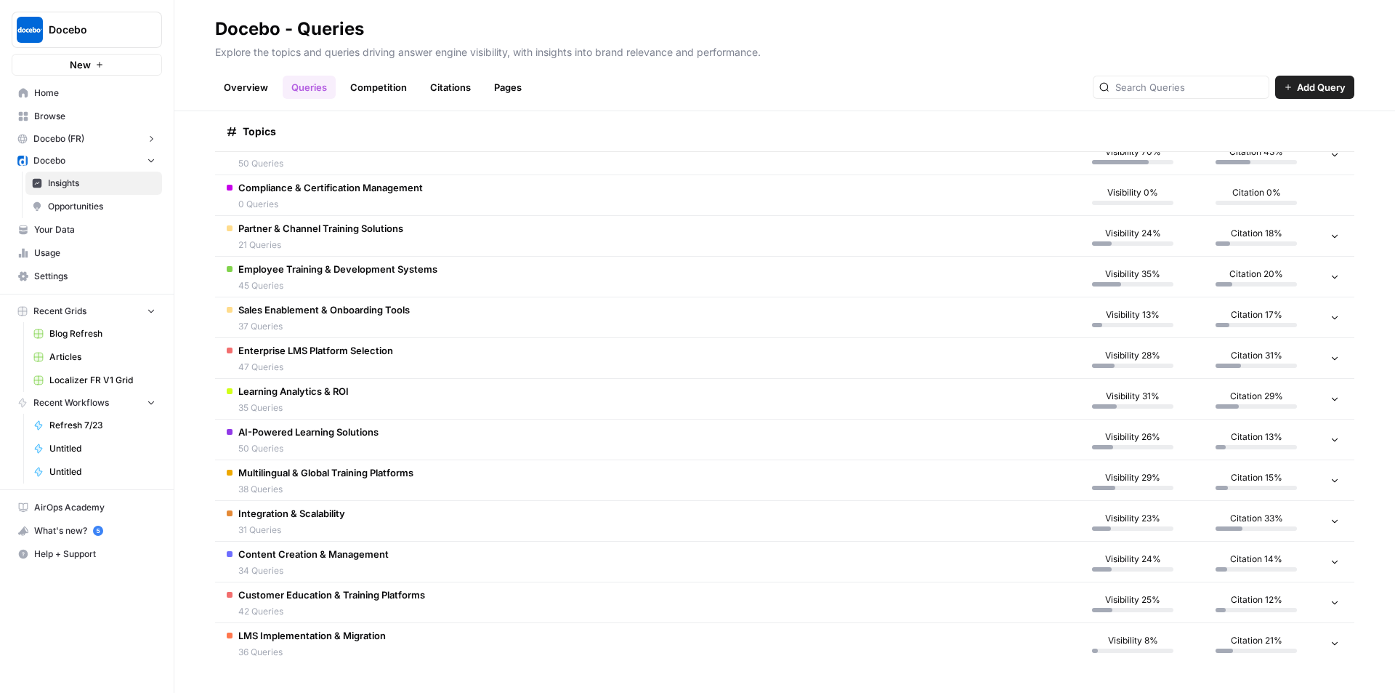
click at [282, 599] on span "Customer Education & Training Platforms" at bounding box center [331, 594] width 187 height 15
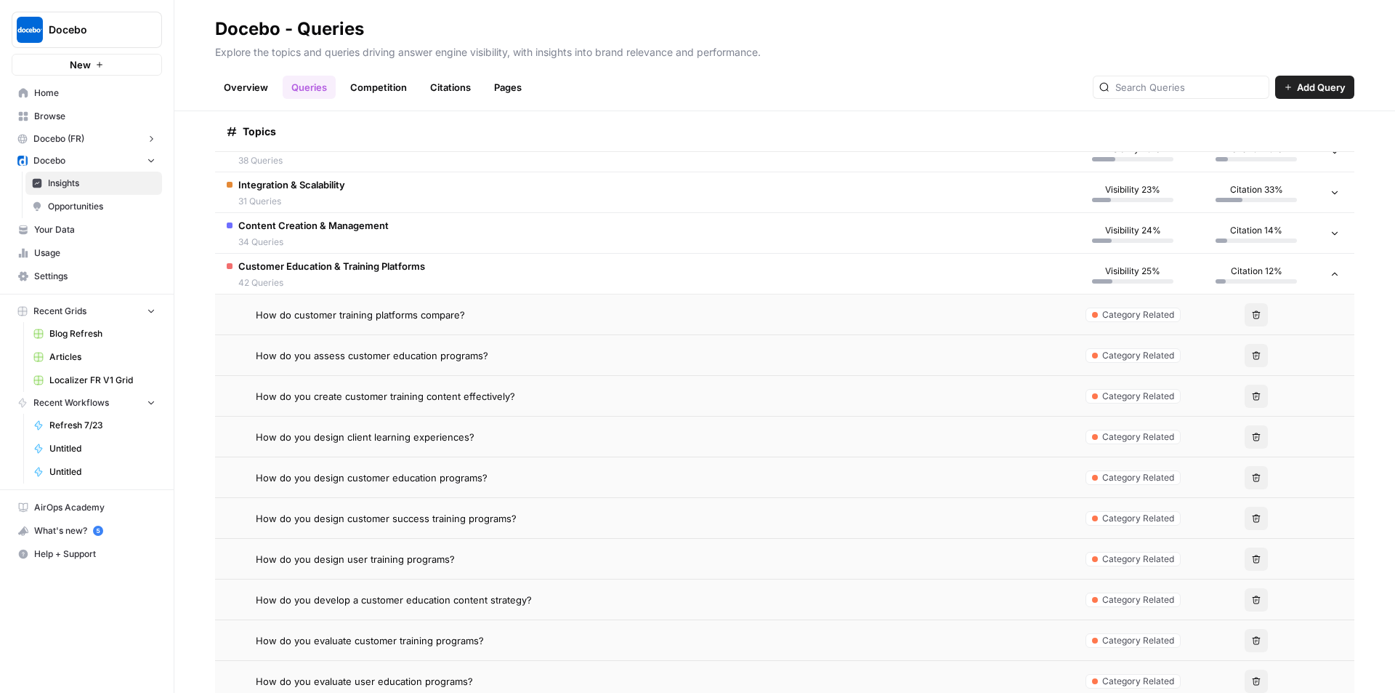
scroll to position [699, 0]
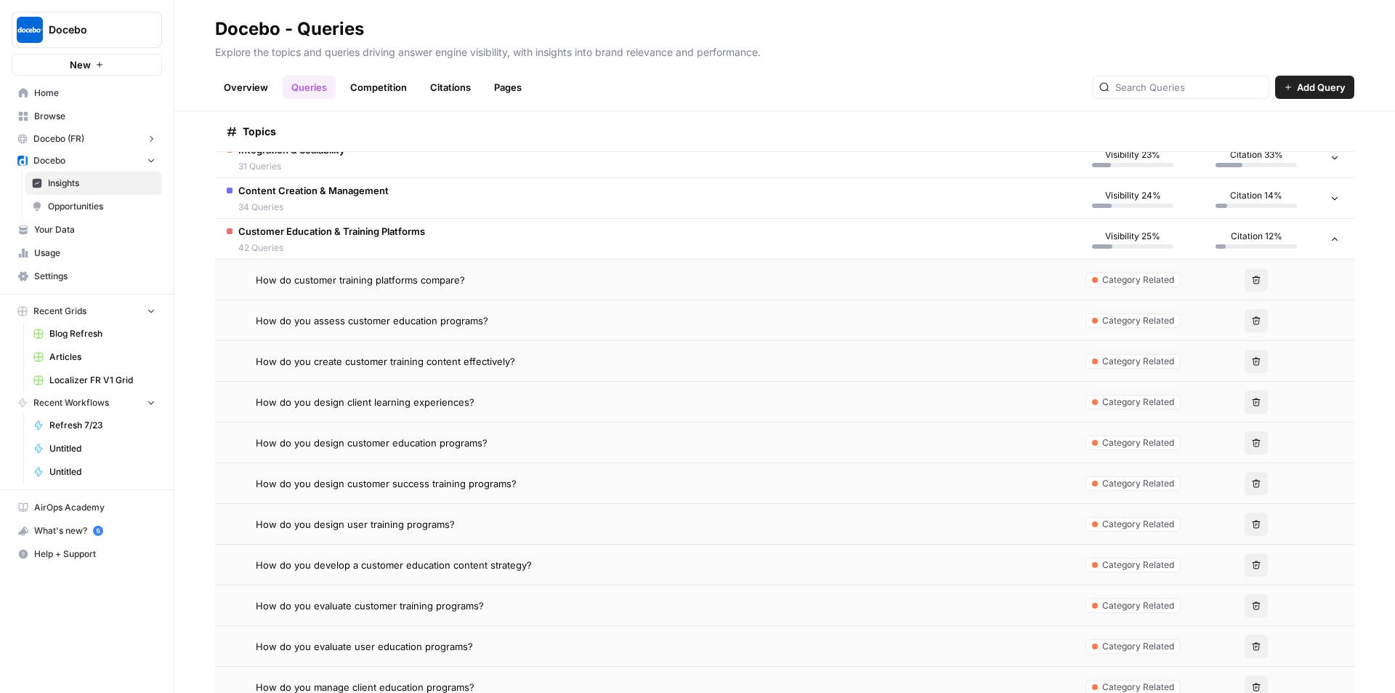
click at [379, 194] on span "Content Creation & Management" at bounding box center [313, 190] width 150 height 15
click at [403, 322] on span "How do you create corporate training content?" at bounding box center [361, 320] width 211 height 15
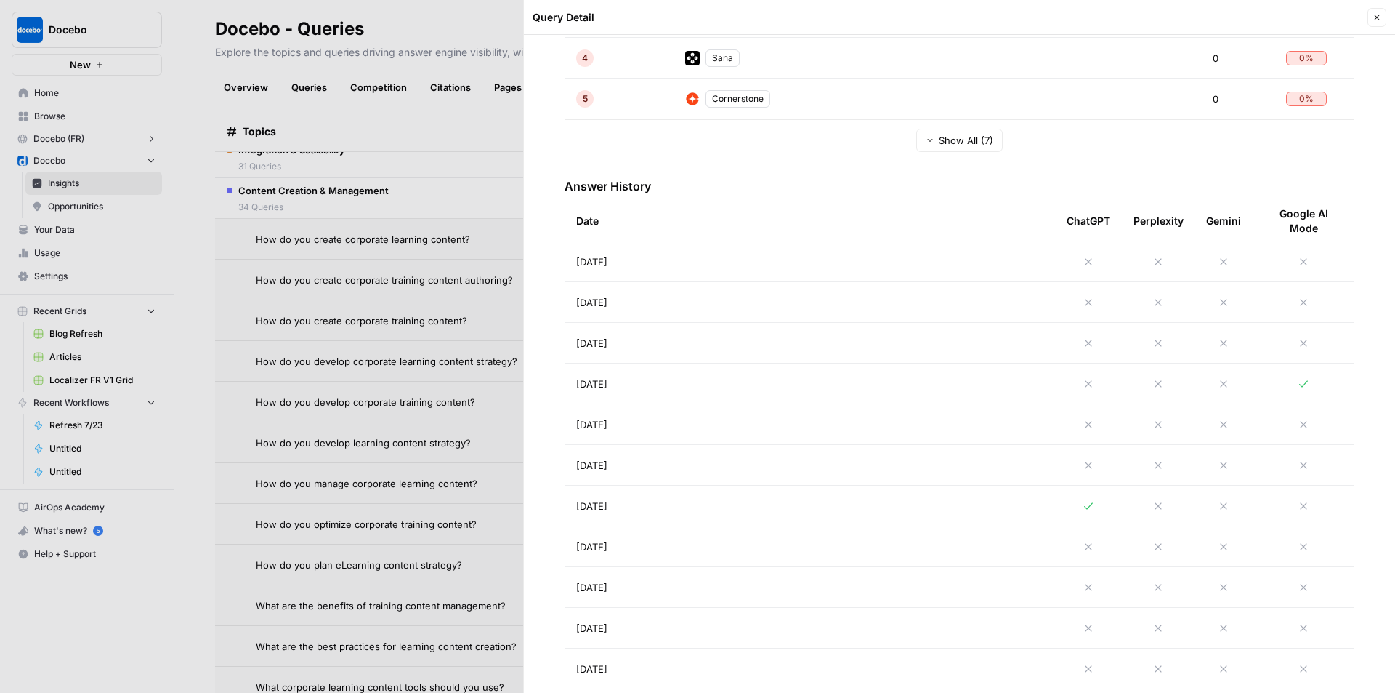
scroll to position [509, 0]
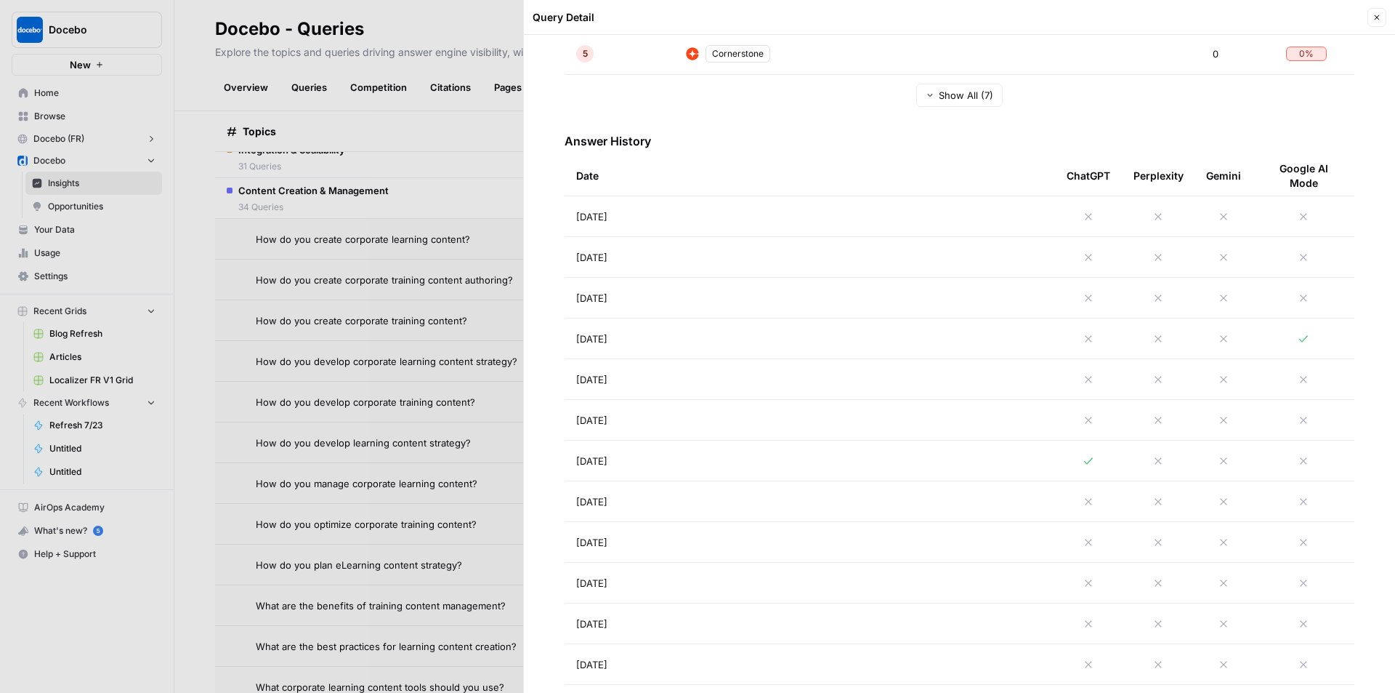
click at [810, 458] on td "[DATE]" at bounding box center [810, 460] width 491 height 40
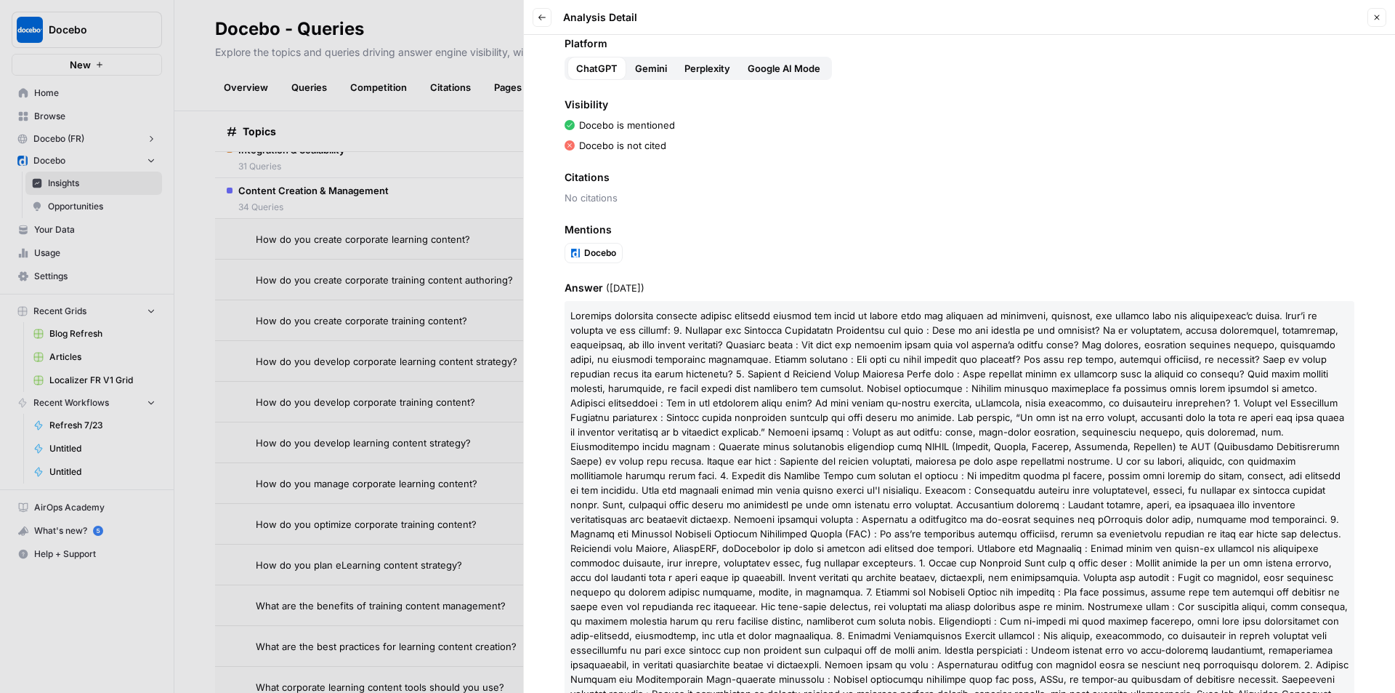
scroll to position [180, 0]
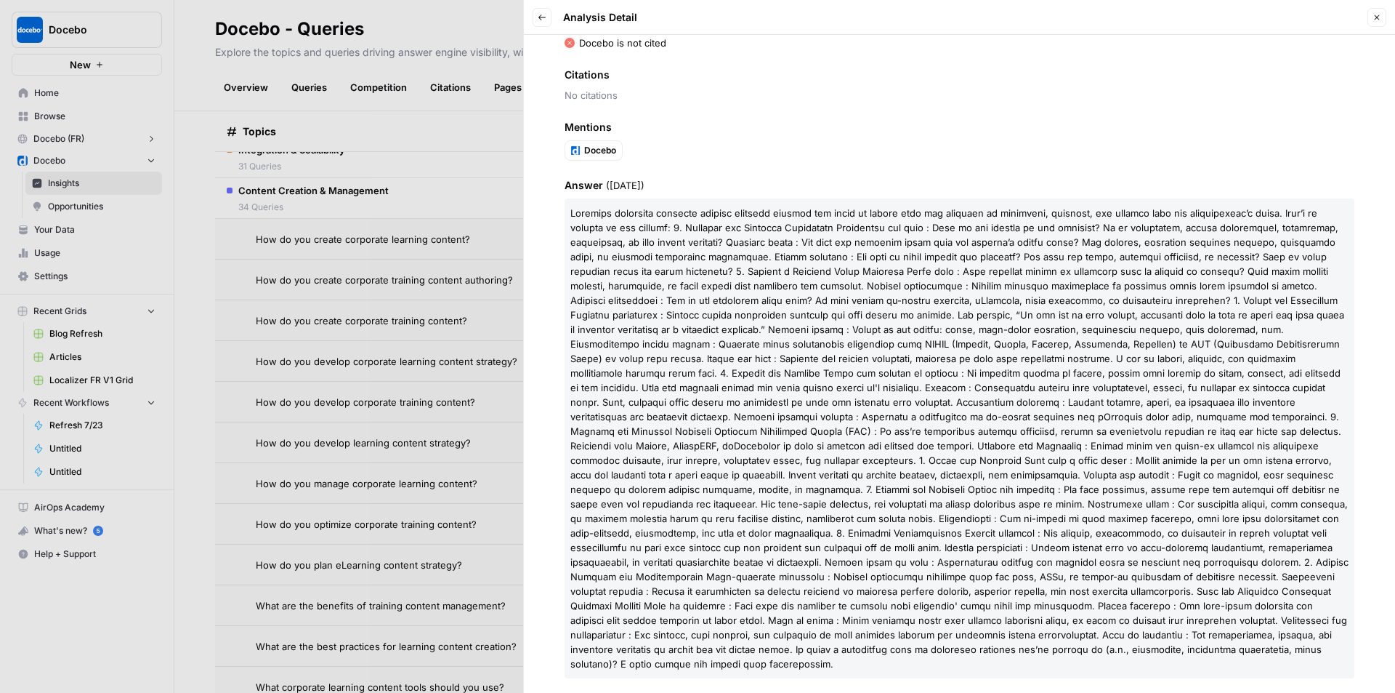
click at [728, 164] on div "Query How do you create corporate training content? Platform ChatGPT Gemini Per…" at bounding box center [959, 364] width 871 height 658
click at [549, 15] on button "Back" at bounding box center [542, 17] width 19 height 19
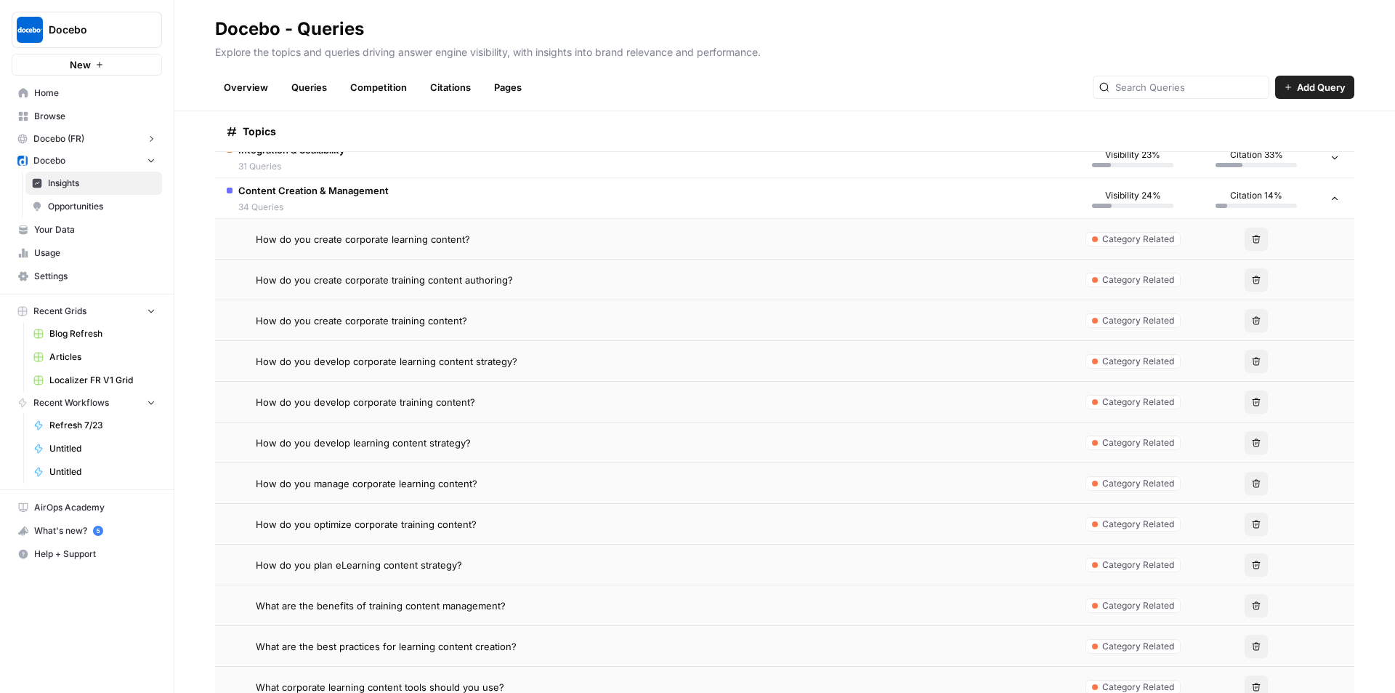
click at [521, 388] on td "How do you develop corporate training content?" at bounding box center [643, 402] width 856 height 40
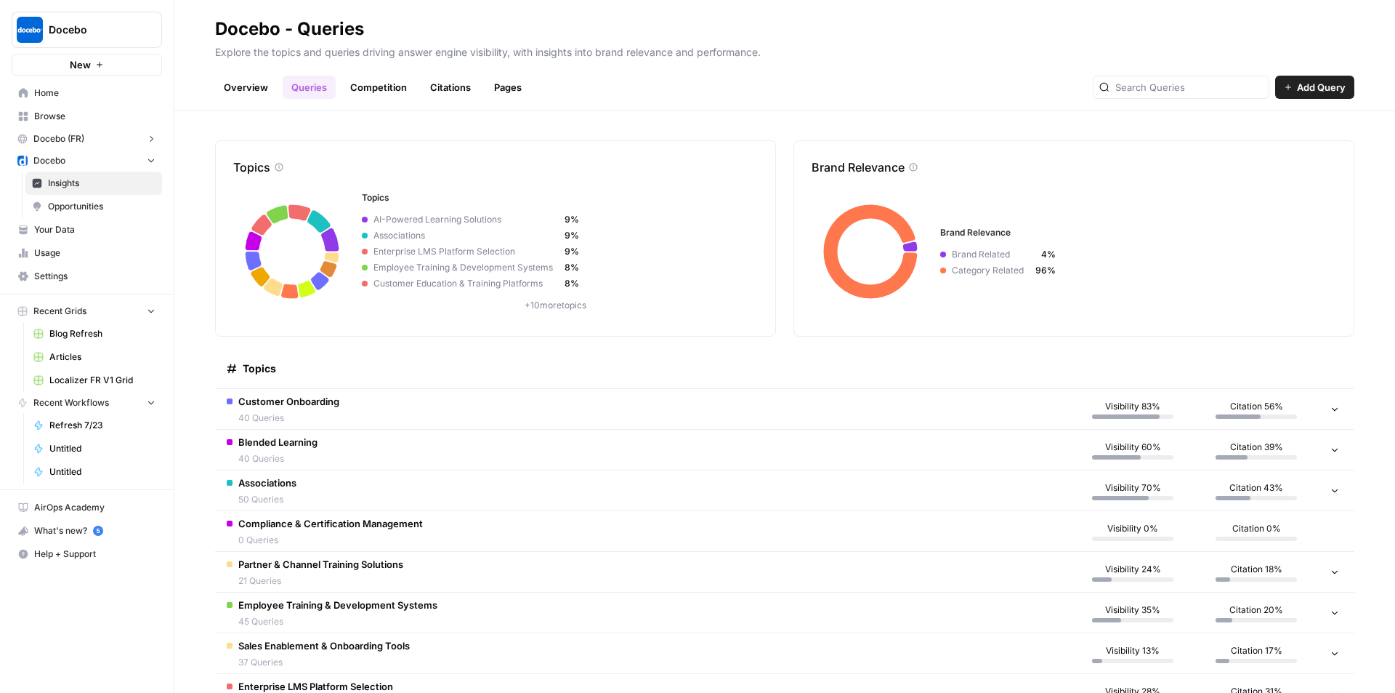
click at [302, 439] on span "Blended Learning" at bounding box center [277, 442] width 79 height 15
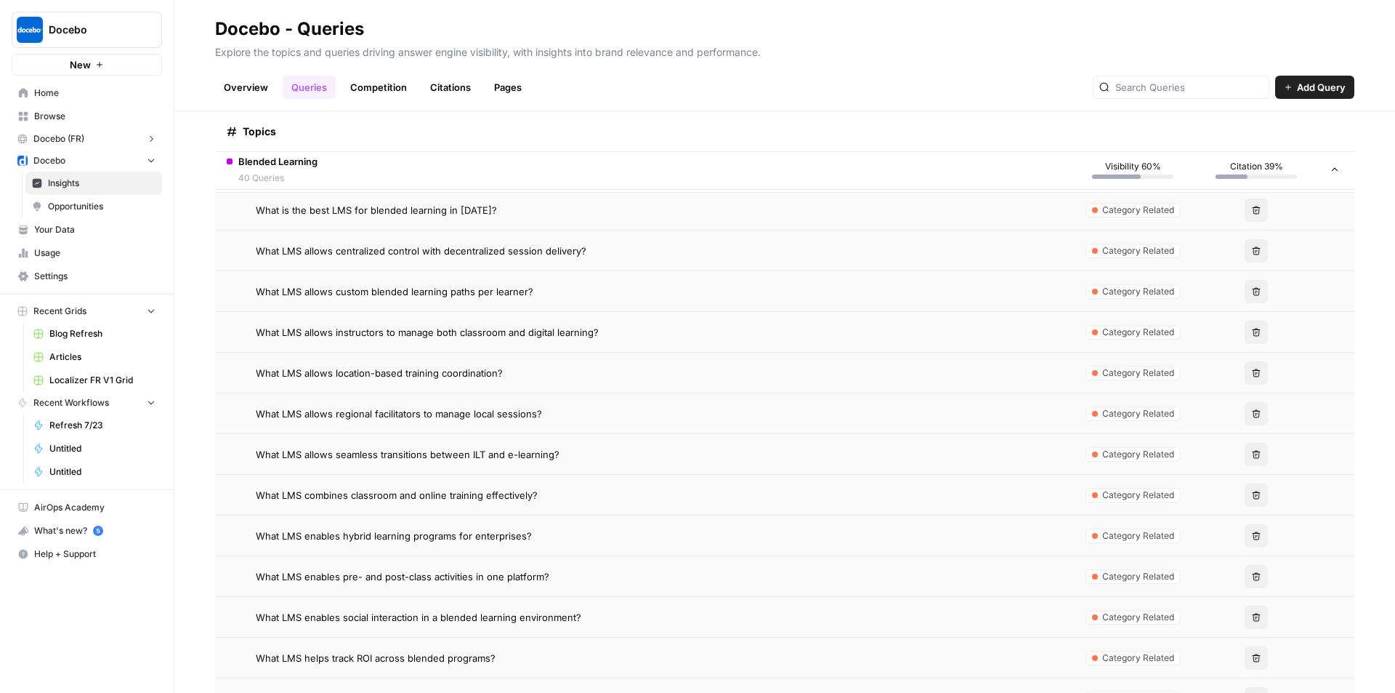
scroll to position [291, 0]
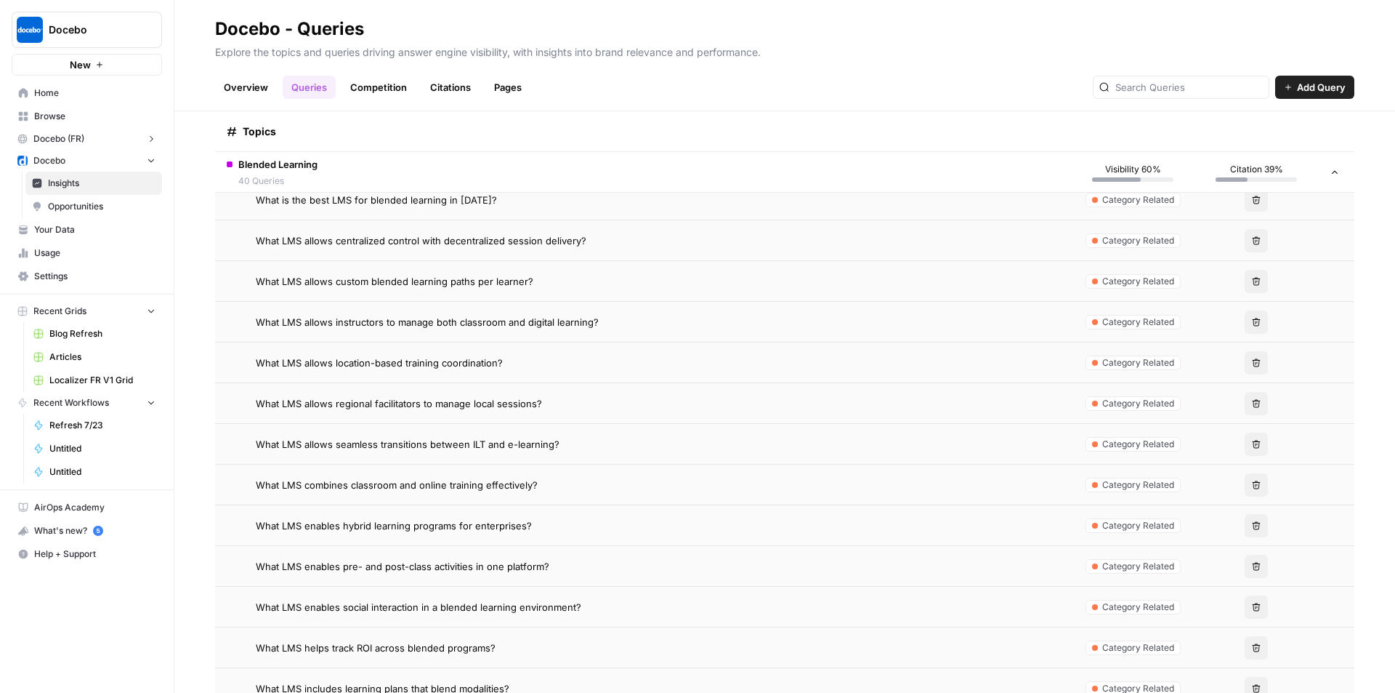
click at [458, 482] on span "What LMS combines classroom and online training effectively?" at bounding box center [397, 485] width 282 height 15
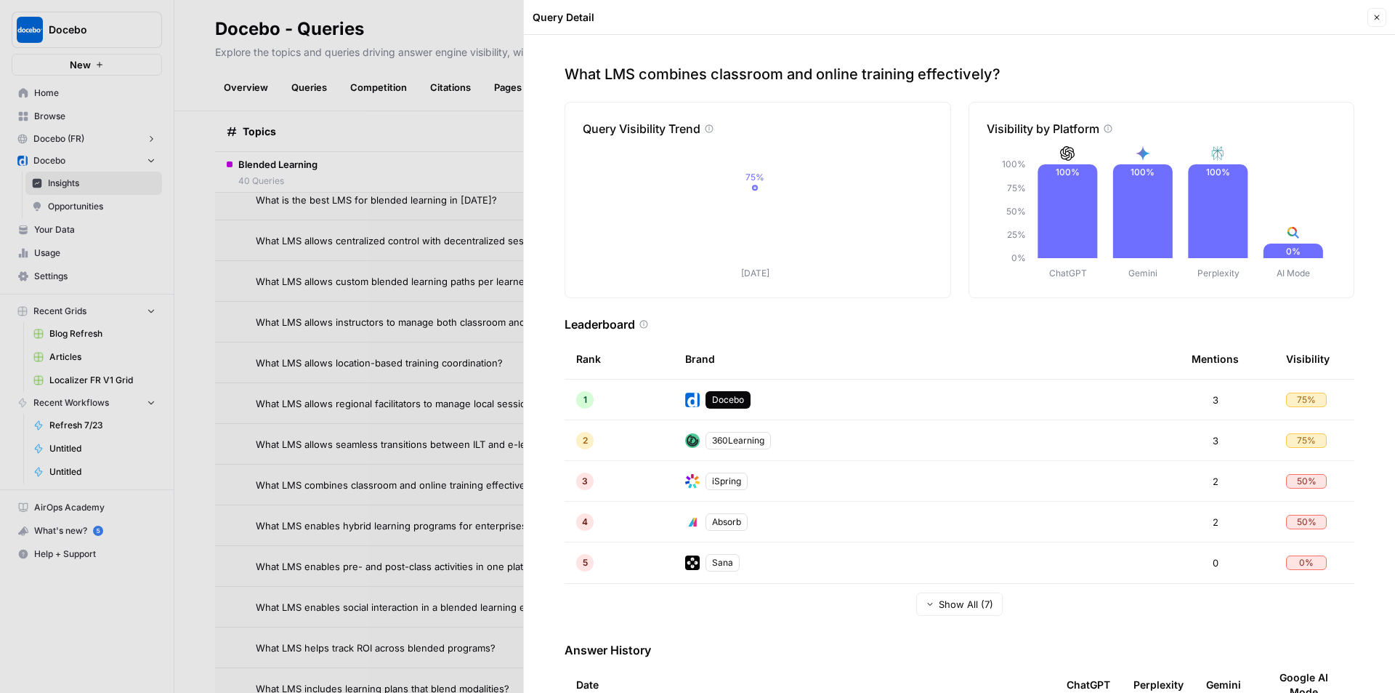
scroll to position [82, 0]
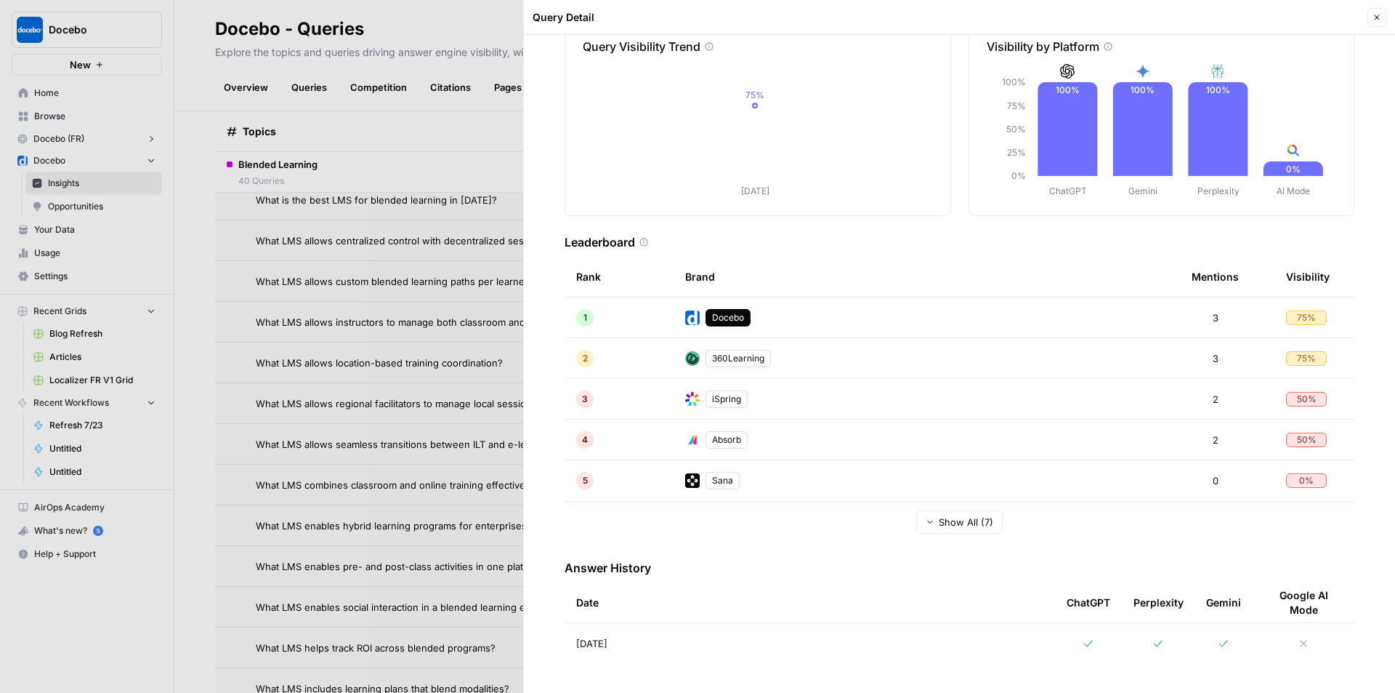
click at [750, 634] on td "[DATE]" at bounding box center [810, 643] width 491 height 41
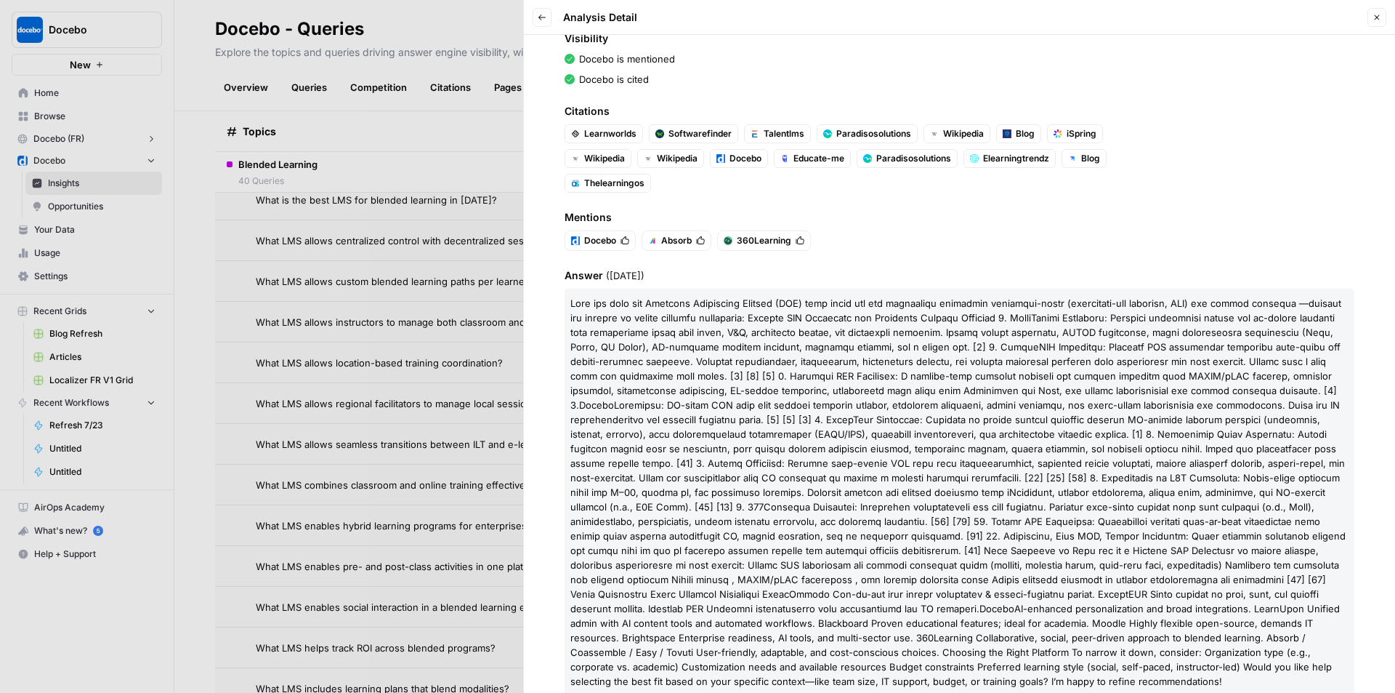
scroll to position [175, 0]
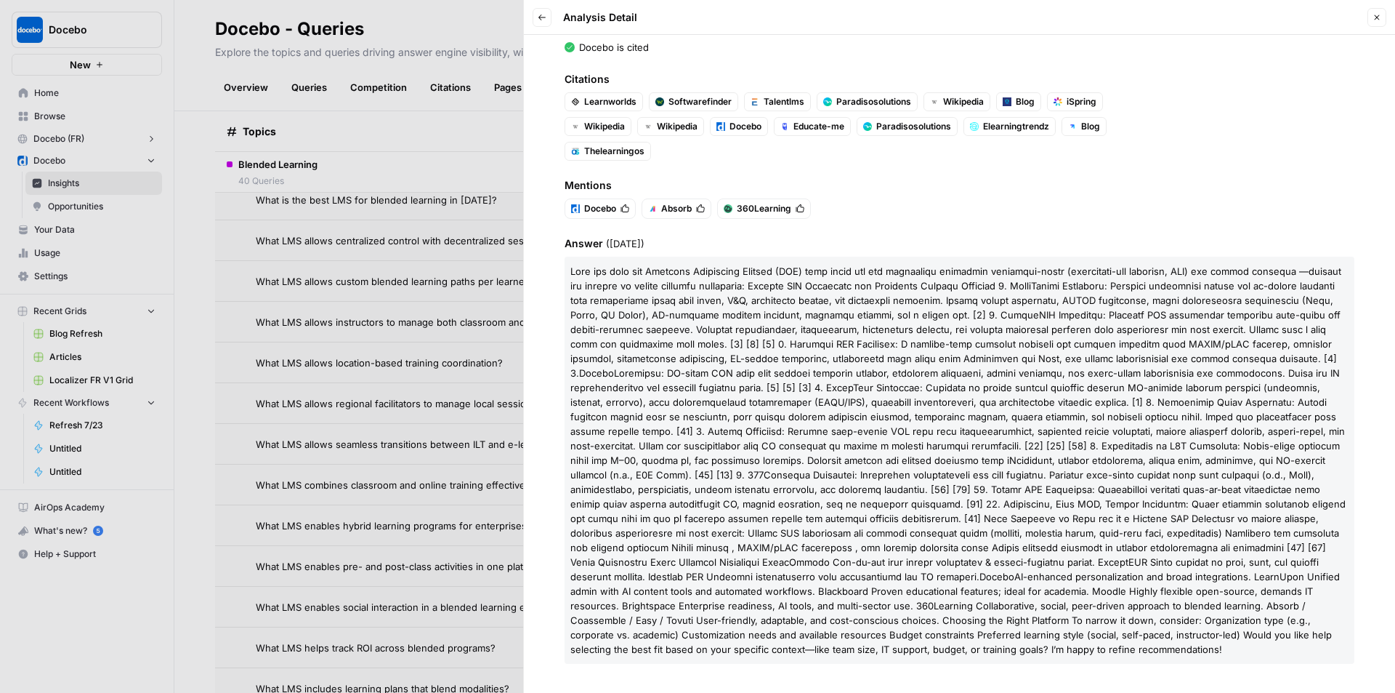
click at [1378, 20] on icon "button" at bounding box center [1377, 17] width 9 height 9
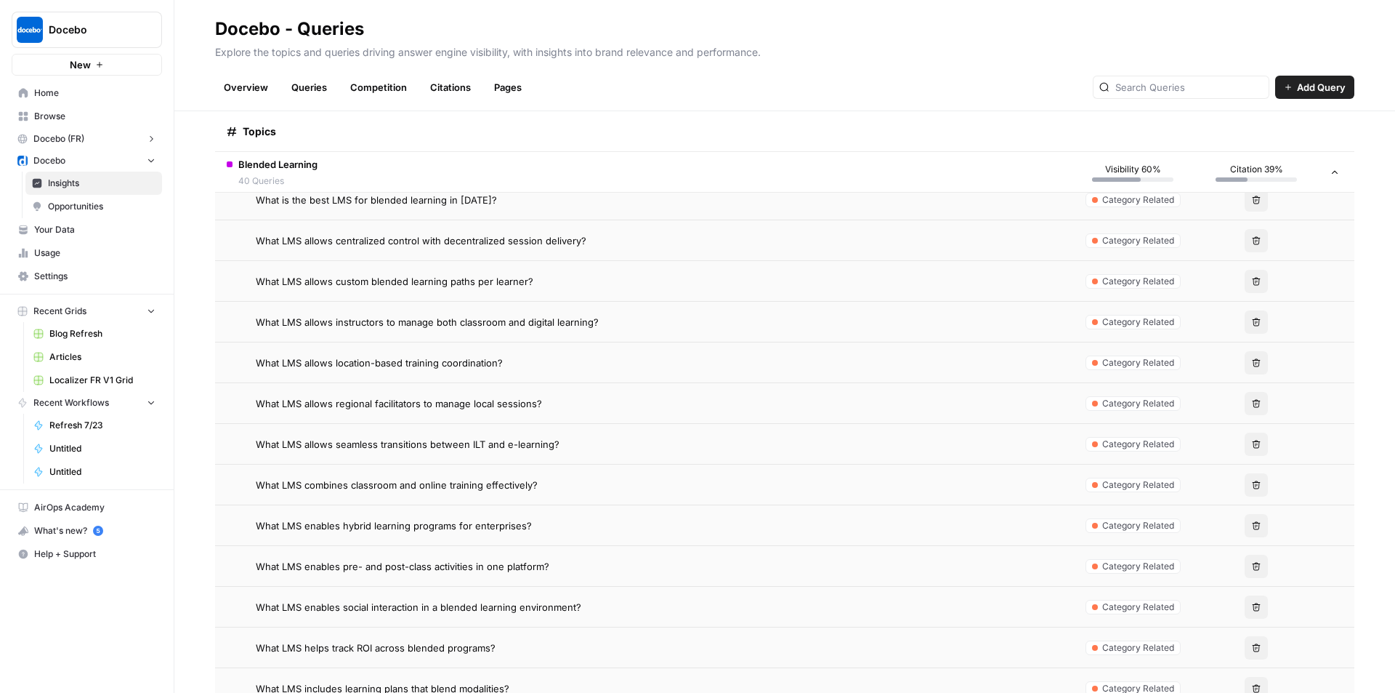
click at [385, 528] on span "What LMS enables hybrid learning programs for enterprises?" at bounding box center [394, 525] width 276 height 15
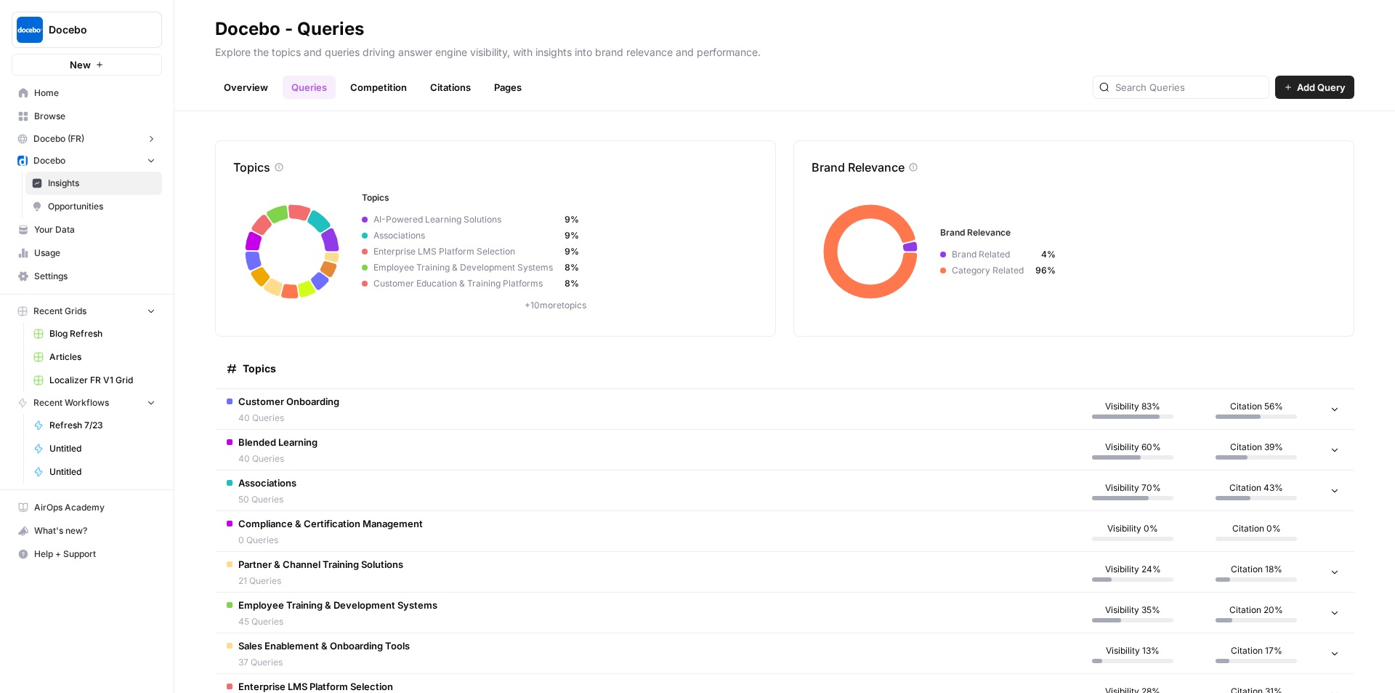
scroll to position [73, 0]
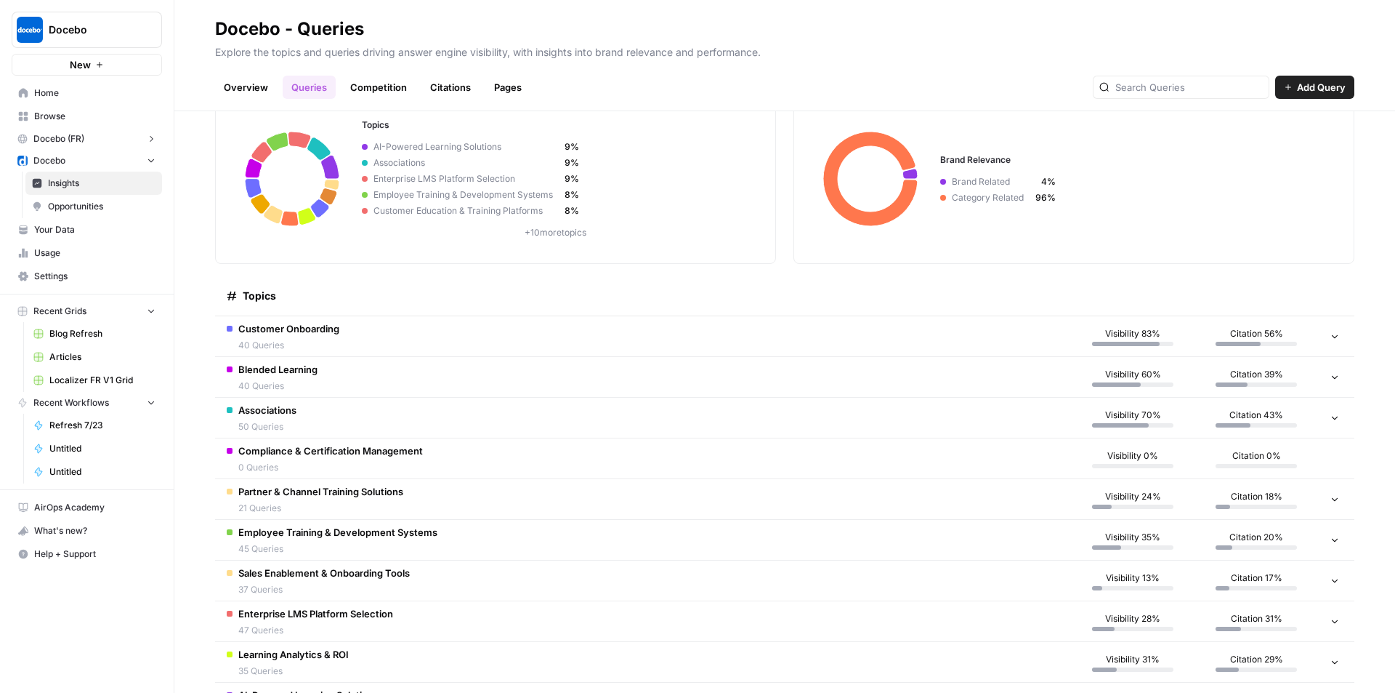
click at [327, 542] on span "45 Queries" at bounding box center [337, 548] width 199 height 13
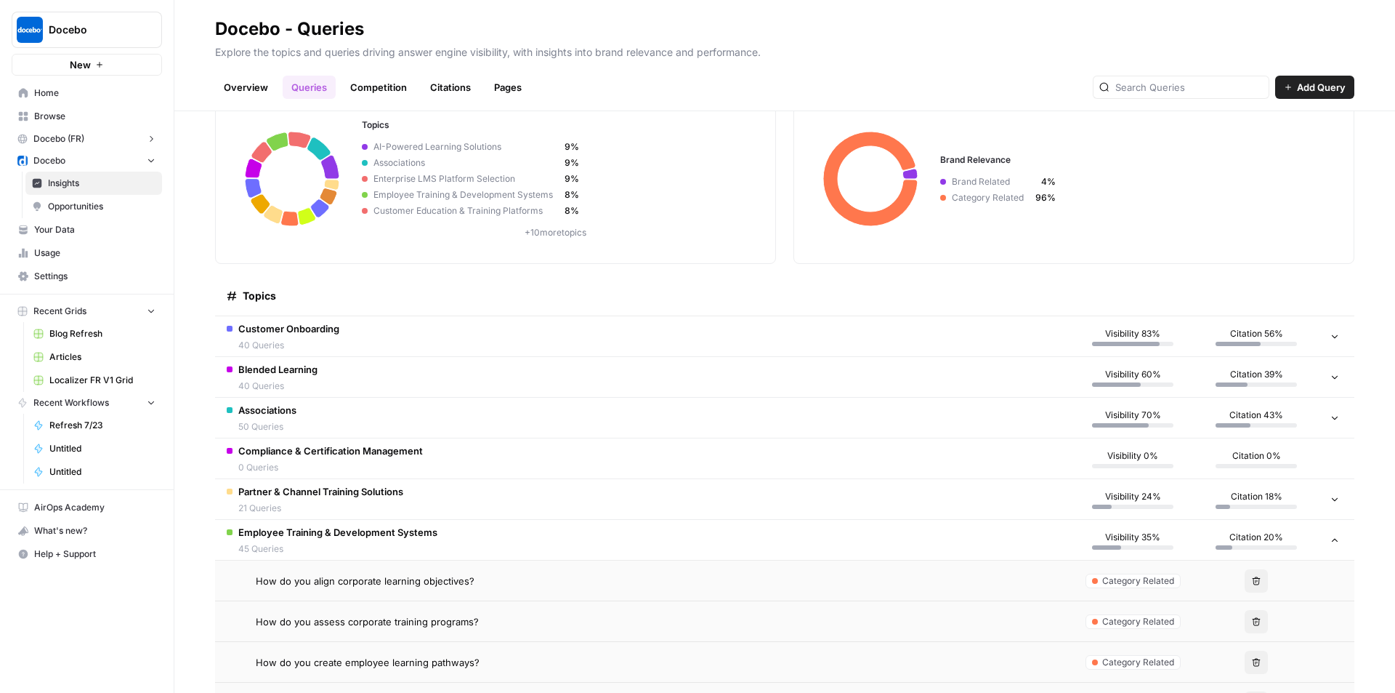
scroll to position [363, 0]
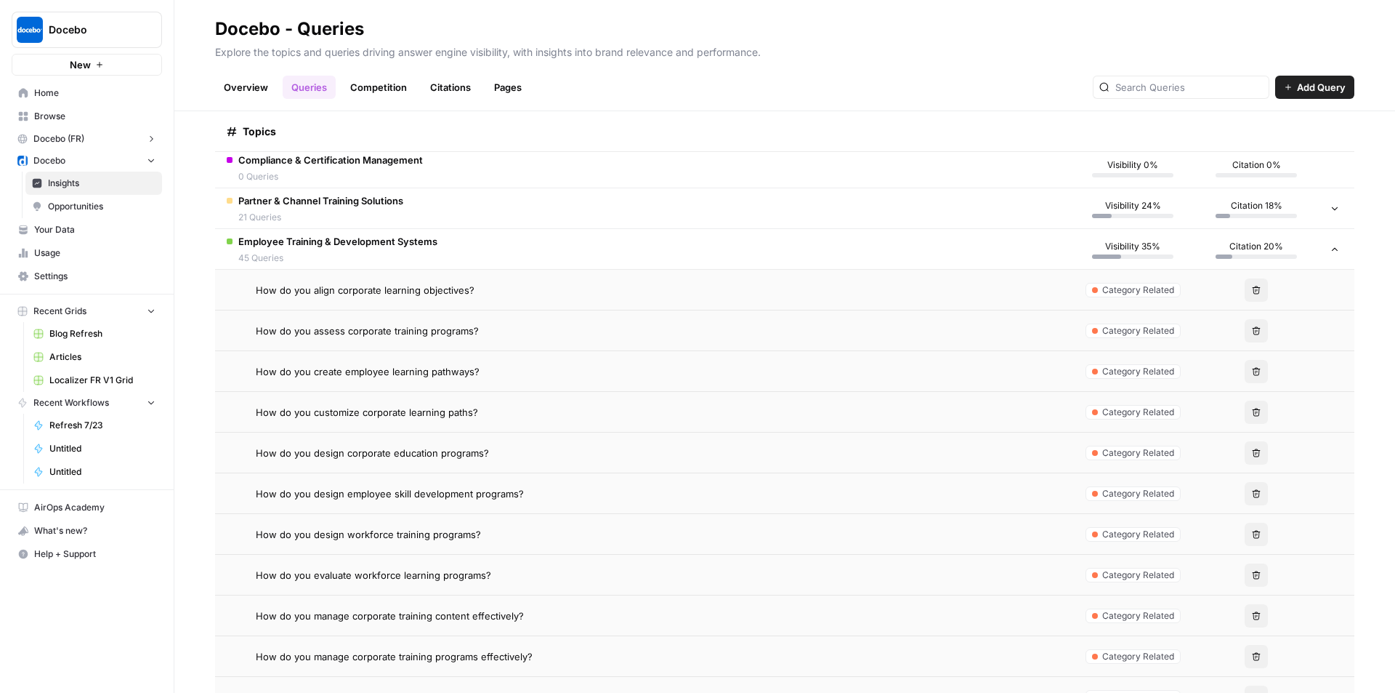
click at [398, 471] on td "How do you design corporate education programs?" at bounding box center [643, 452] width 856 height 40
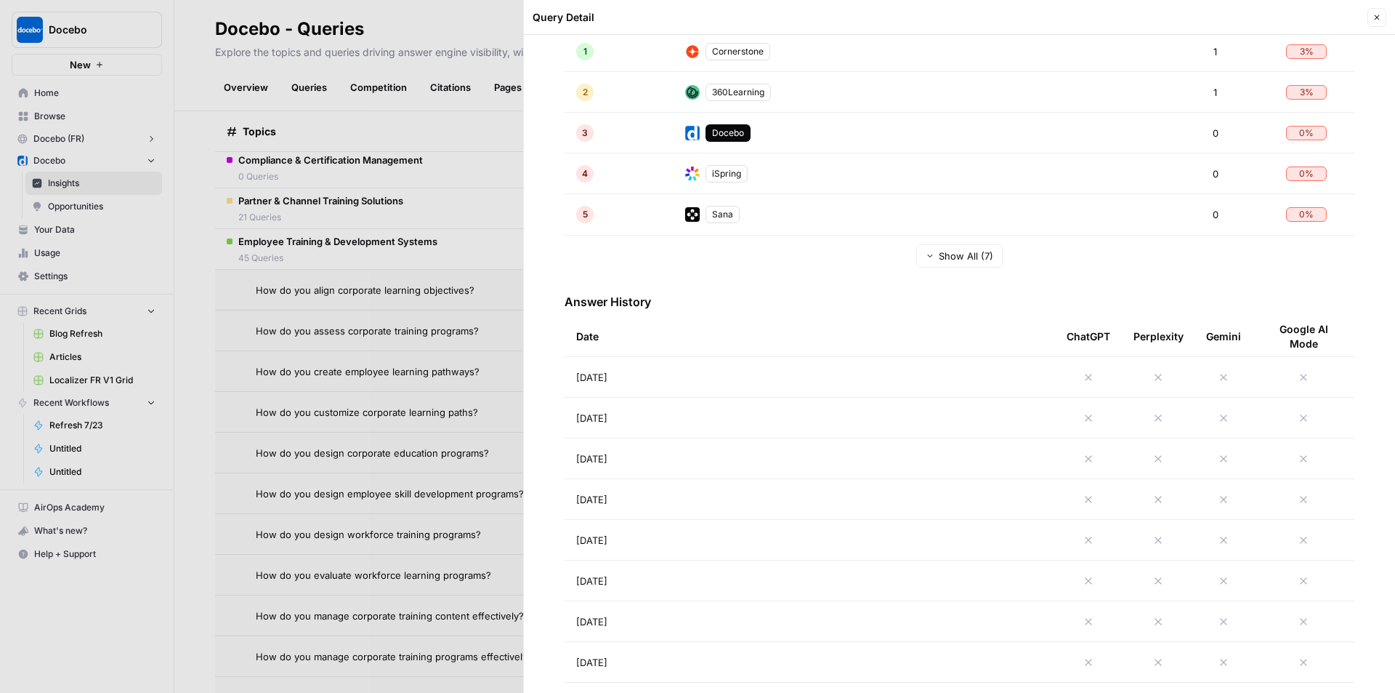
scroll to position [363, 0]
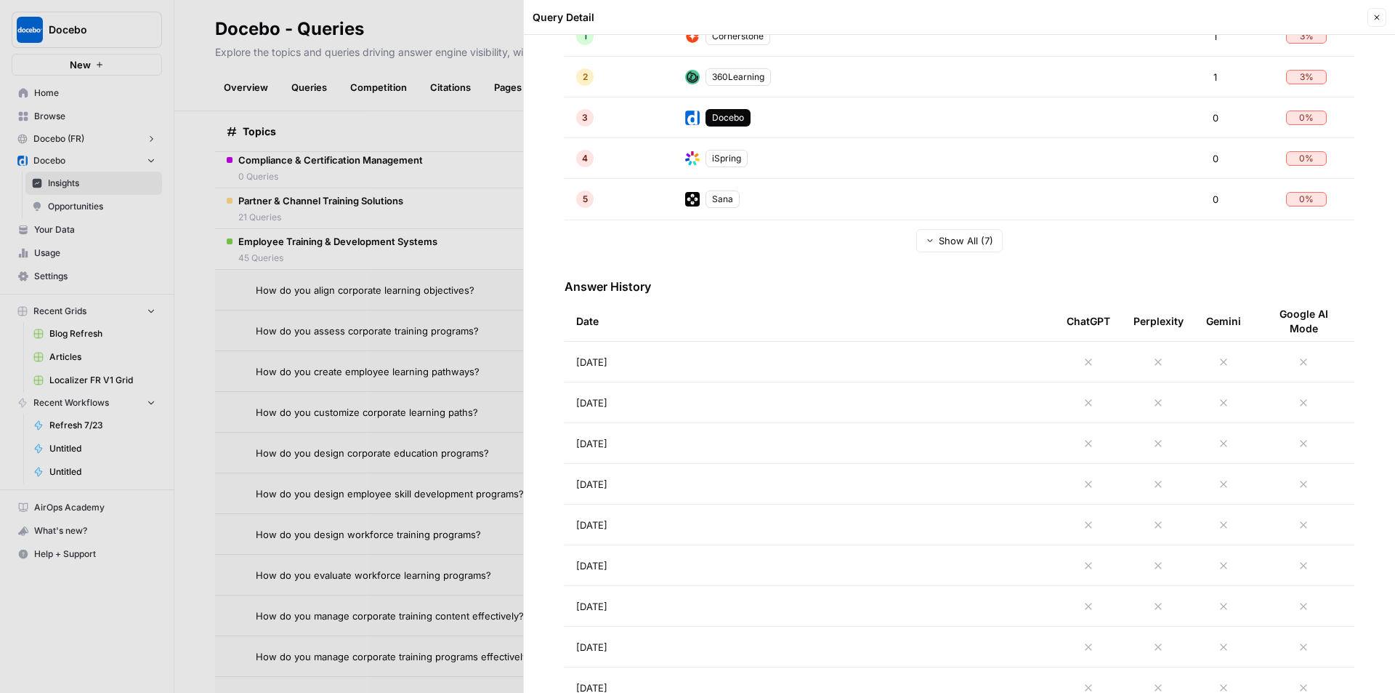
click at [608, 365] on span "Aug 26, 2025" at bounding box center [591, 362] width 31 height 15
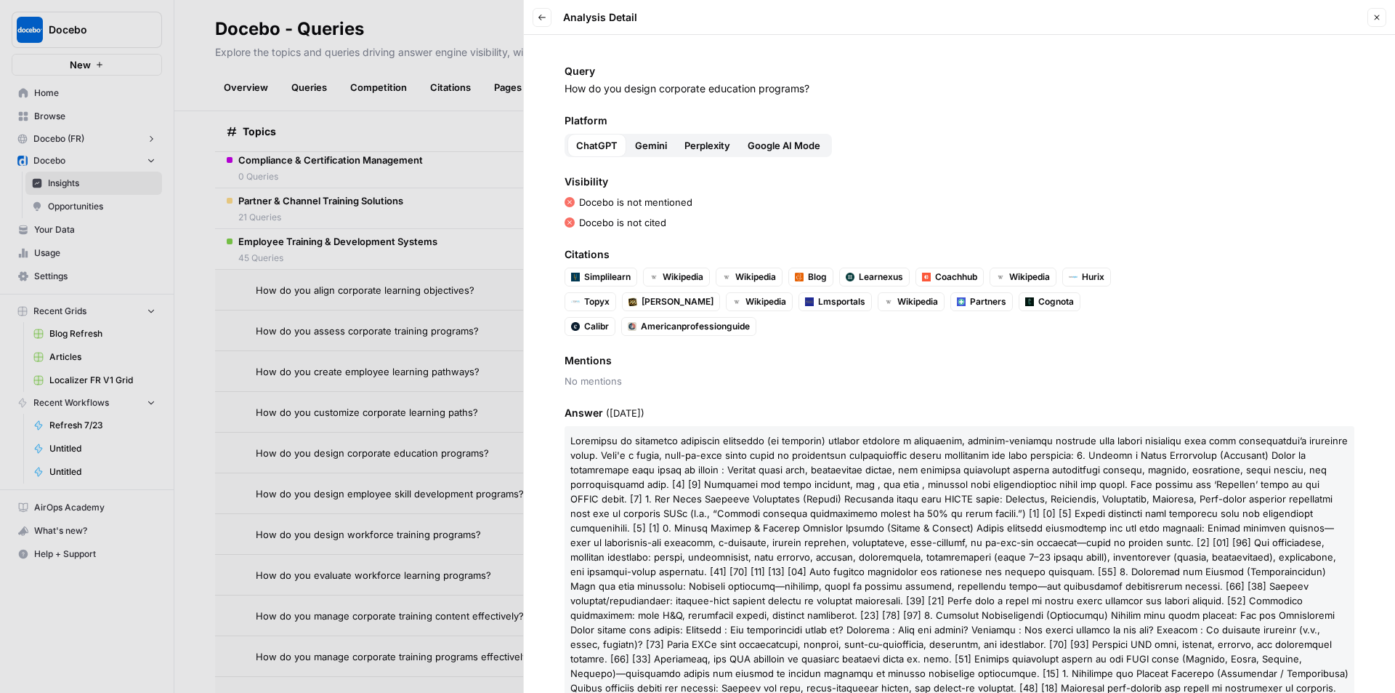
click at [883, 384] on span "No mentions" at bounding box center [960, 381] width 790 height 15
click at [652, 132] on div "Platform ChatGPT Gemini Perplexity Google AI Mode" at bounding box center [960, 135] width 790 height 44
click at [656, 139] on span "Gemini" at bounding box center [651, 145] width 32 height 15
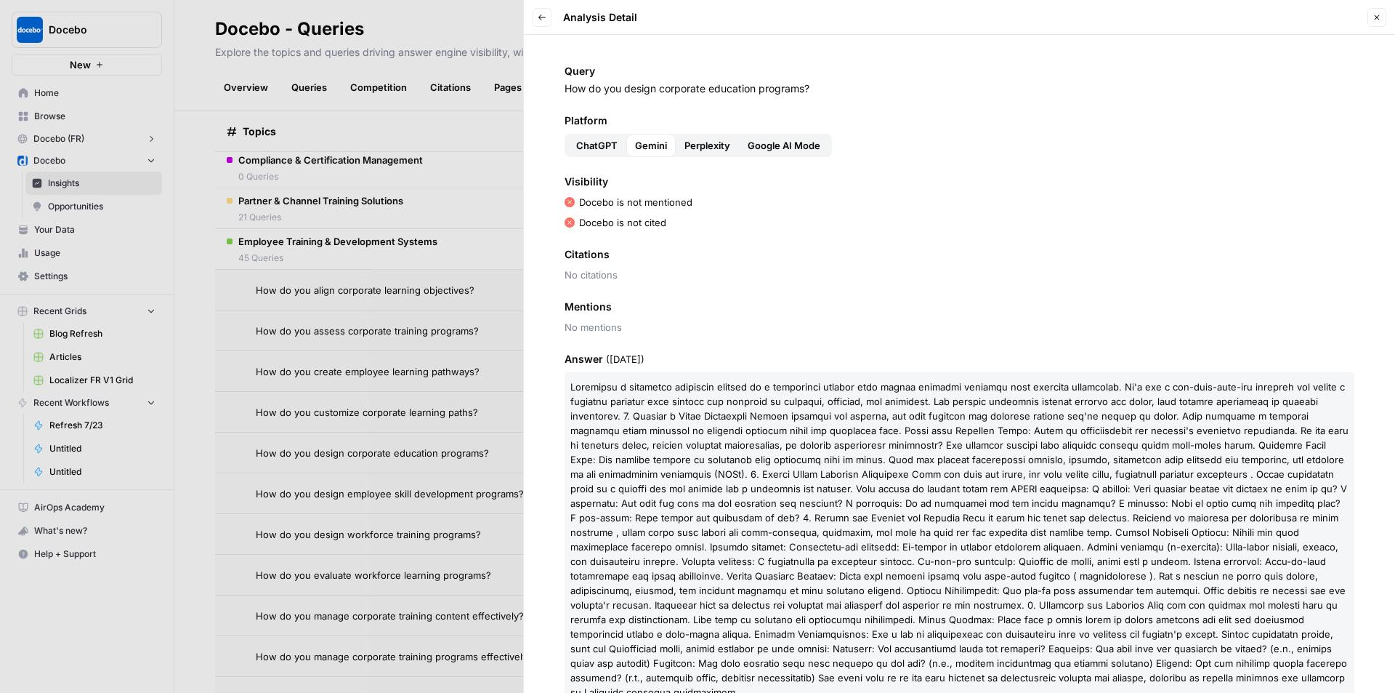
drag, startPoint x: 707, startPoint y: 136, endPoint x: 767, endPoint y: 120, distance: 61.7
click at [708, 136] on button "Perplexity" at bounding box center [707, 145] width 63 height 23
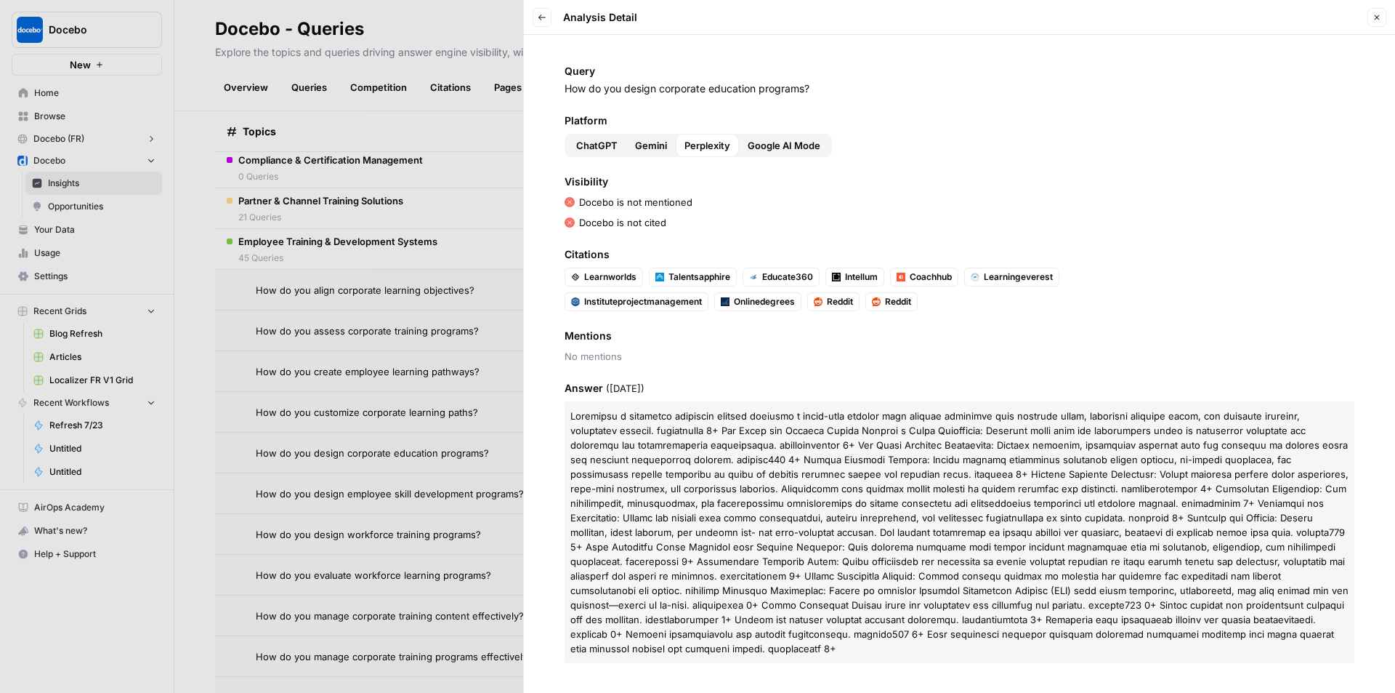
click at [804, 142] on span "Google AI Mode" at bounding box center [784, 145] width 73 height 15
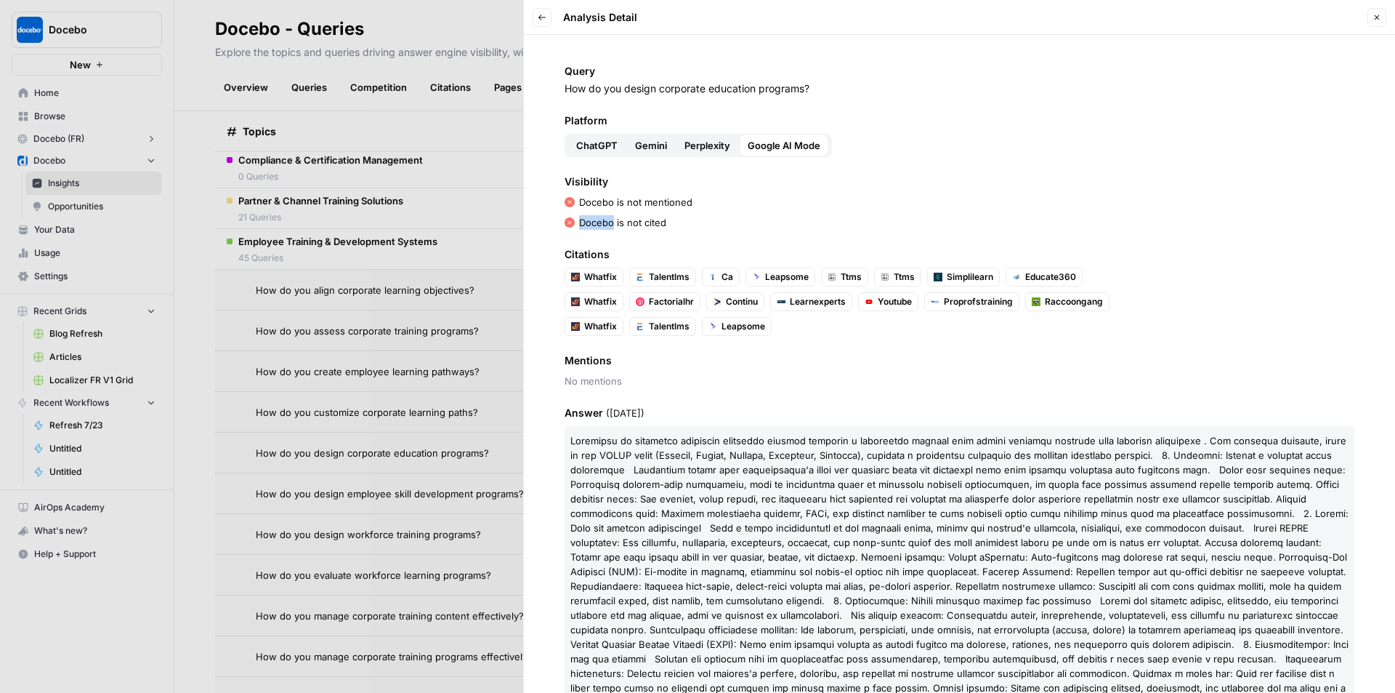
click at [1374, 13] on icon "button" at bounding box center [1377, 17] width 9 height 9
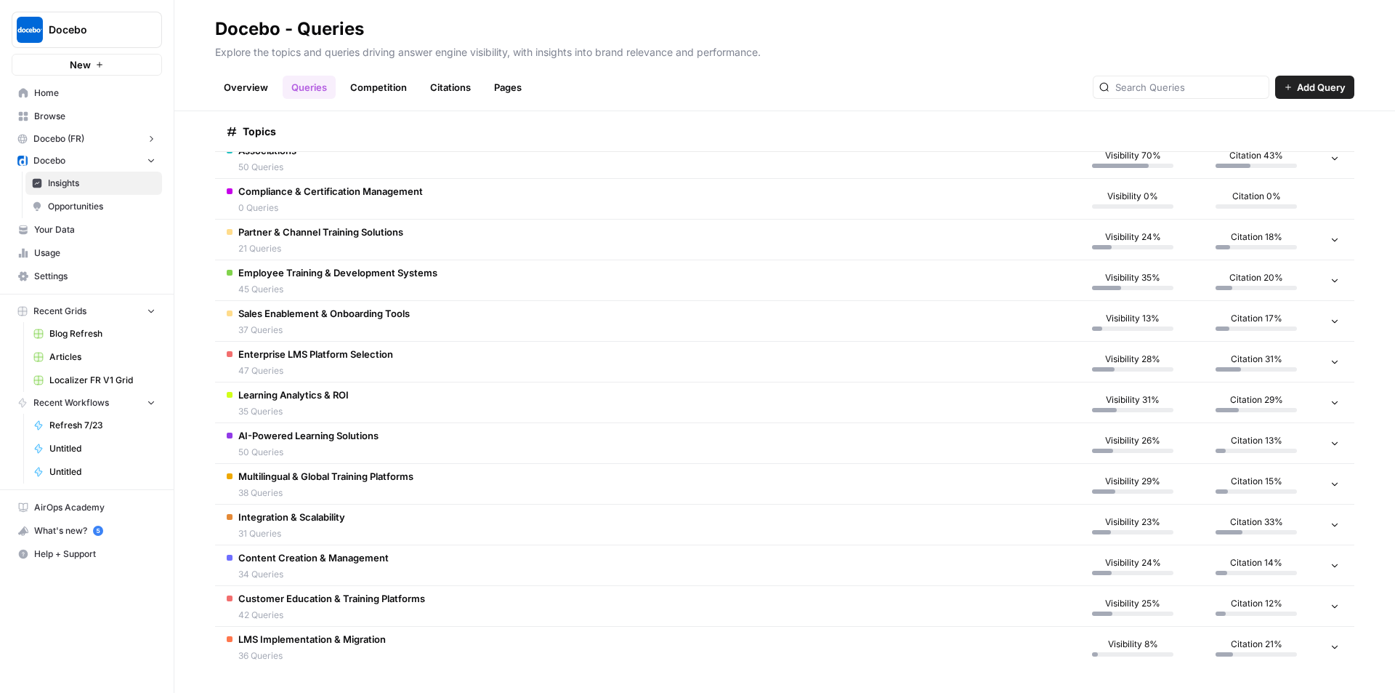
scroll to position [336, 0]
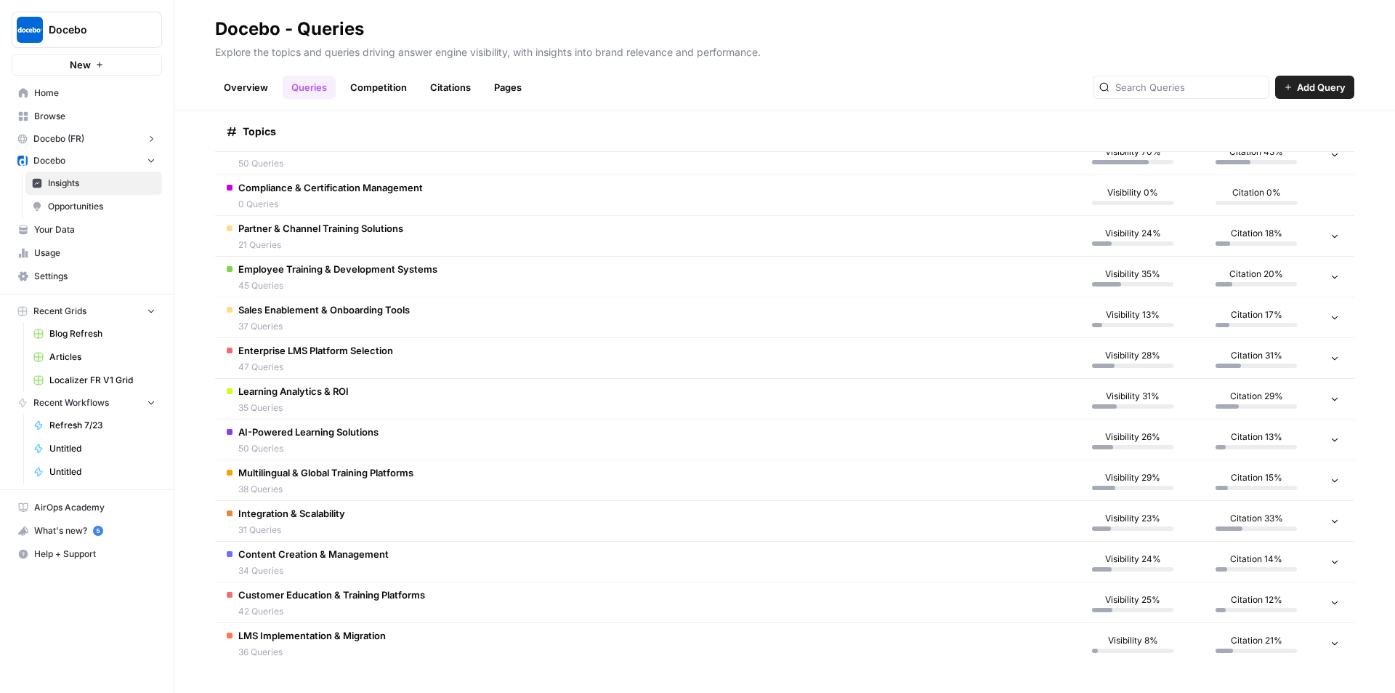
click at [294, 395] on span "Learning Analytics & ROI" at bounding box center [293, 391] width 110 height 15
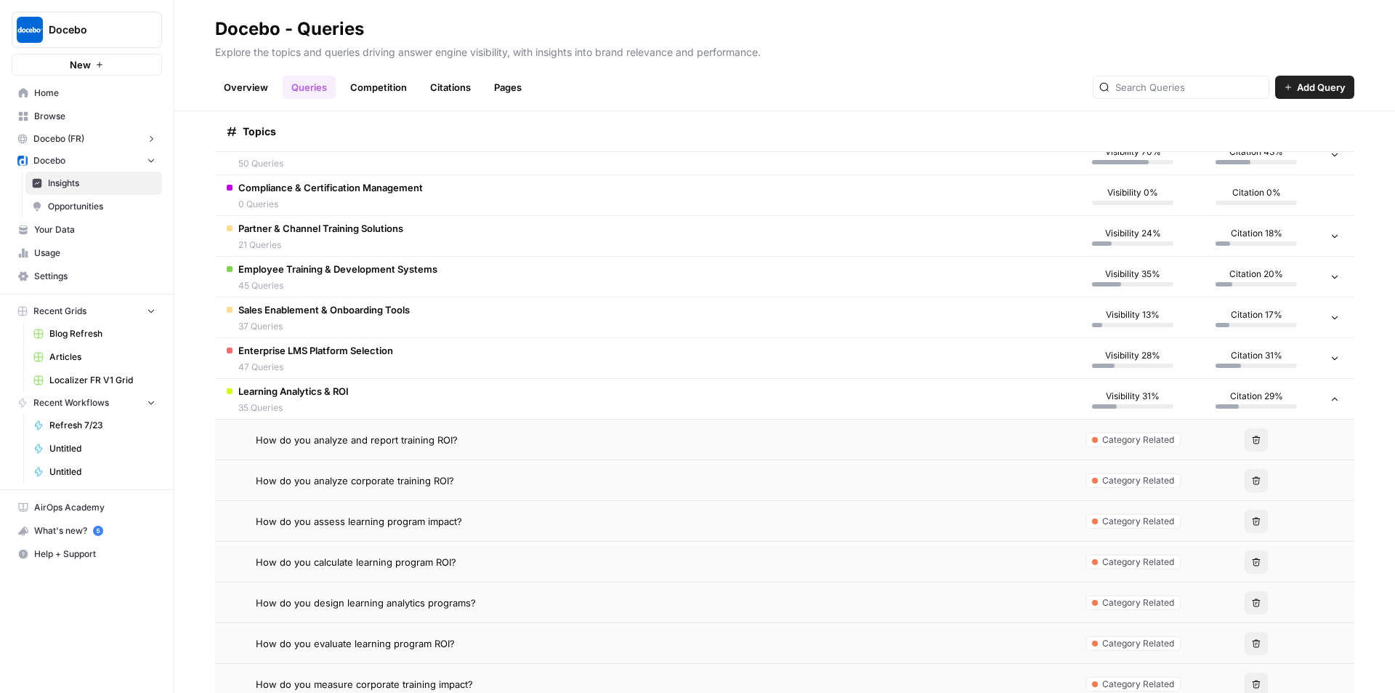
click at [398, 471] on td "How do you analyze corporate training ROI?" at bounding box center [643, 480] width 856 height 40
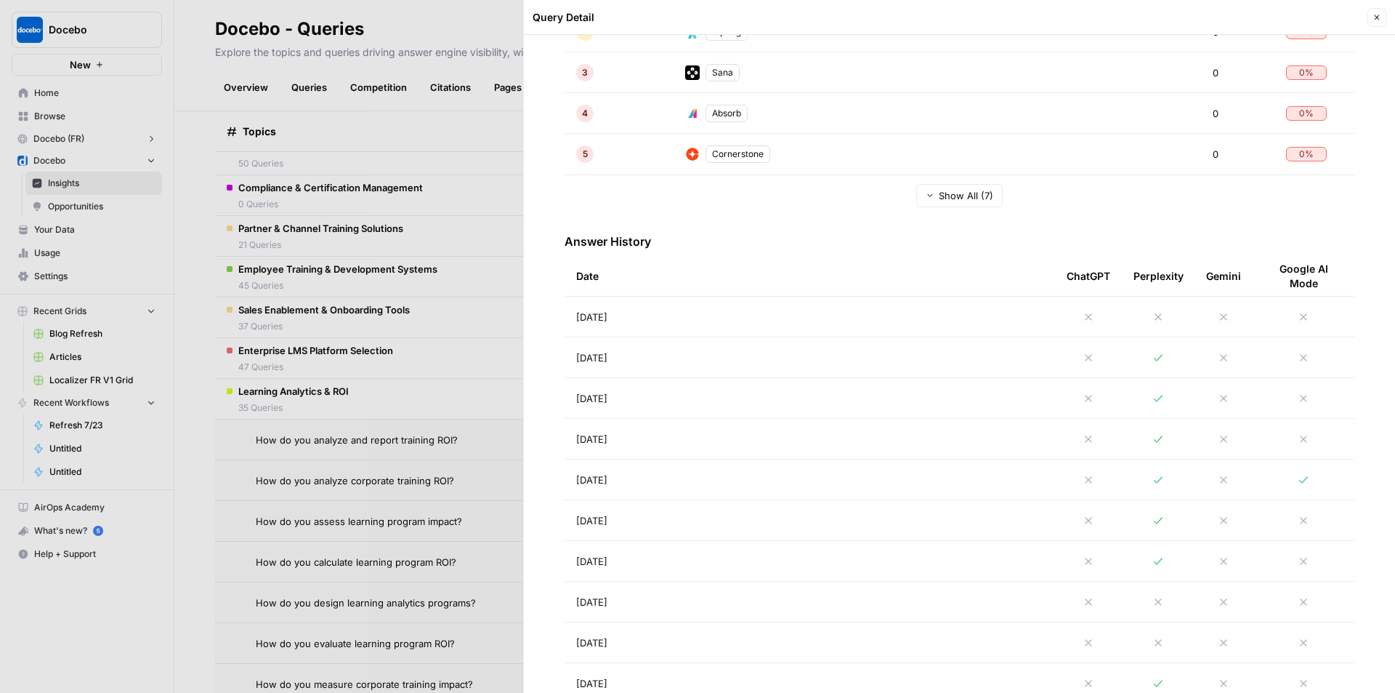
scroll to position [436, 0]
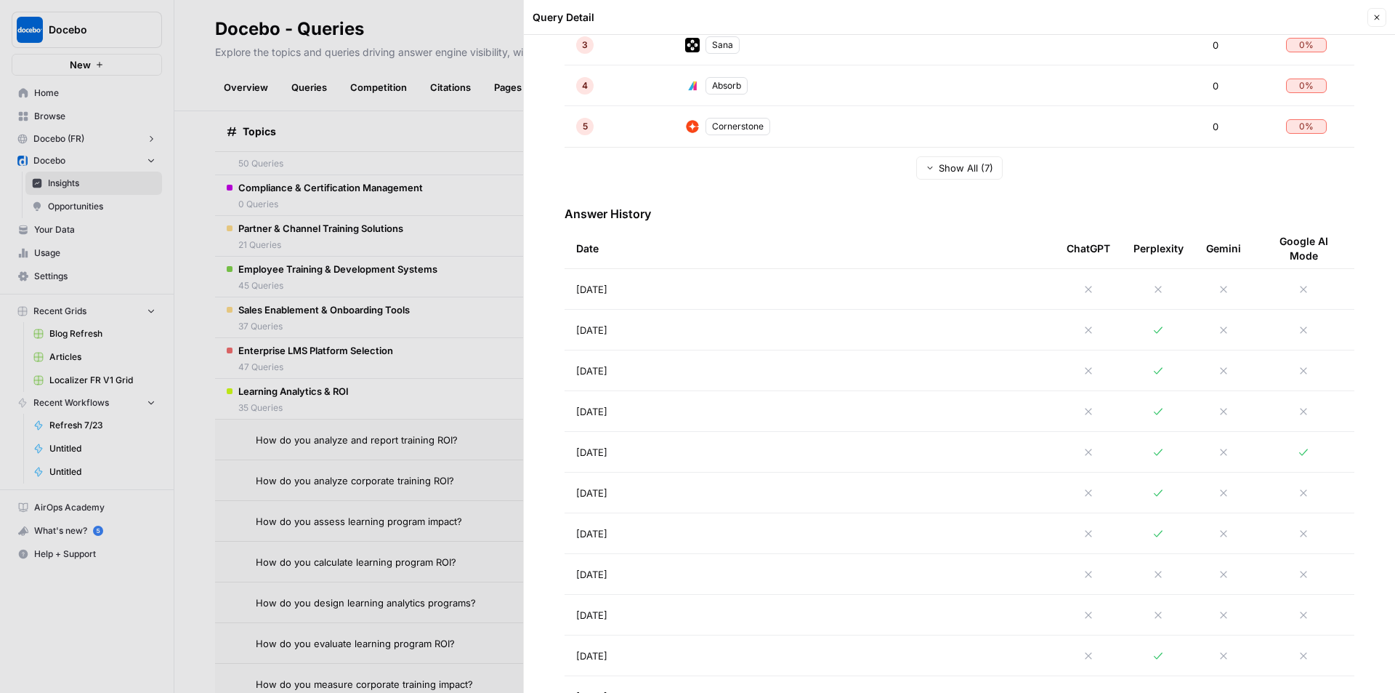
click at [674, 313] on td "Aug 26, 2025" at bounding box center [810, 330] width 491 height 40
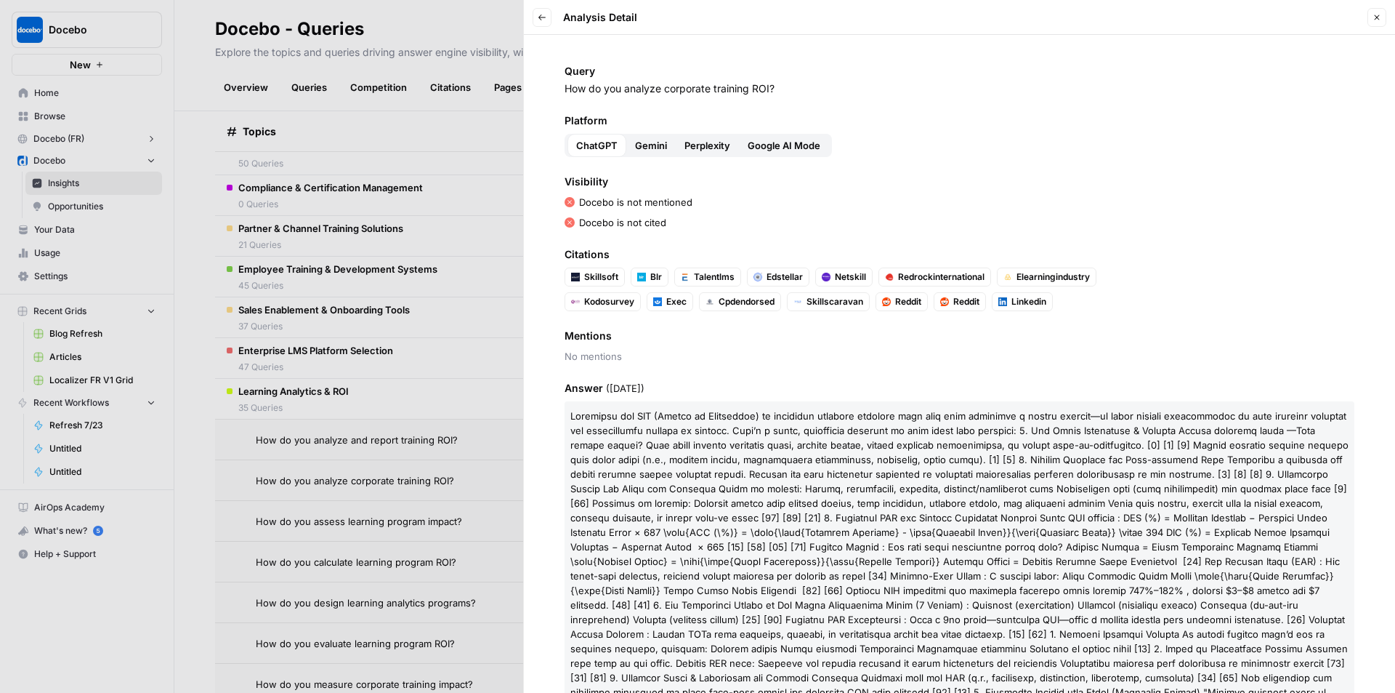
click at [676, 153] on button "Perplexity" at bounding box center [707, 145] width 63 height 23
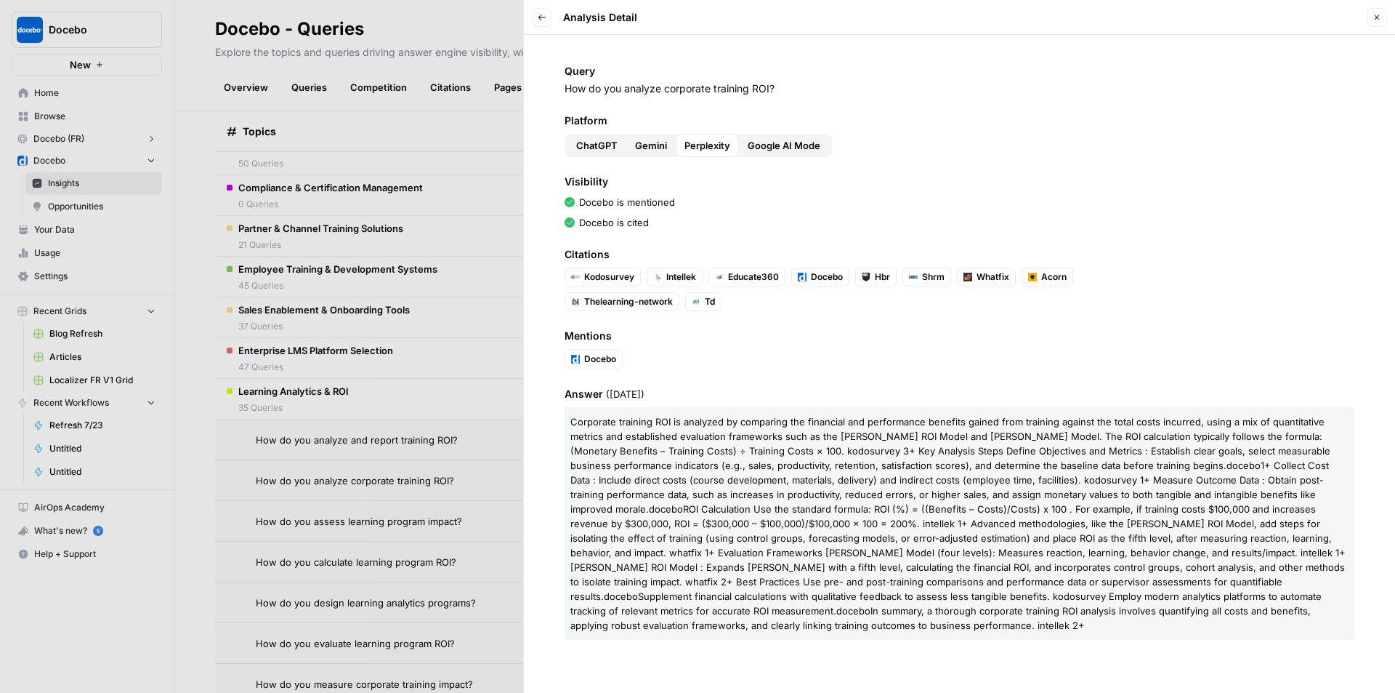
click at [1379, 13] on icon "button" at bounding box center [1377, 17] width 9 height 9
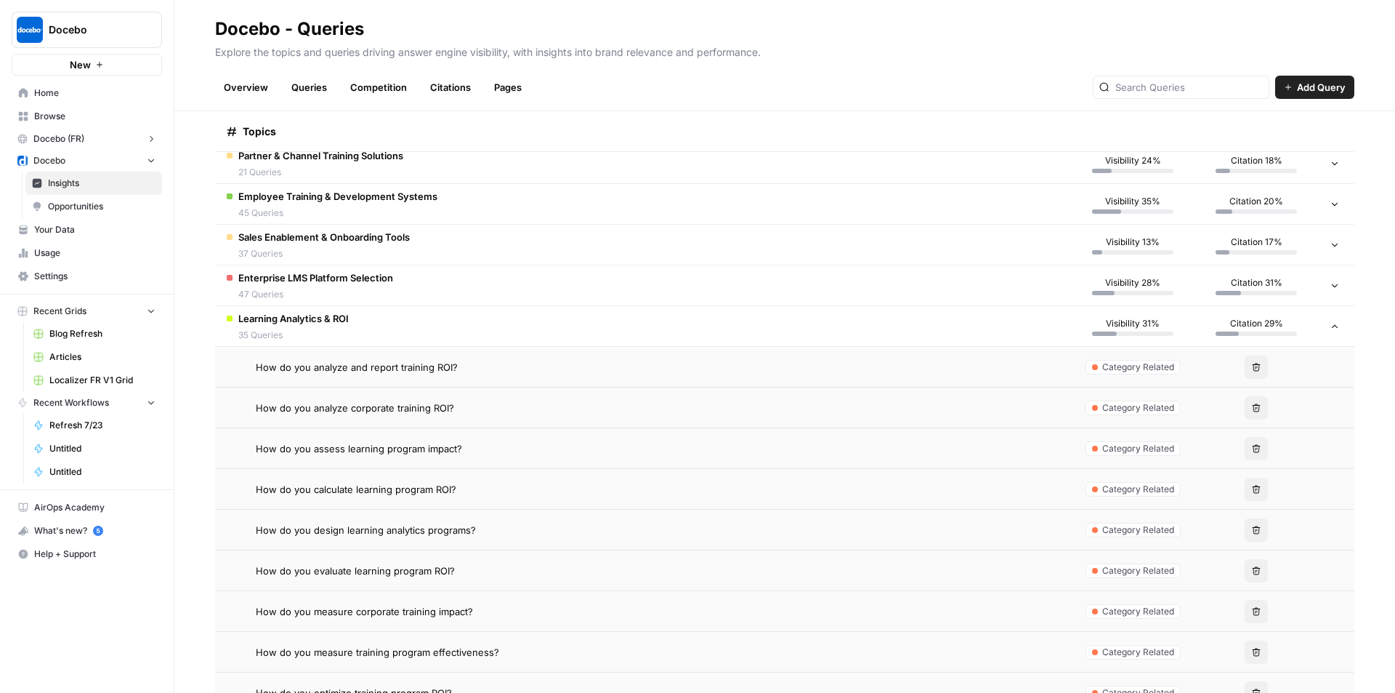
click at [358, 318] on td "Learning Analytics & ROI 35 Queries" at bounding box center [643, 326] width 856 height 40
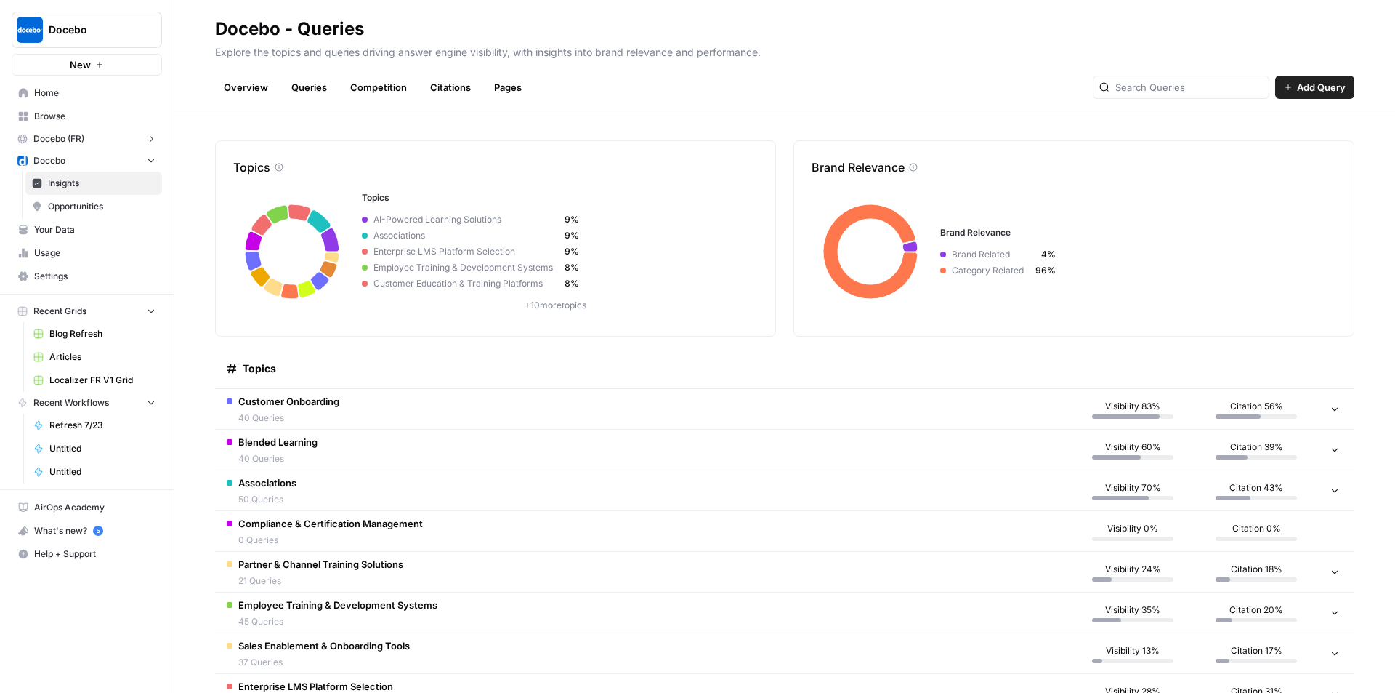
click at [99, 24] on span "Docebo" at bounding box center [93, 30] width 88 height 15
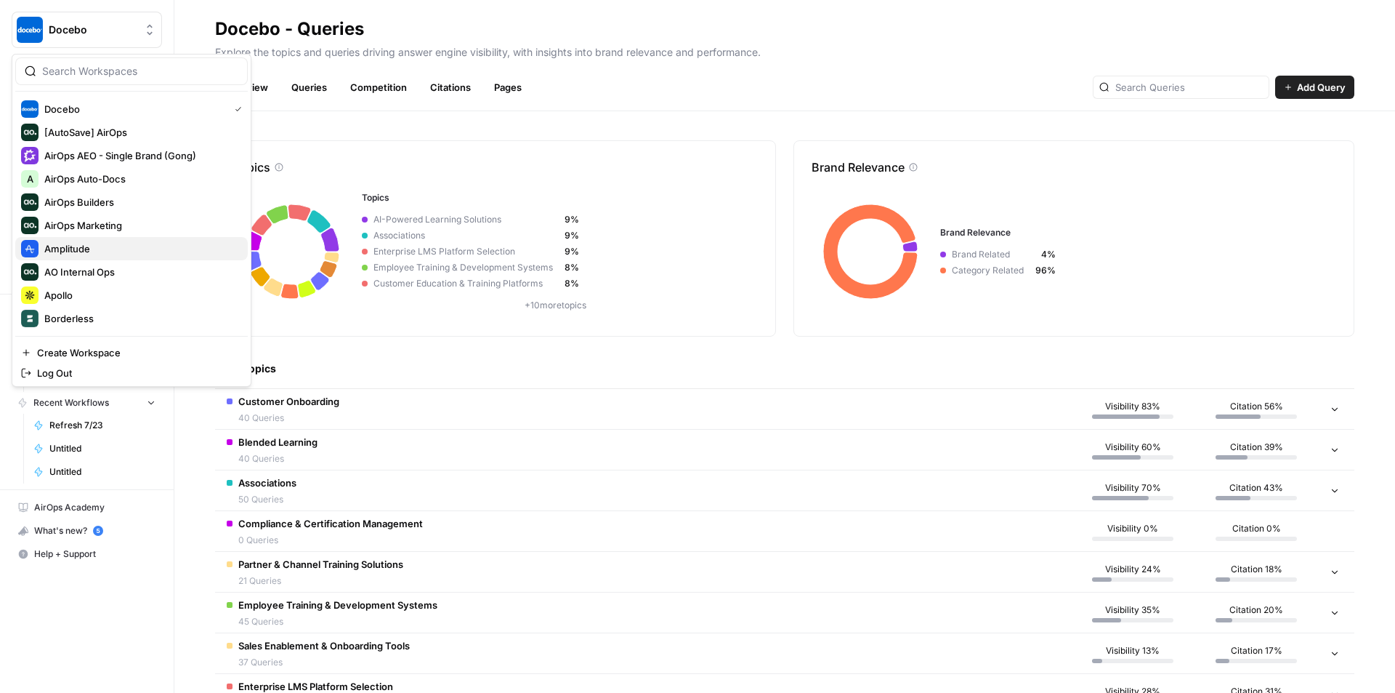
click at [102, 249] on span "Amplitude" at bounding box center [140, 248] width 192 height 15
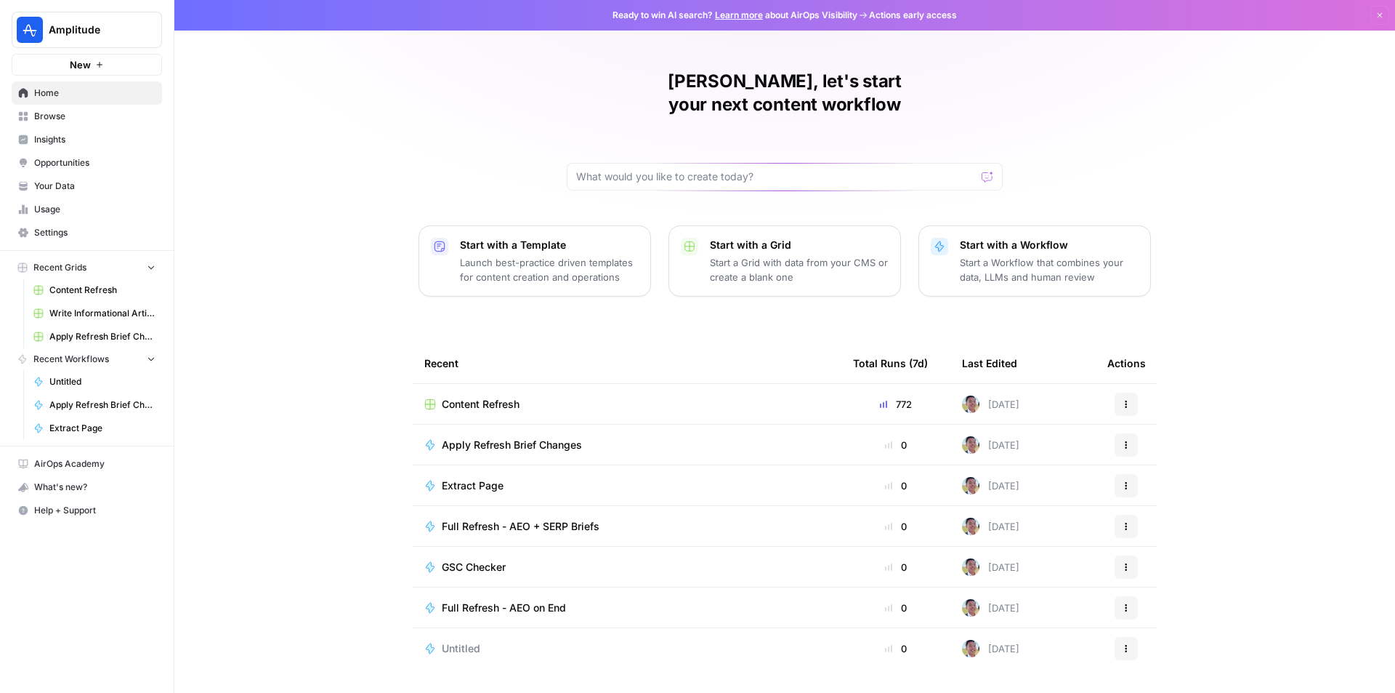
click at [489, 397] on span "Content Refresh" at bounding box center [481, 404] width 78 height 15
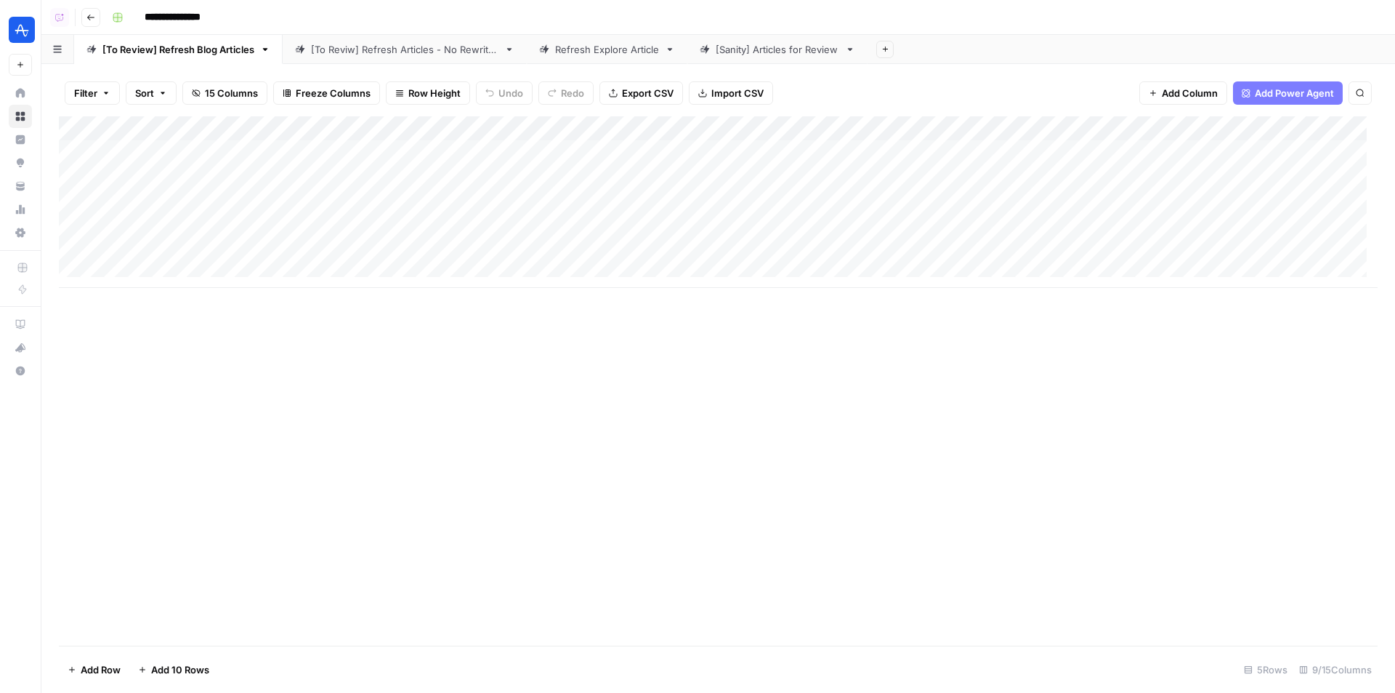
click at [581, 51] on div "Refresh Explore Article" at bounding box center [607, 49] width 104 height 15
click at [321, 217] on div "Add Column" at bounding box center [718, 202] width 1319 height 172
type input "**********"
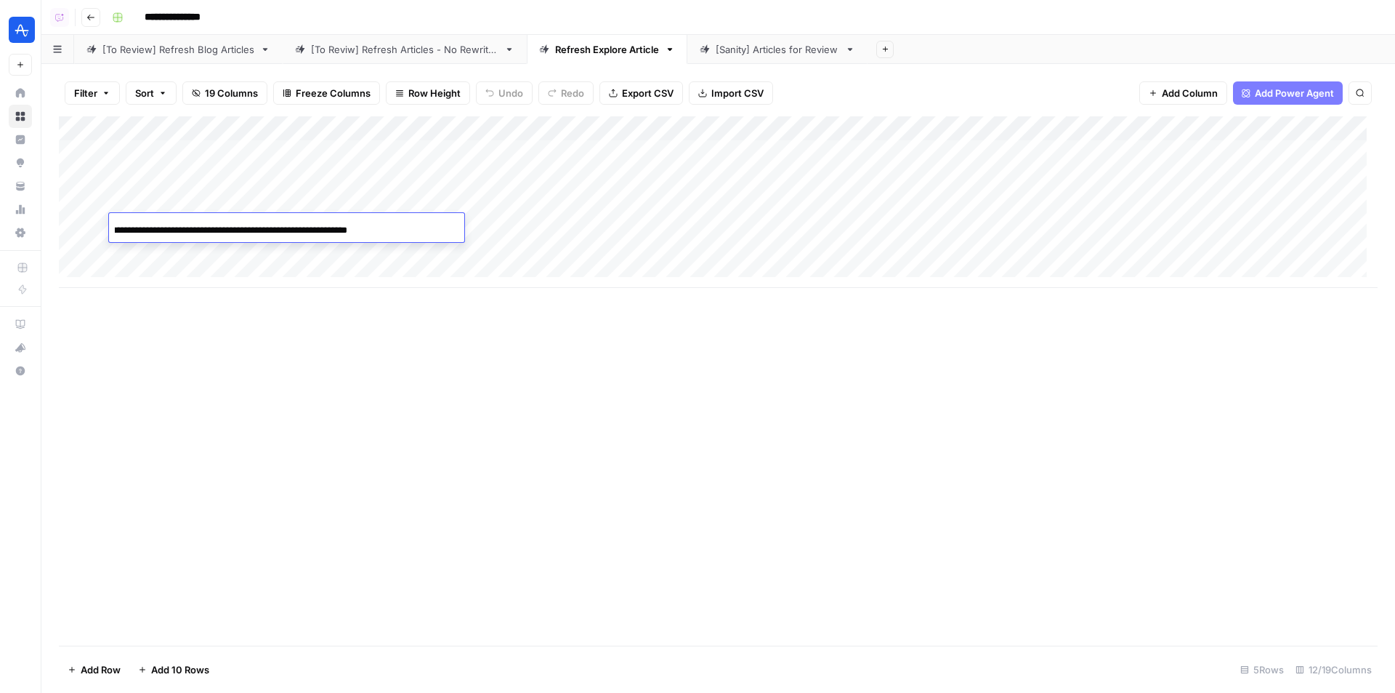
click at [411, 256] on div "Add Column" at bounding box center [718, 202] width 1319 height 172
click at [514, 217] on div "Add Column" at bounding box center [718, 202] width 1319 height 172
click at [746, 59] on link "[Sanity] Articles for Review" at bounding box center [778, 49] width 180 height 29
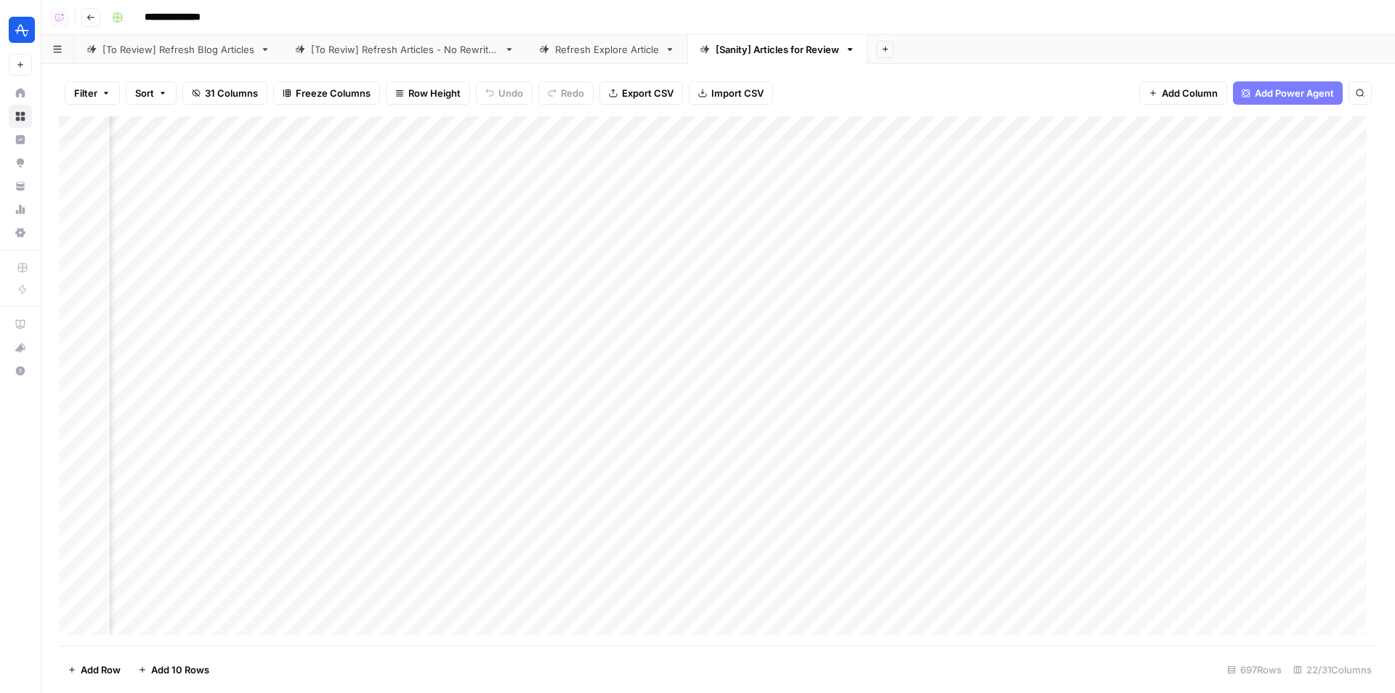
scroll to position [0, 2387]
click at [645, 131] on div "Add Column" at bounding box center [718, 380] width 1319 height 529
click at [634, 124] on div at bounding box center [590, 130] width 132 height 29
click at [549, 126] on div "Add Column" at bounding box center [718, 380] width 1319 height 529
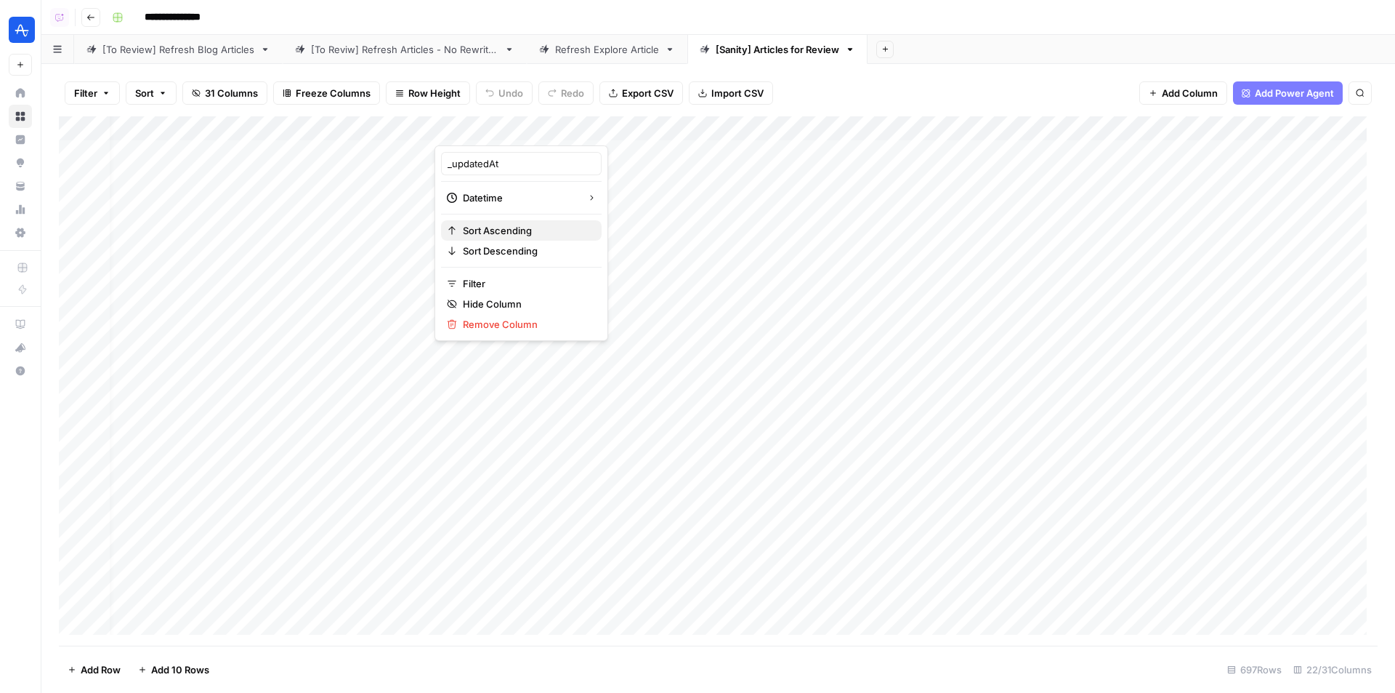
click at [511, 230] on span "Sort Ascending" at bounding box center [526, 230] width 127 height 15
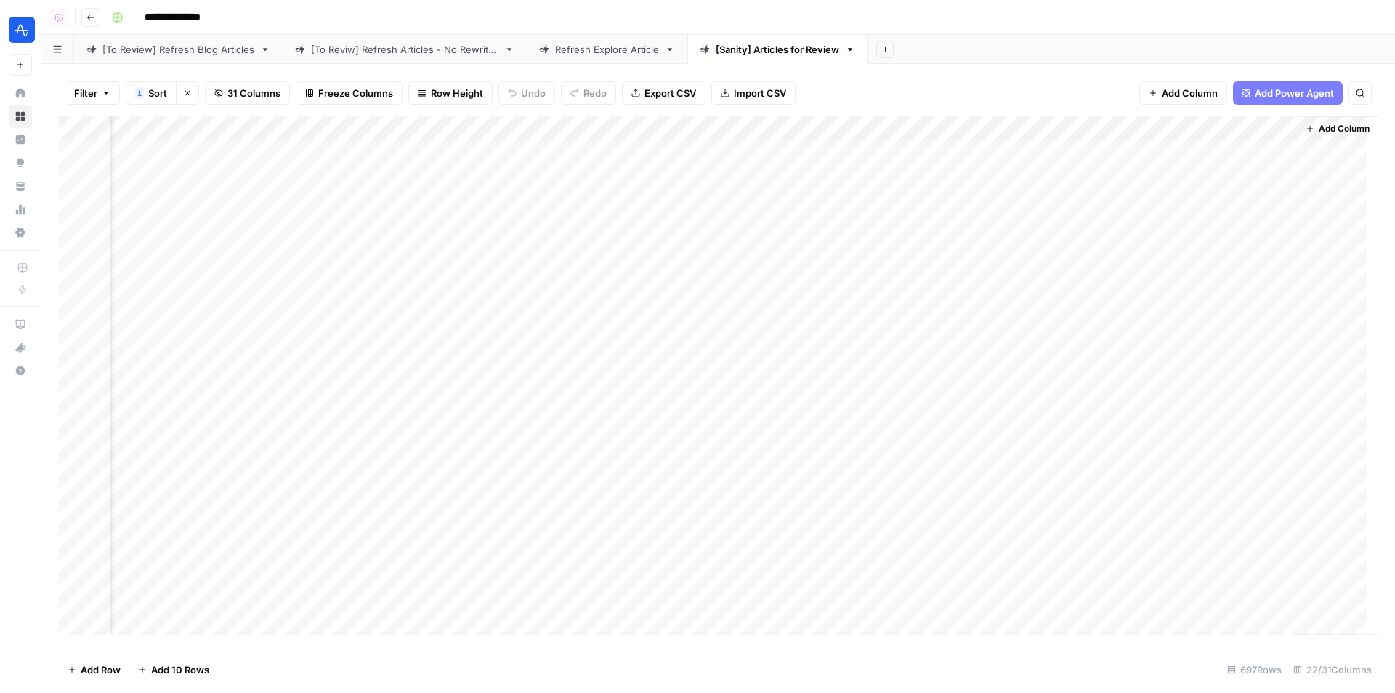
scroll to position [0, 2626]
click at [834, 145] on div "Add Column" at bounding box center [718, 380] width 1319 height 529
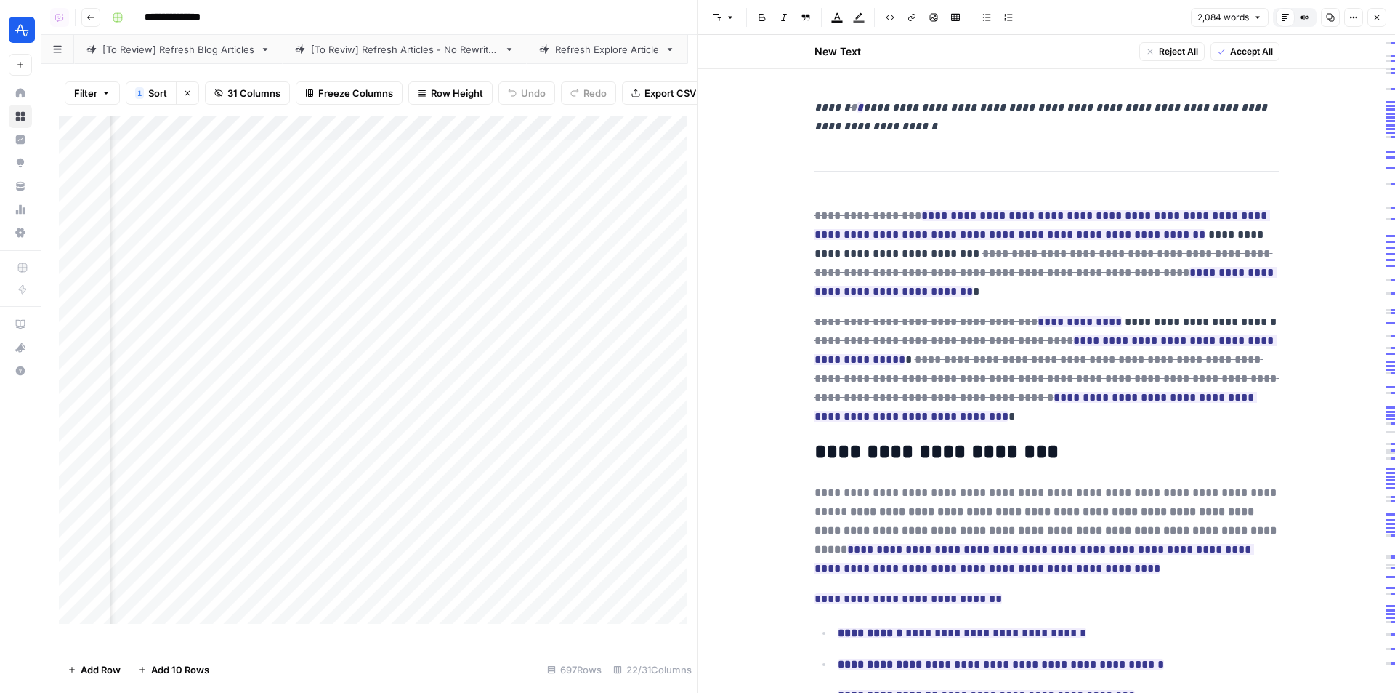
scroll to position [73, 0]
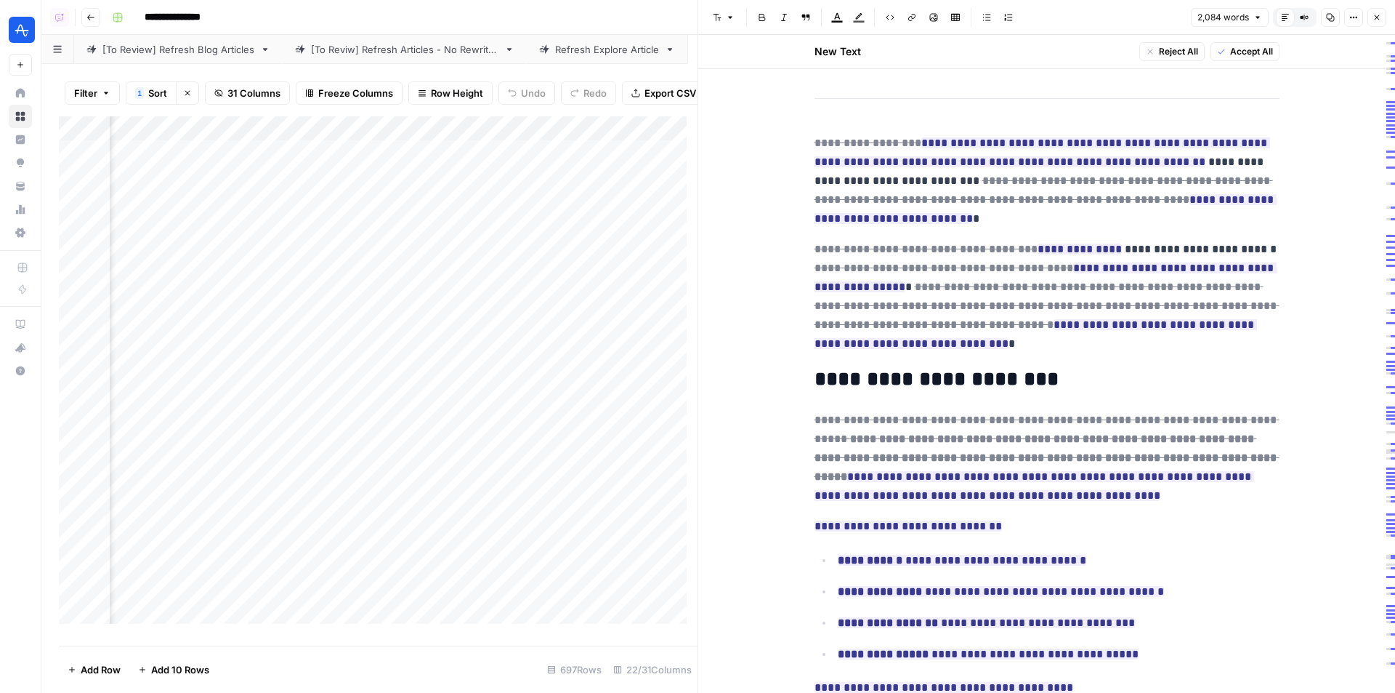
click at [1375, 15] on icon "button" at bounding box center [1377, 17] width 5 height 5
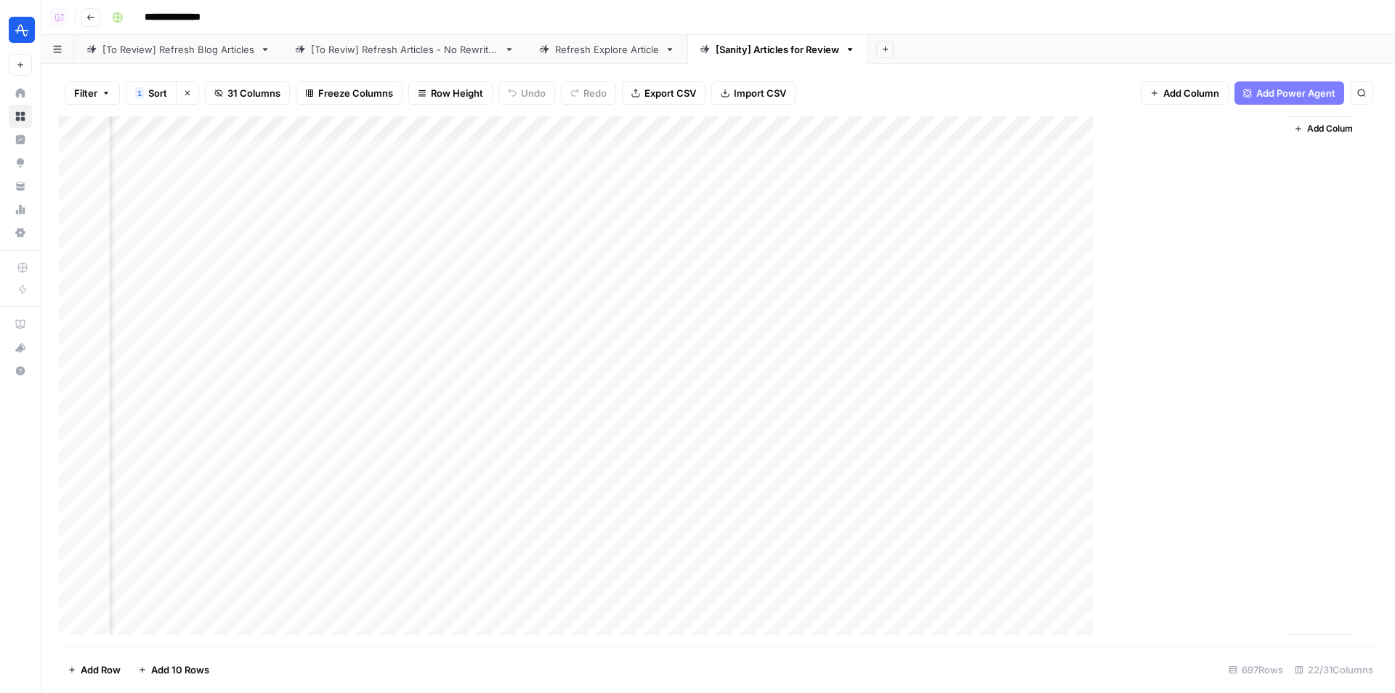
scroll to position [0, 2608]
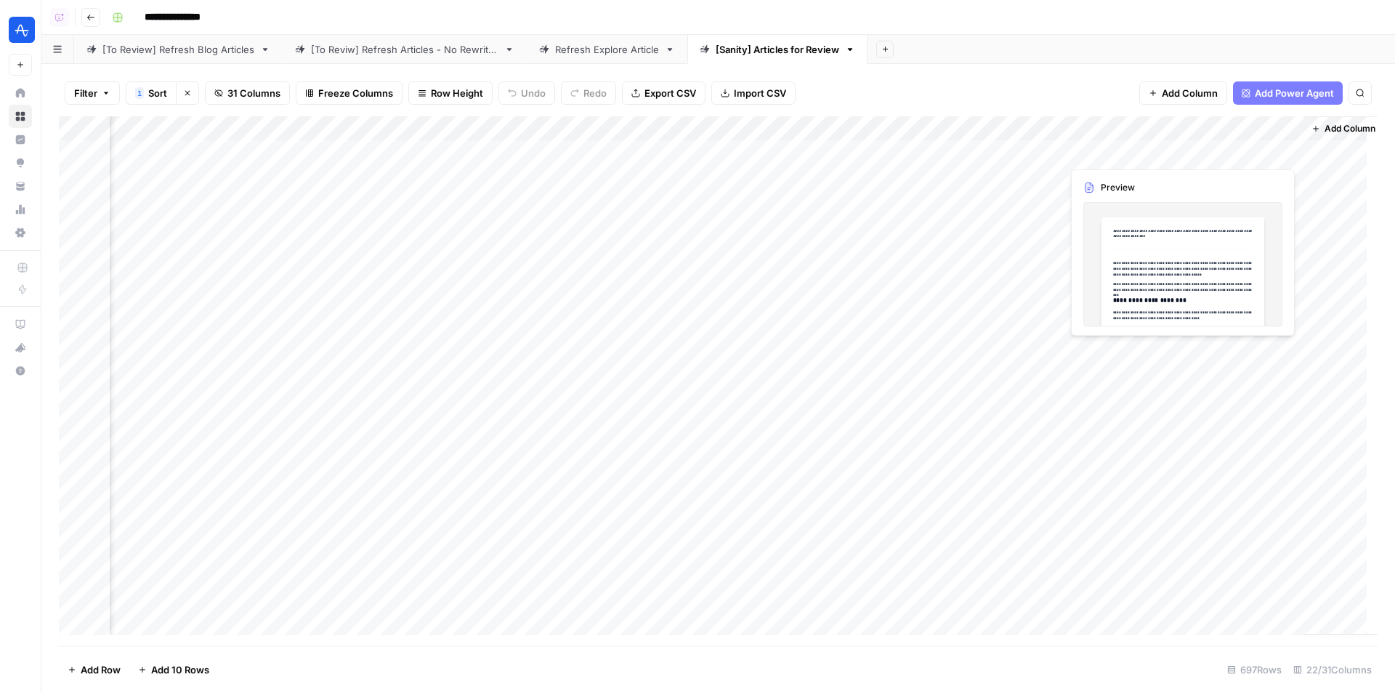
click at [1124, 156] on div "Add Column" at bounding box center [718, 380] width 1319 height 529
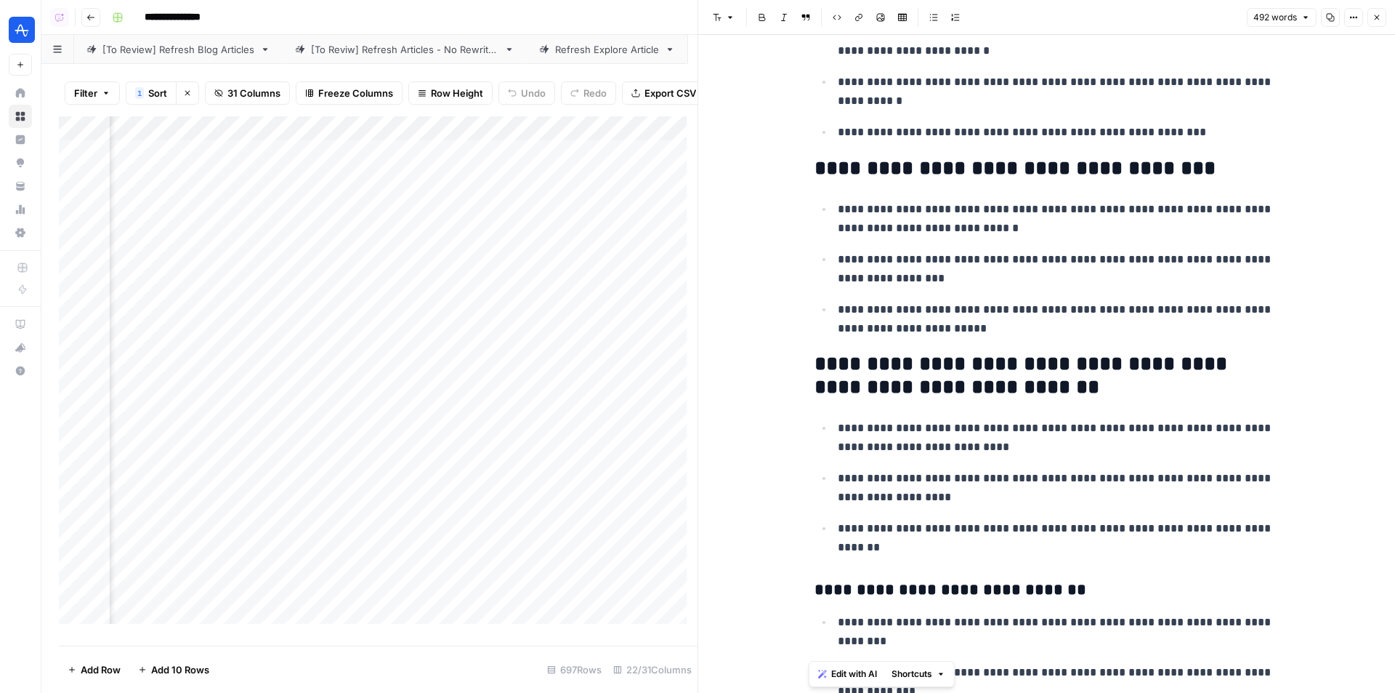
scroll to position [581, 0]
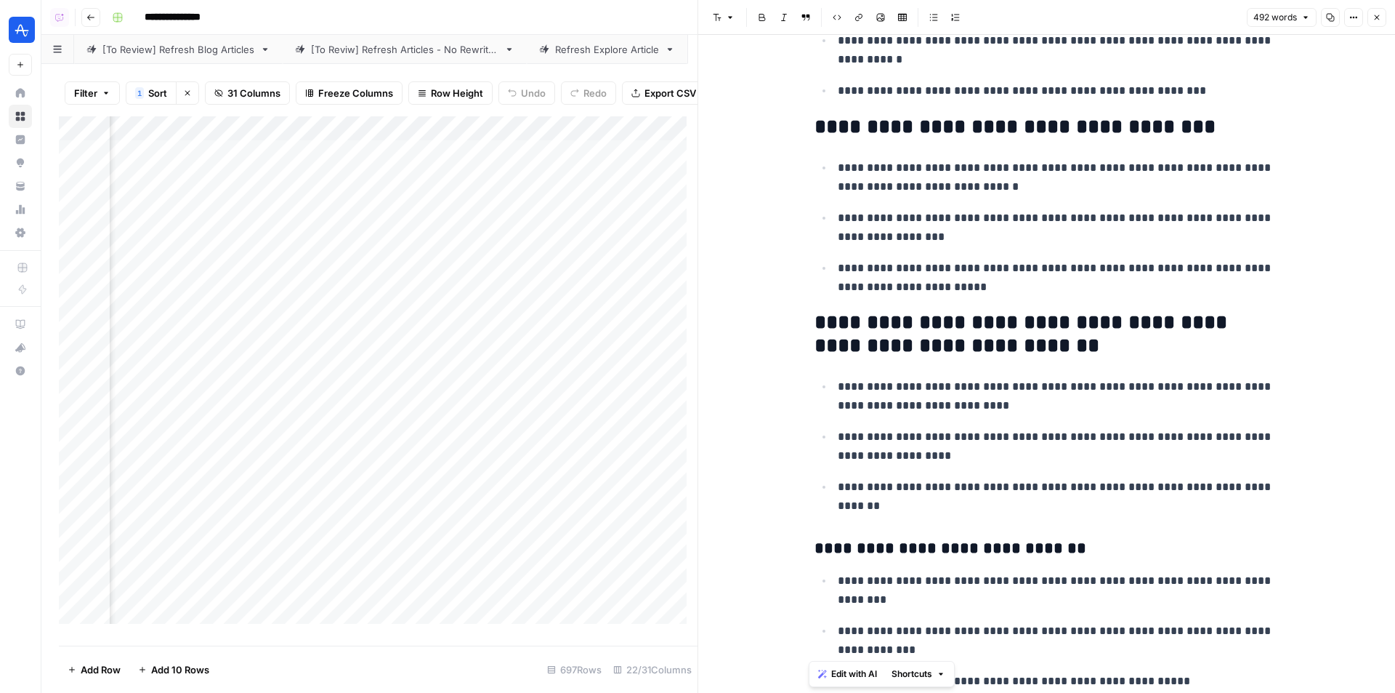
click at [1373, 12] on button "Close" at bounding box center [1377, 17] width 19 height 19
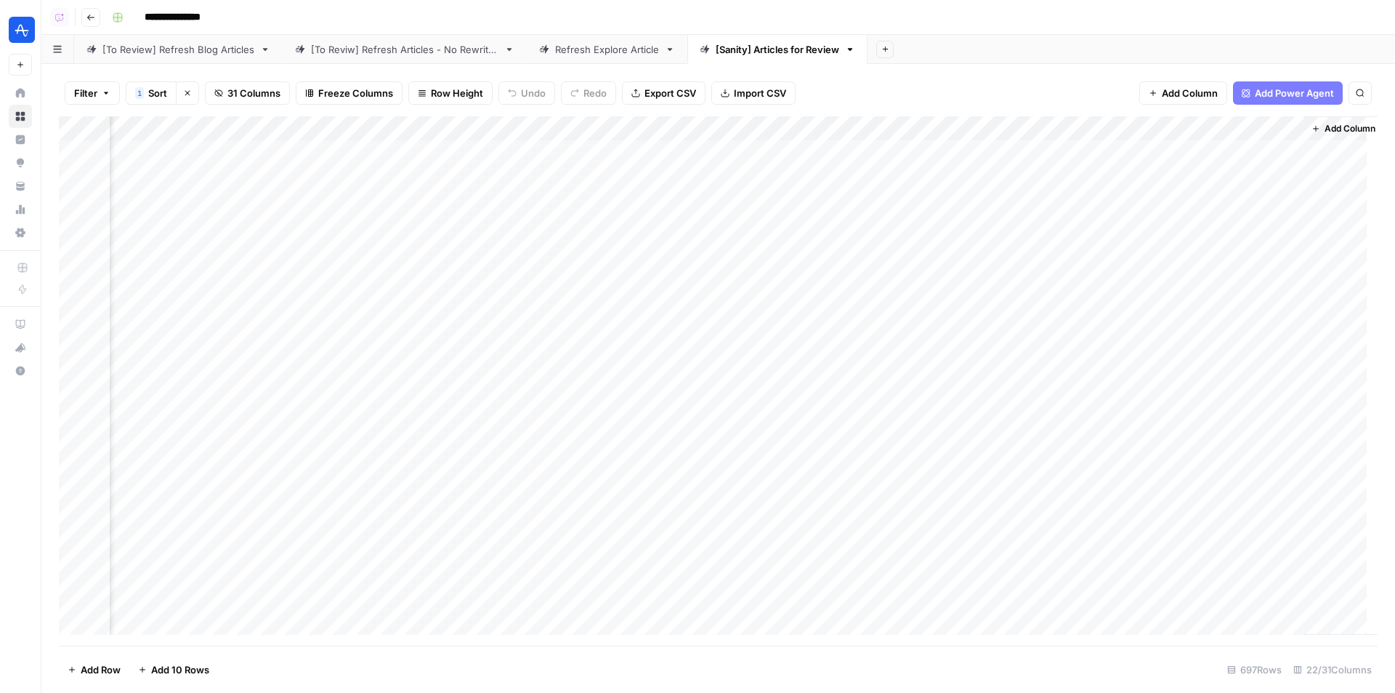
click at [845, 145] on div "Add Column" at bounding box center [718, 380] width 1319 height 529
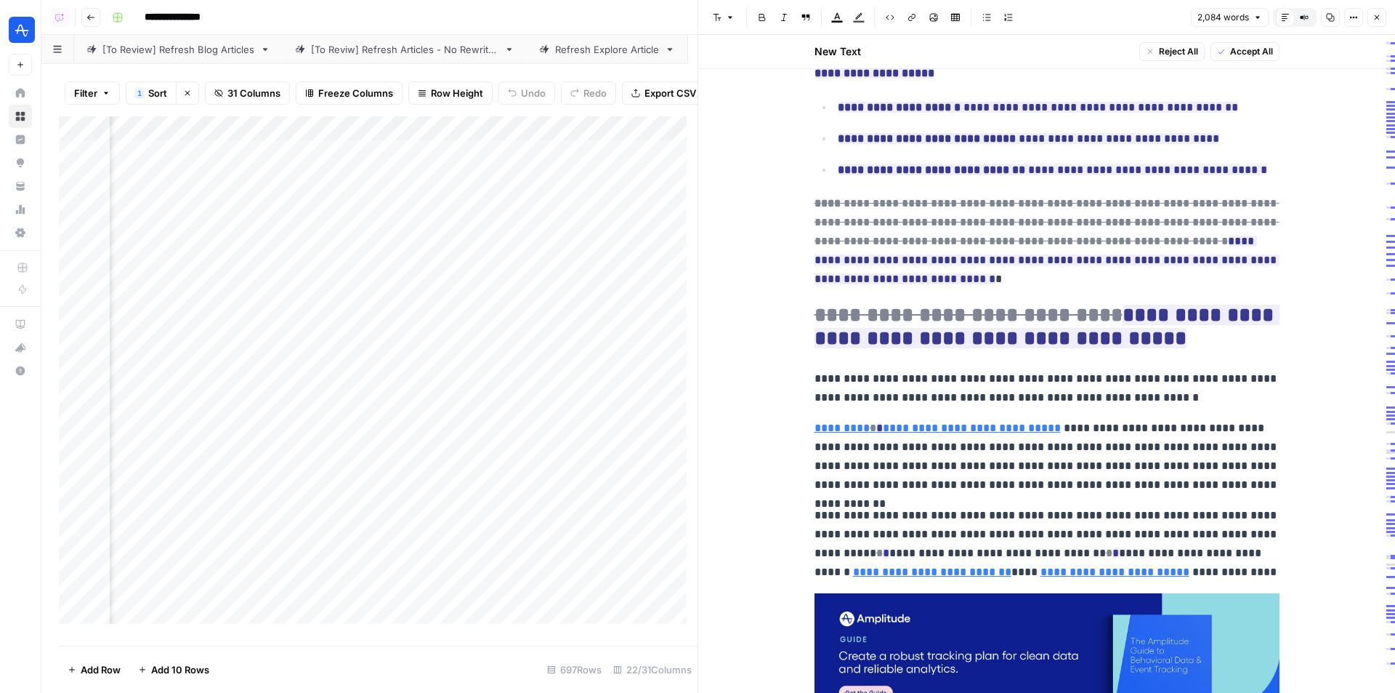
scroll to position [4849, 0]
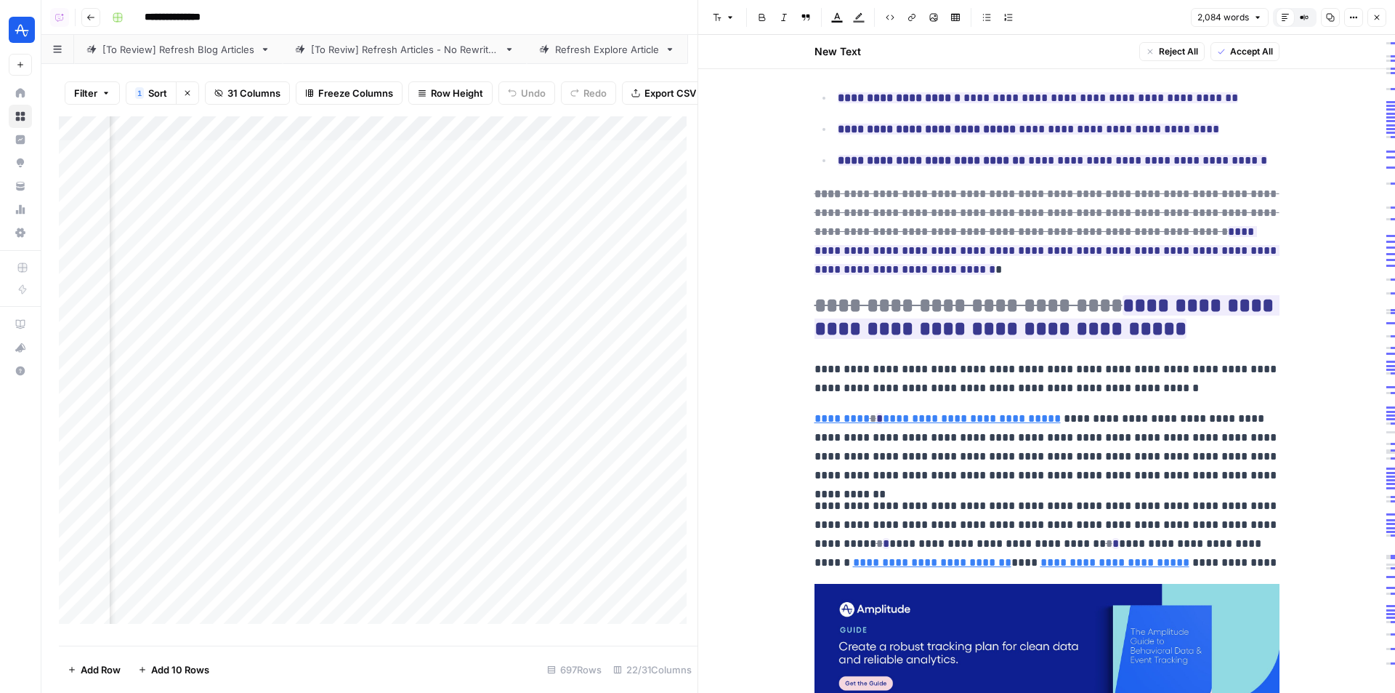
click at [1375, 15] on icon "button" at bounding box center [1377, 17] width 5 height 5
